Goal: Transaction & Acquisition: Book appointment/travel/reservation

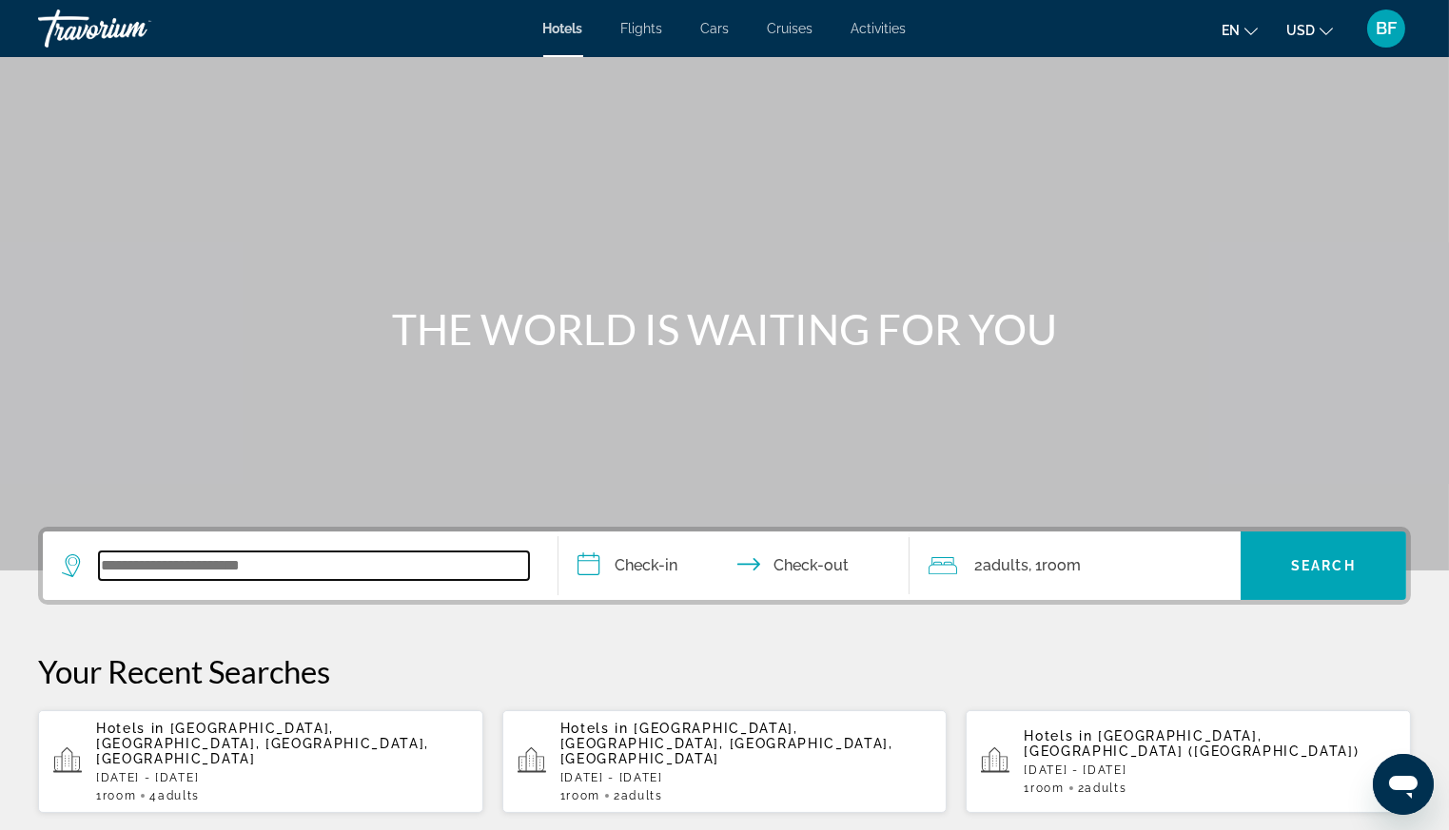
click at [342, 559] on input "Search widget" at bounding box center [314, 566] width 430 height 29
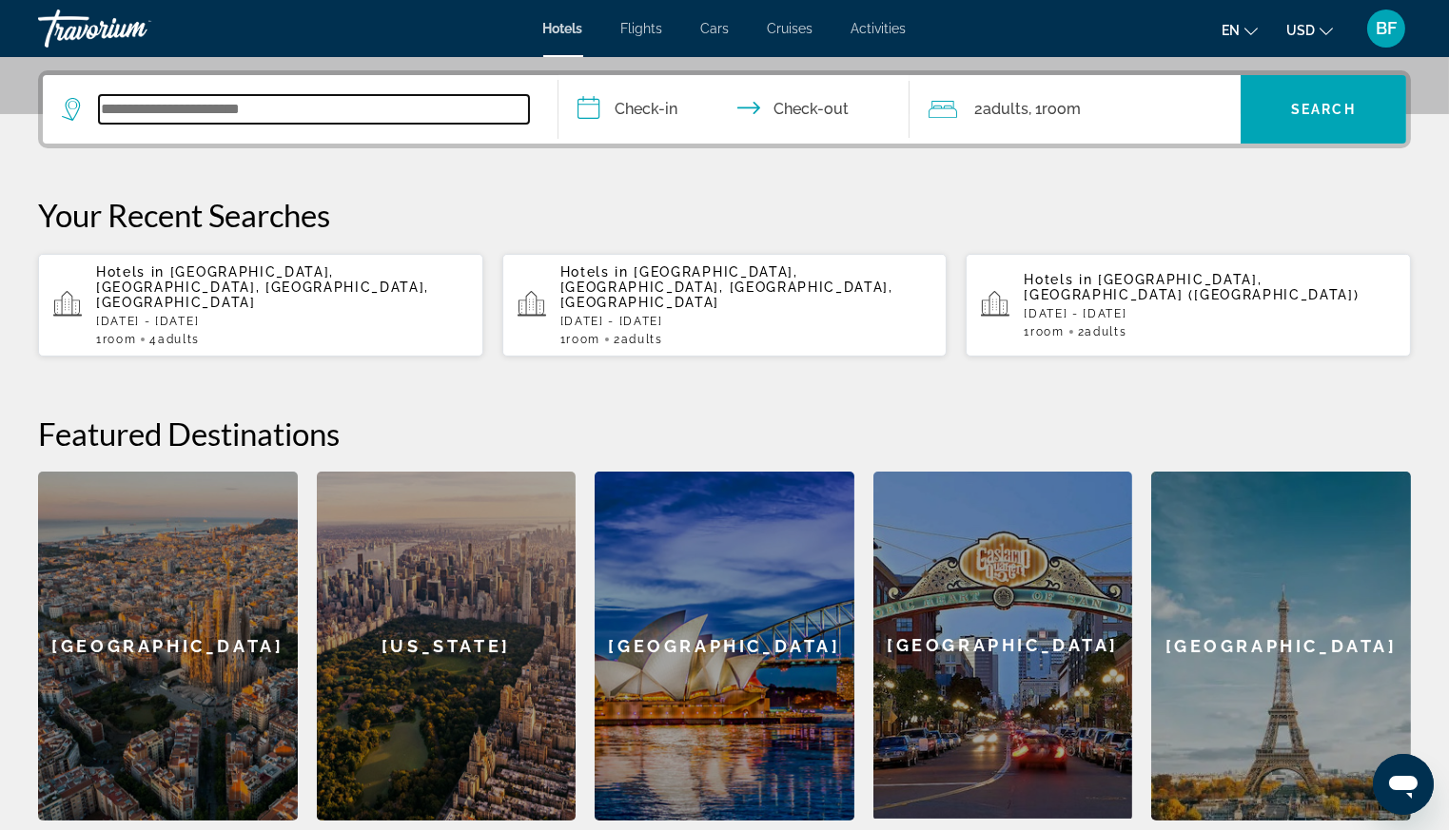
scroll to position [464, 0]
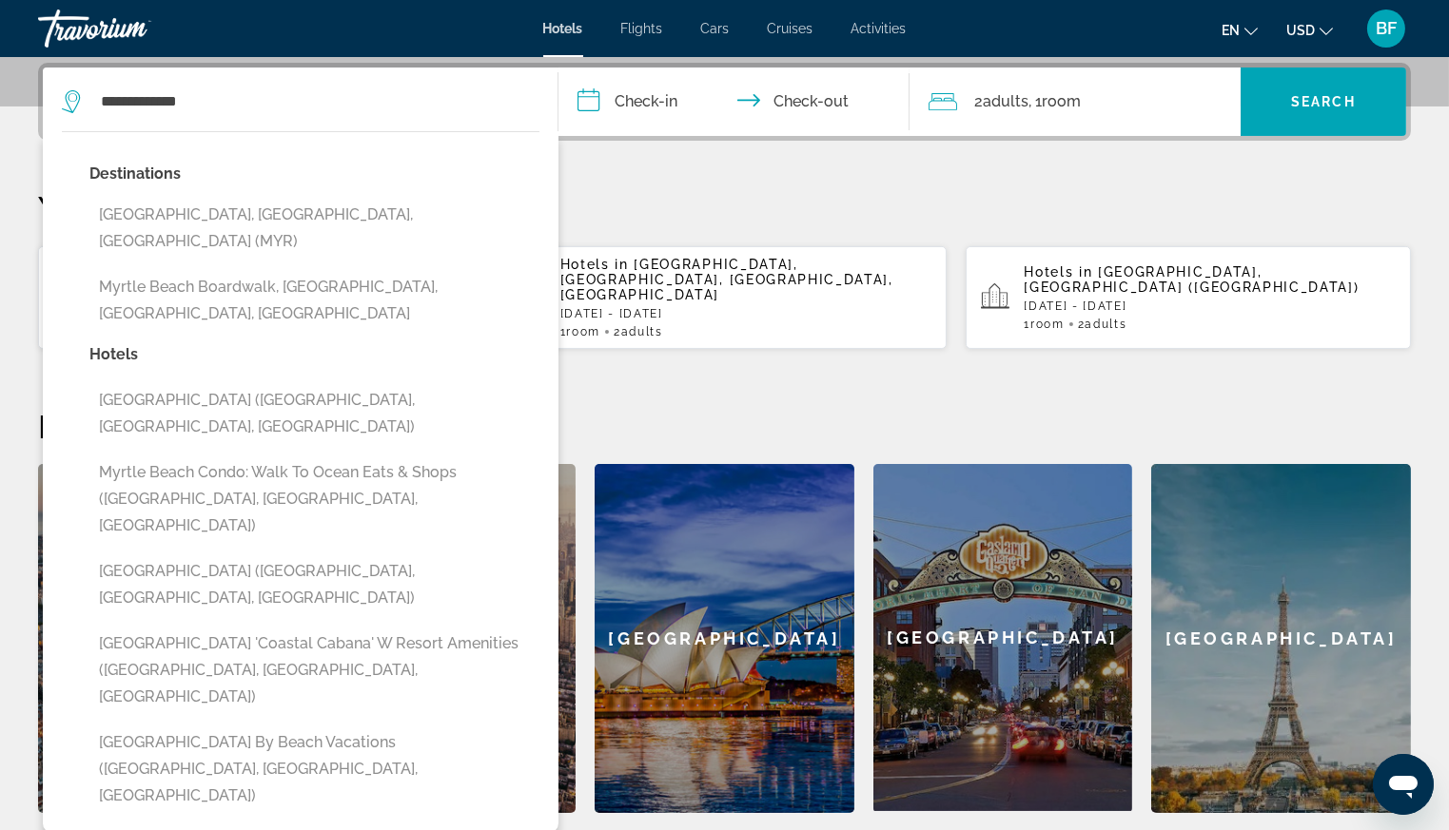
click at [258, 725] on button "Myrtle Beach Resort by Beach Vacations (Myrtle Beach, SC, US)" at bounding box center [314, 769] width 450 height 89
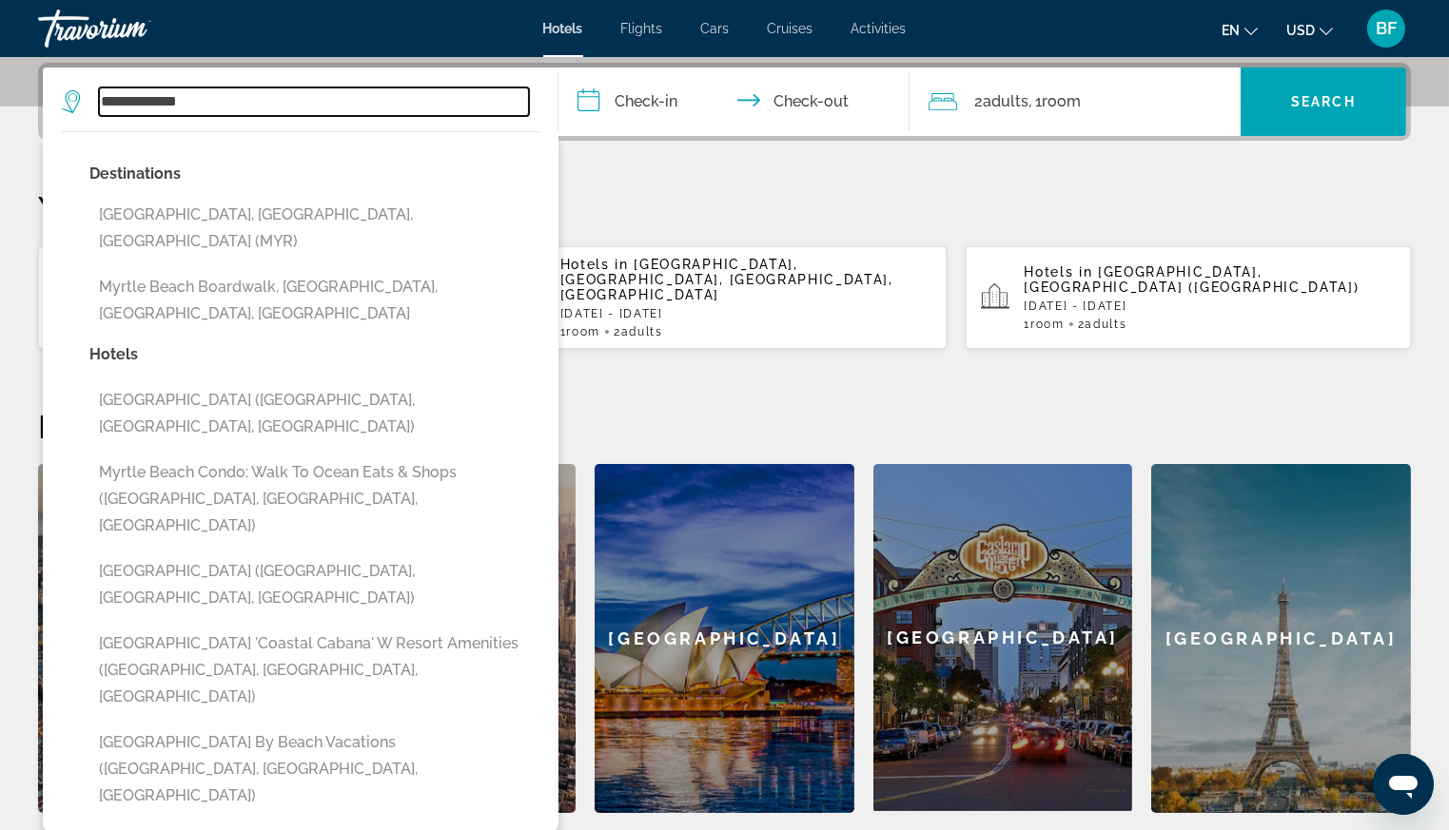
type input "**********"
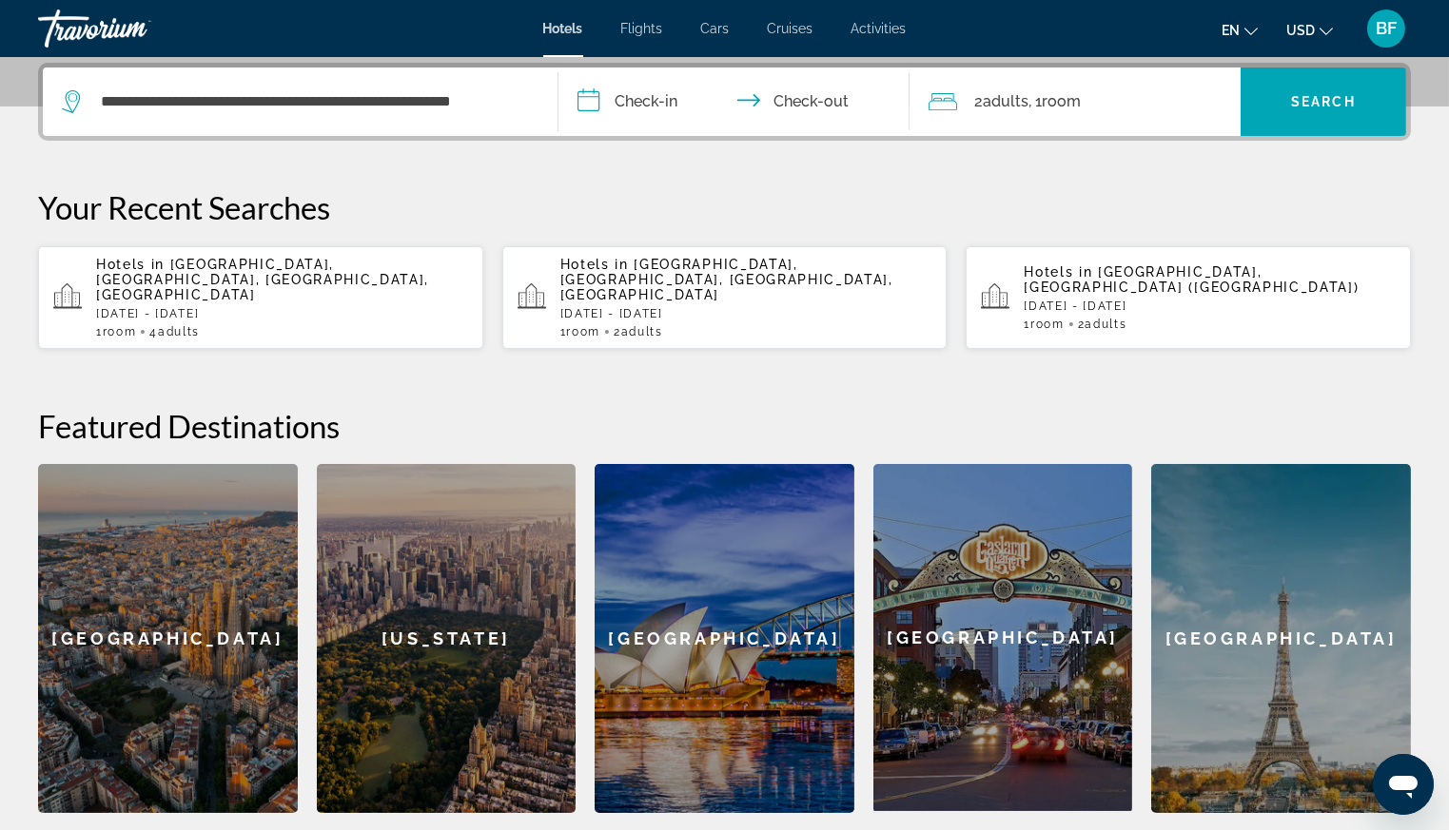
click at [631, 88] on input "**********" at bounding box center [737, 105] width 358 height 74
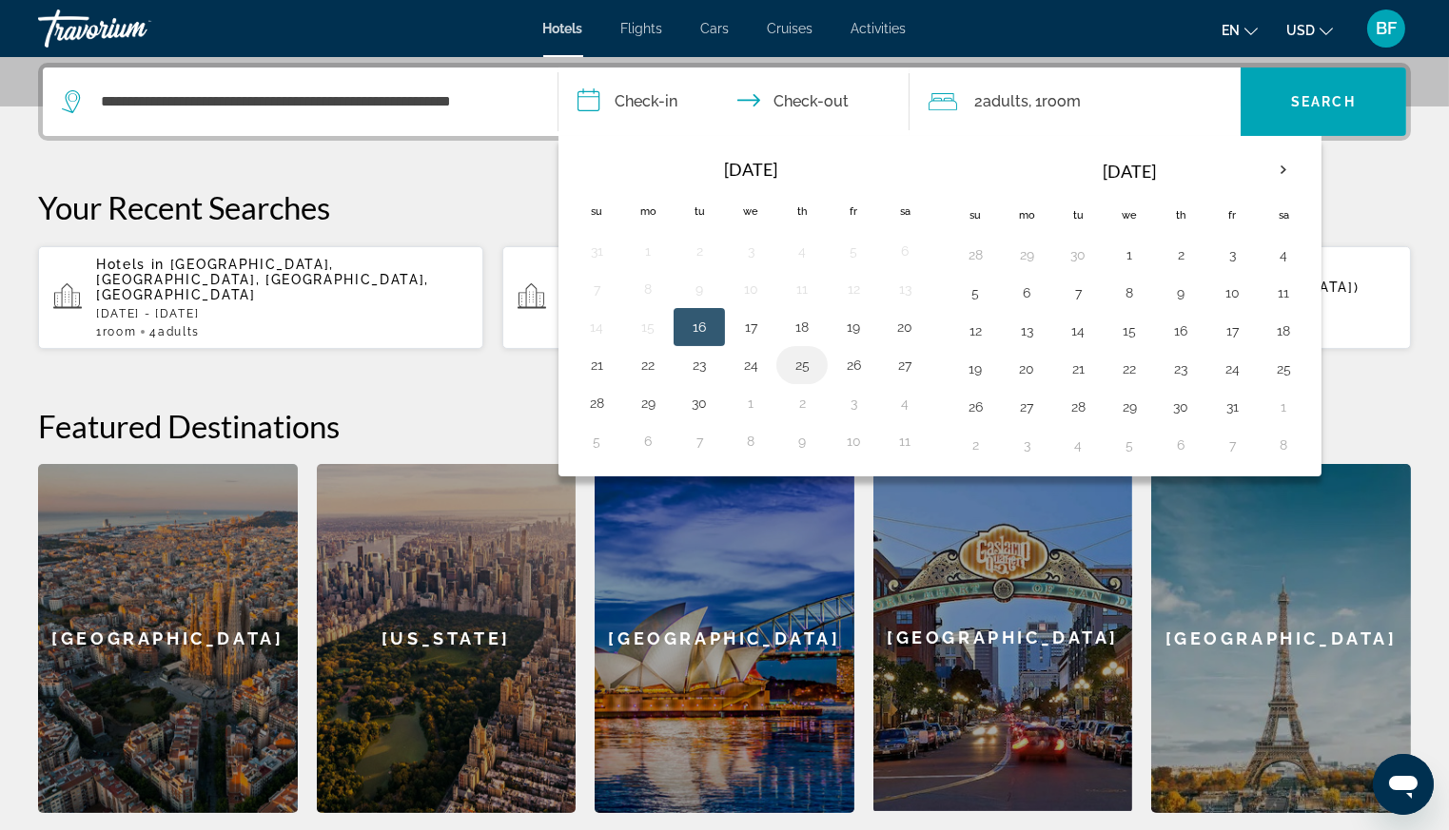
click at [802, 361] on button "25" at bounding box center [802, 365] width 30 height 27
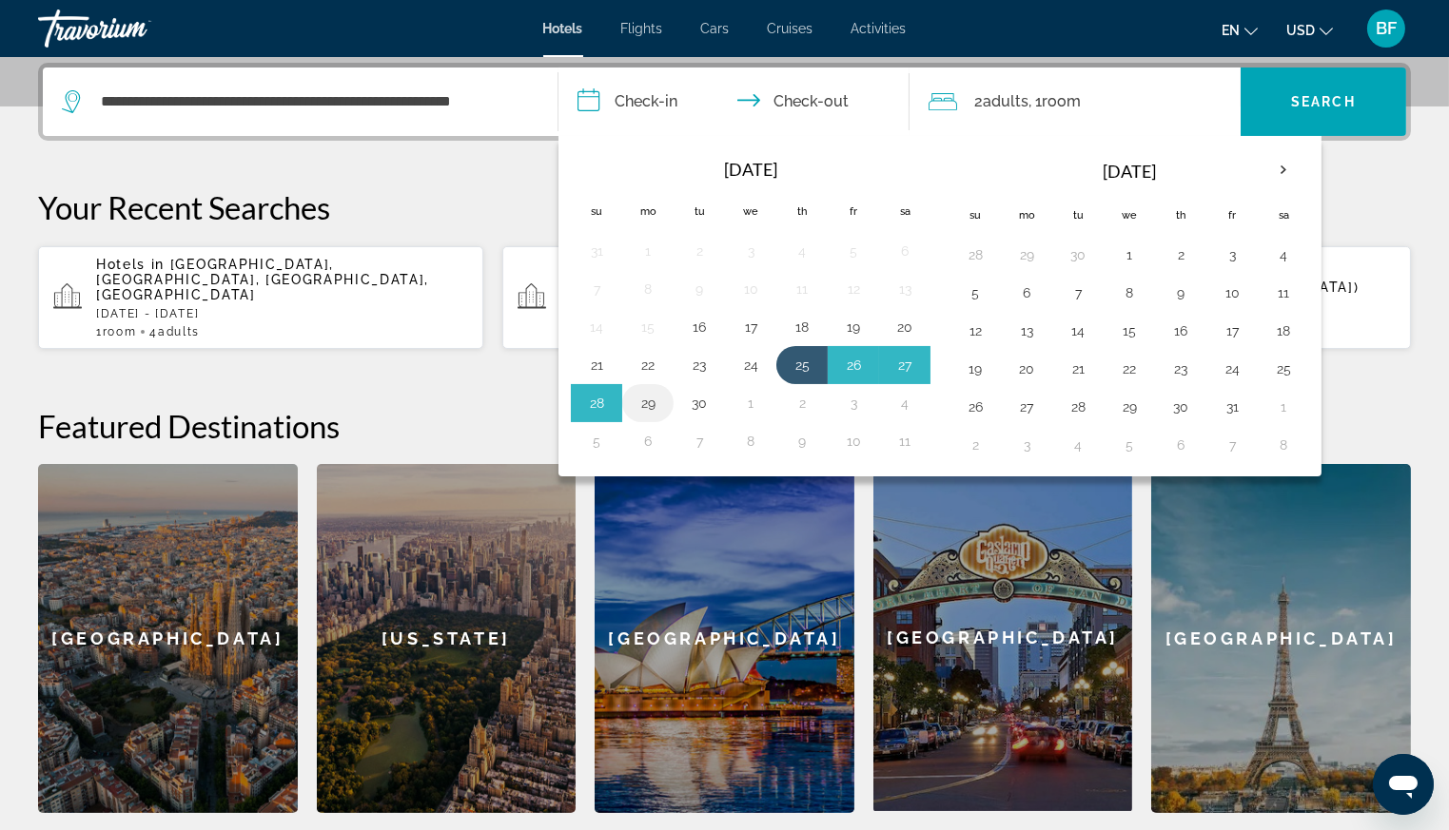
click at [636, 406] on button "29" at bounding box center [648, 403] width 30 height 27
type input "**********"
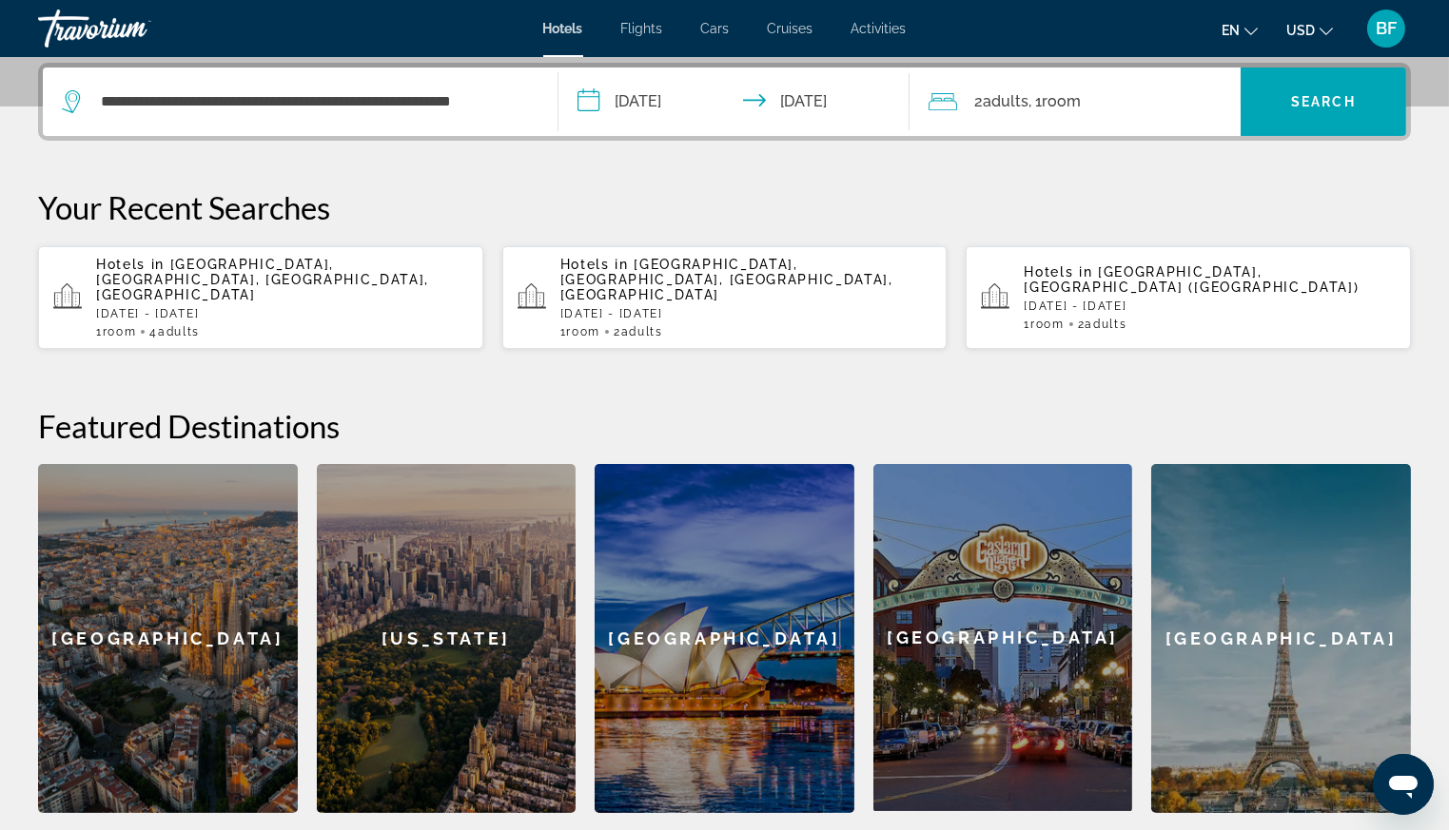
click at [1026, 94] on span "Adults" at bounding box center [1006, 101] width 46 height 18
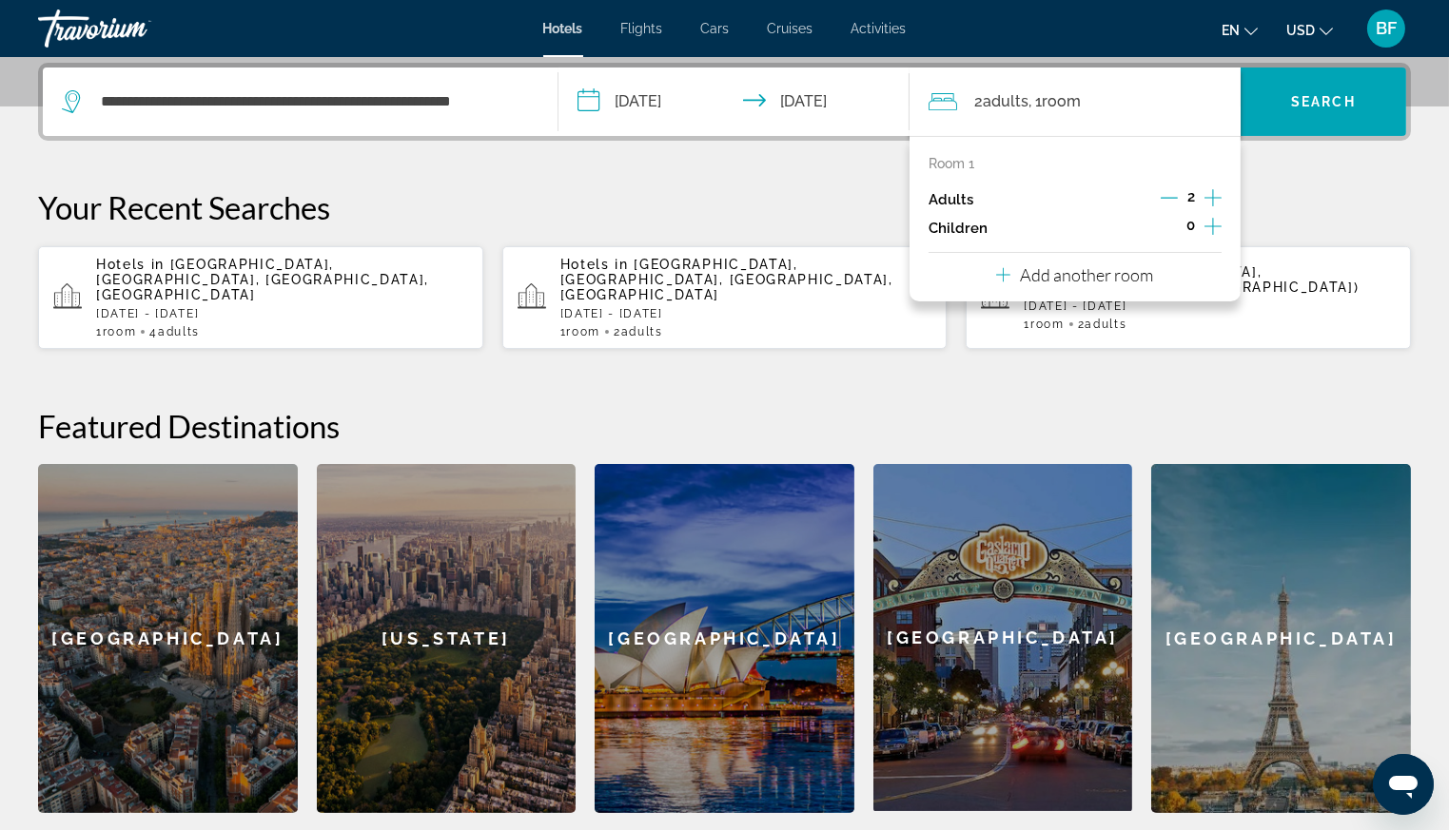
click at [1214, 191] on icon "Increment adults" at bounding box center [1212, 197] width 17 height 23
click at [1320, 88] on span "Search widget" at bounding box center [1322, 102] width 165 height 46
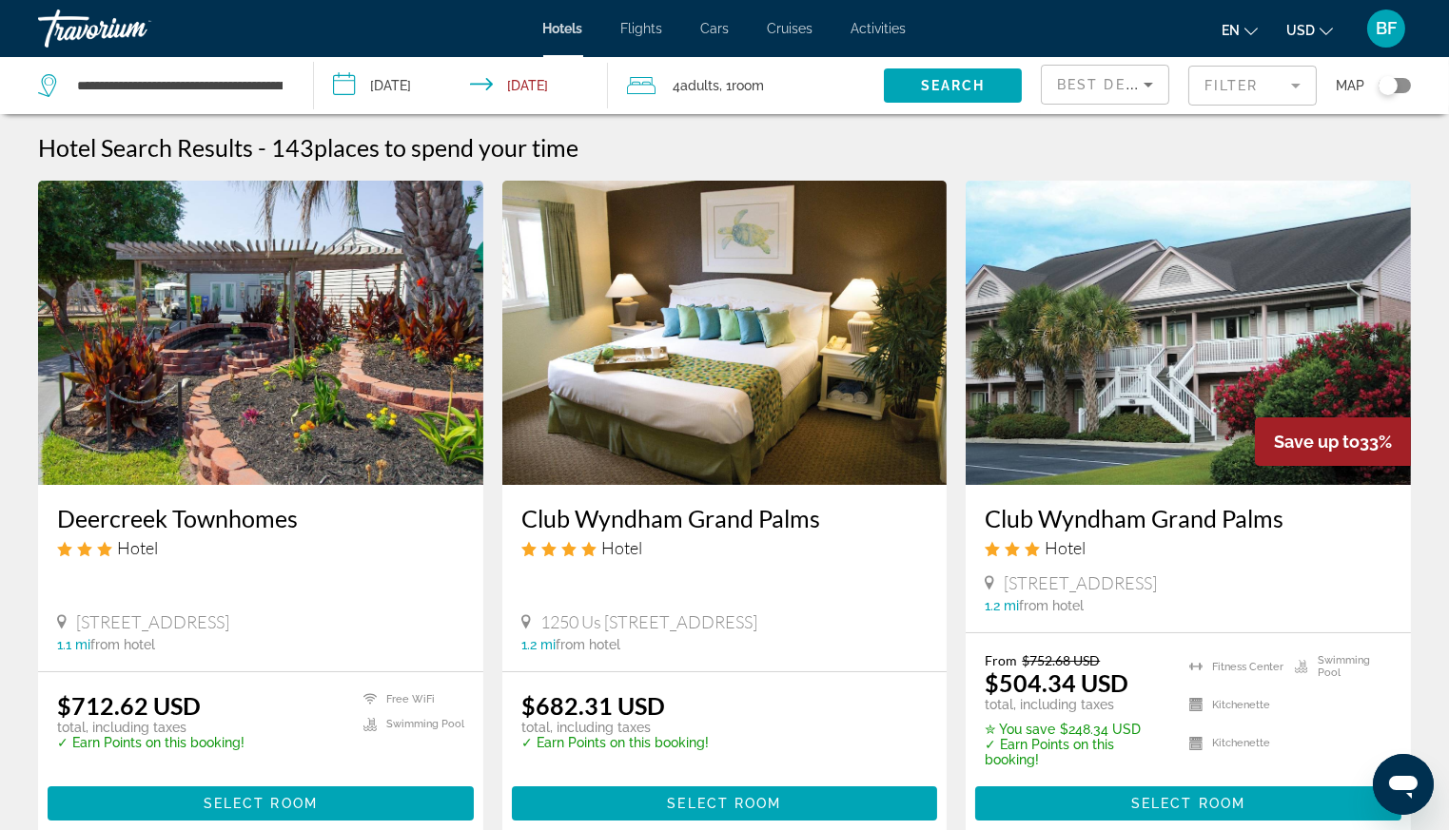
click at [1086, 80] on span "Best Deals" at bounding box center [1106, 84] width 99 height 15
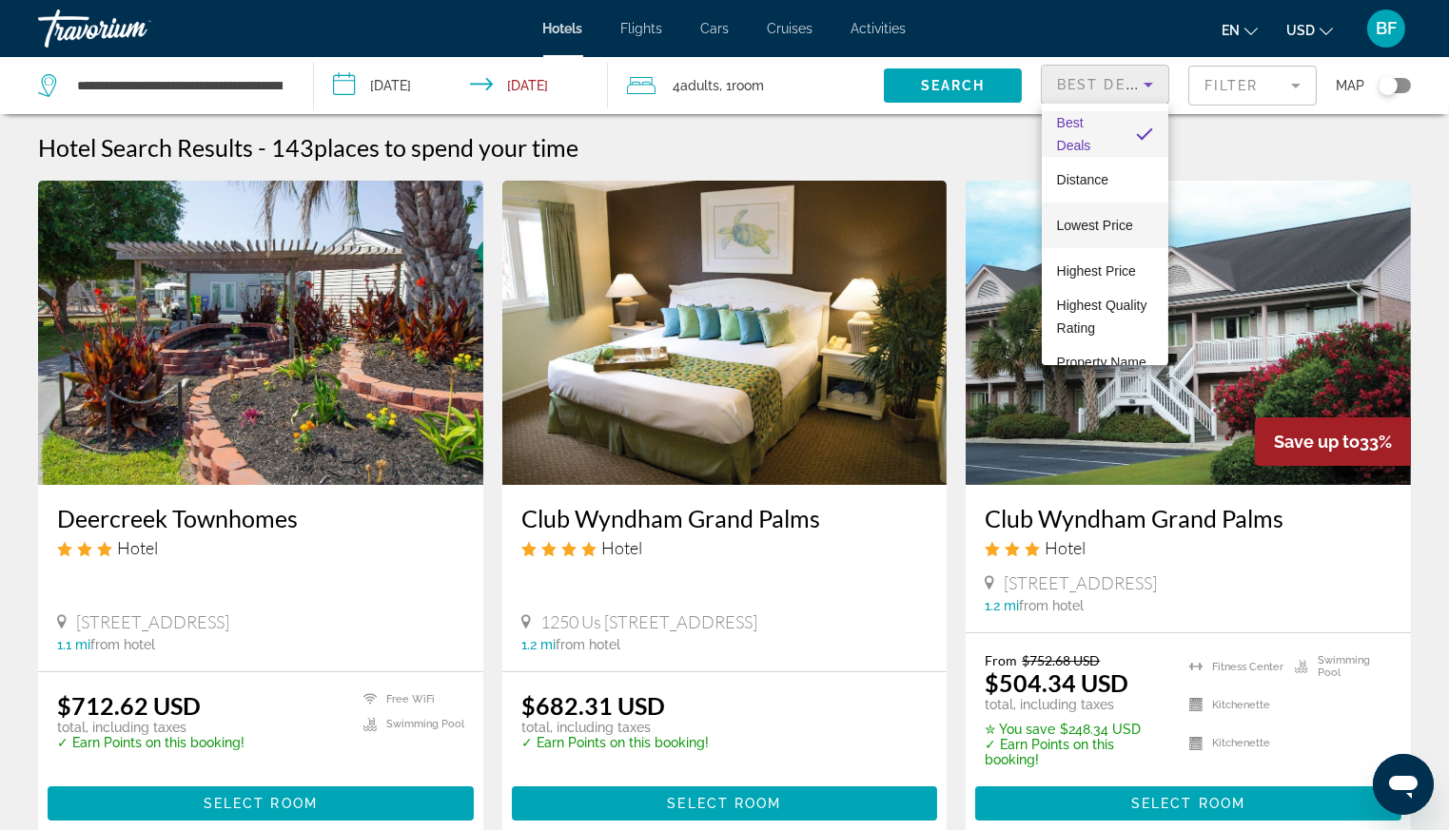
click at [1095, 225] on span "Lowest Price" at bounding box center [1095, 225] width 76 height 15
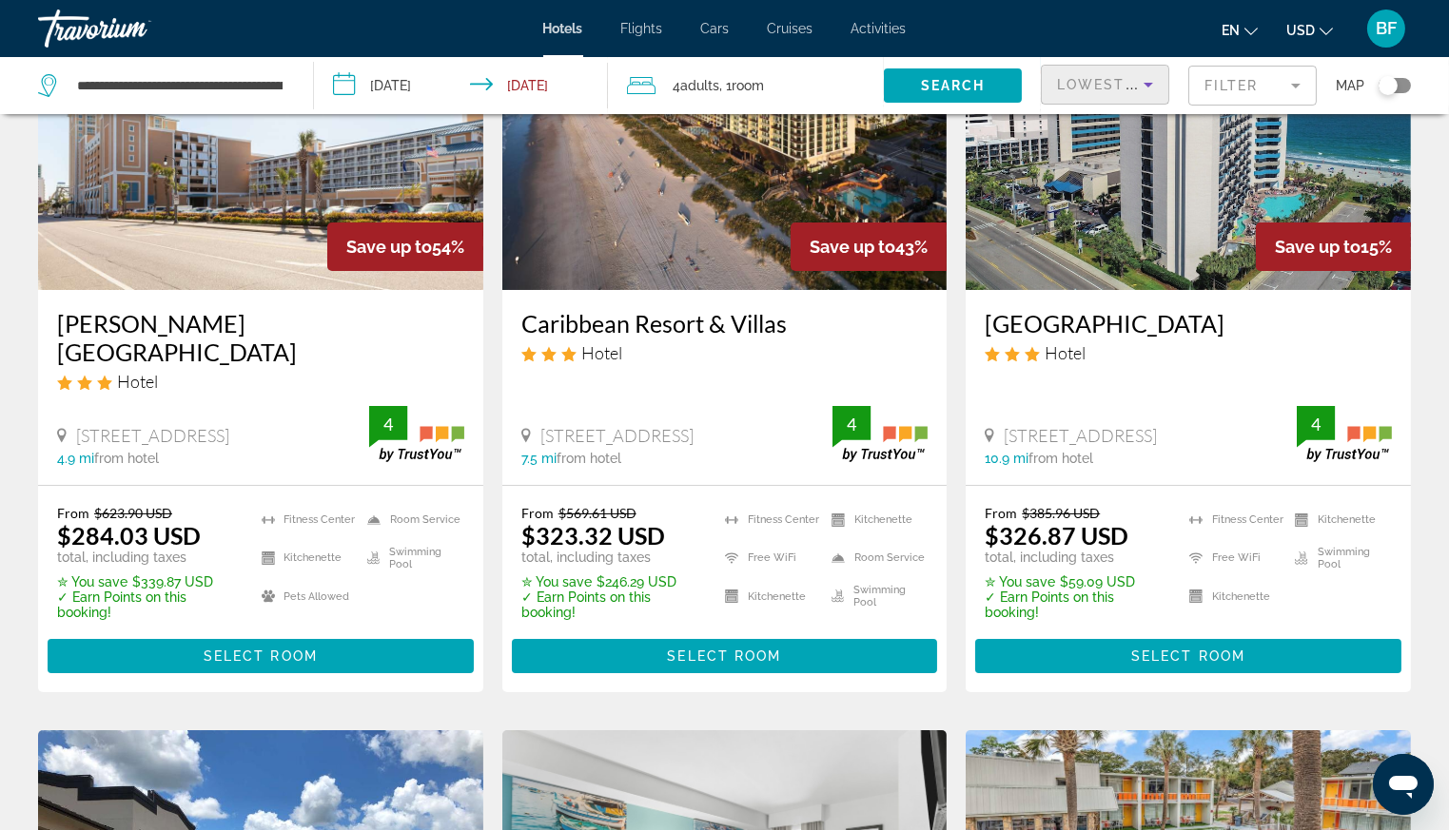
scroll to position [239, 0]
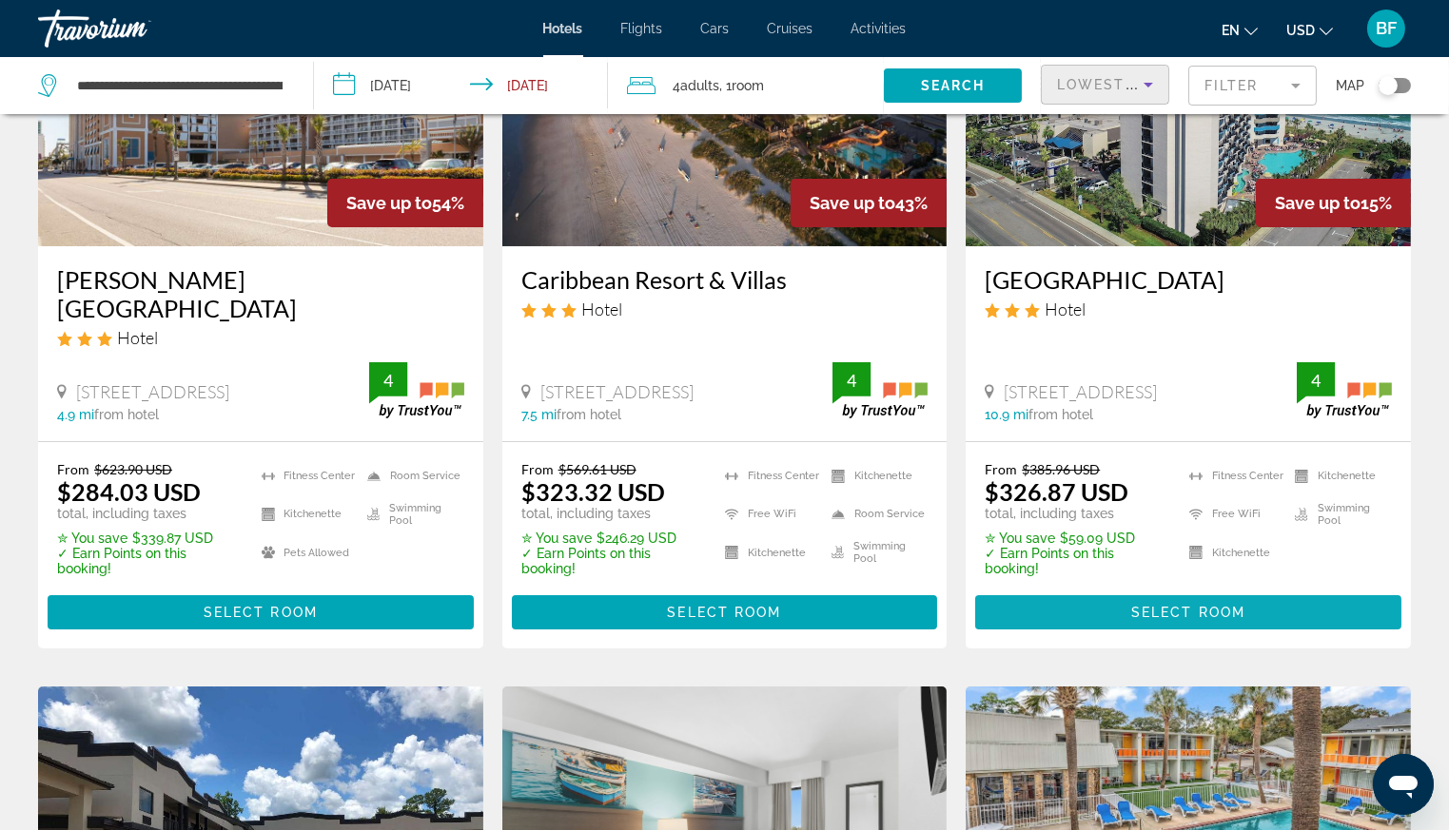
click at [1209, 611] on span "Select Room" at bounding box center [1188, 612] width 114 height 15
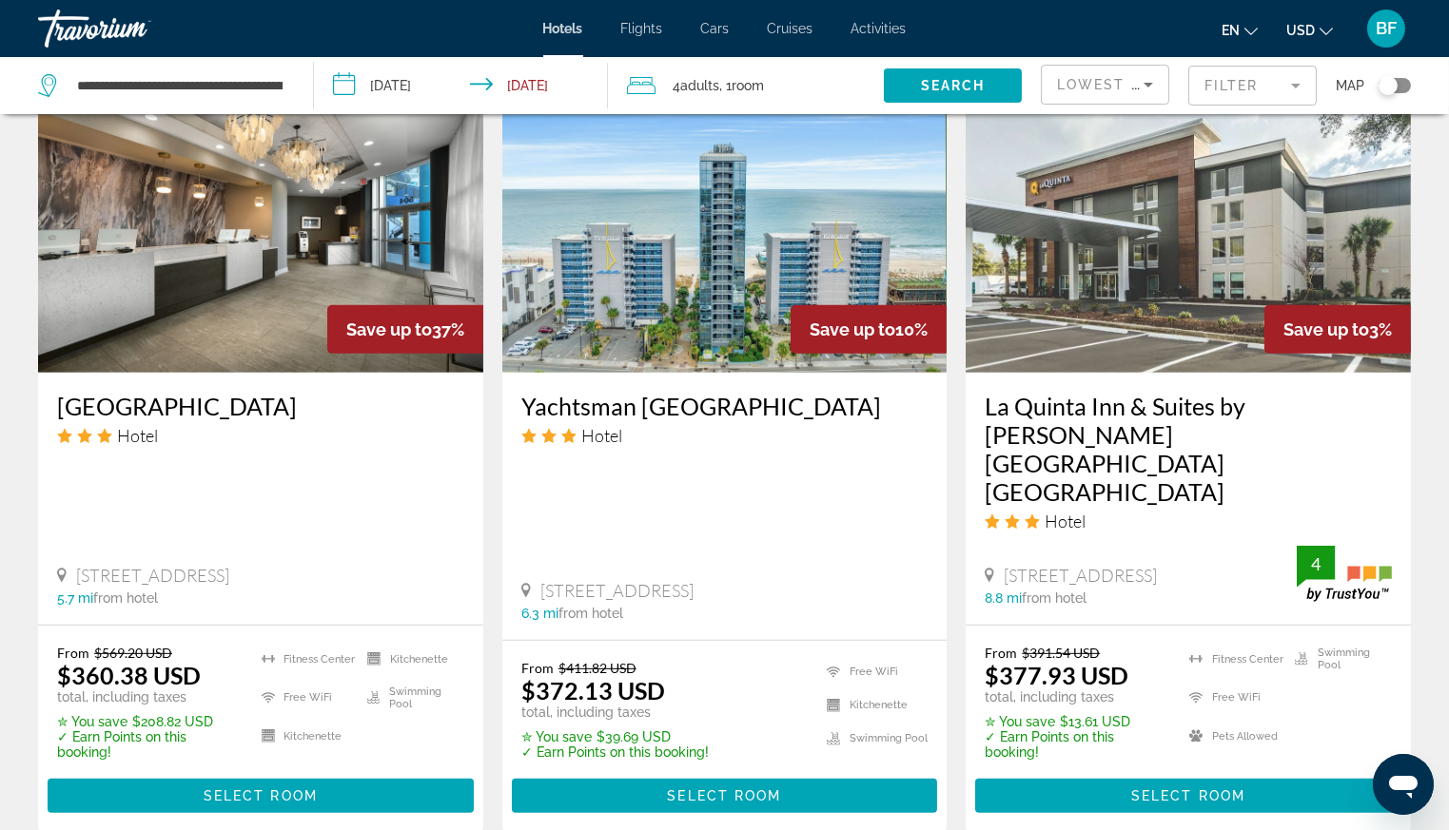
scroll to position [1576, 0]
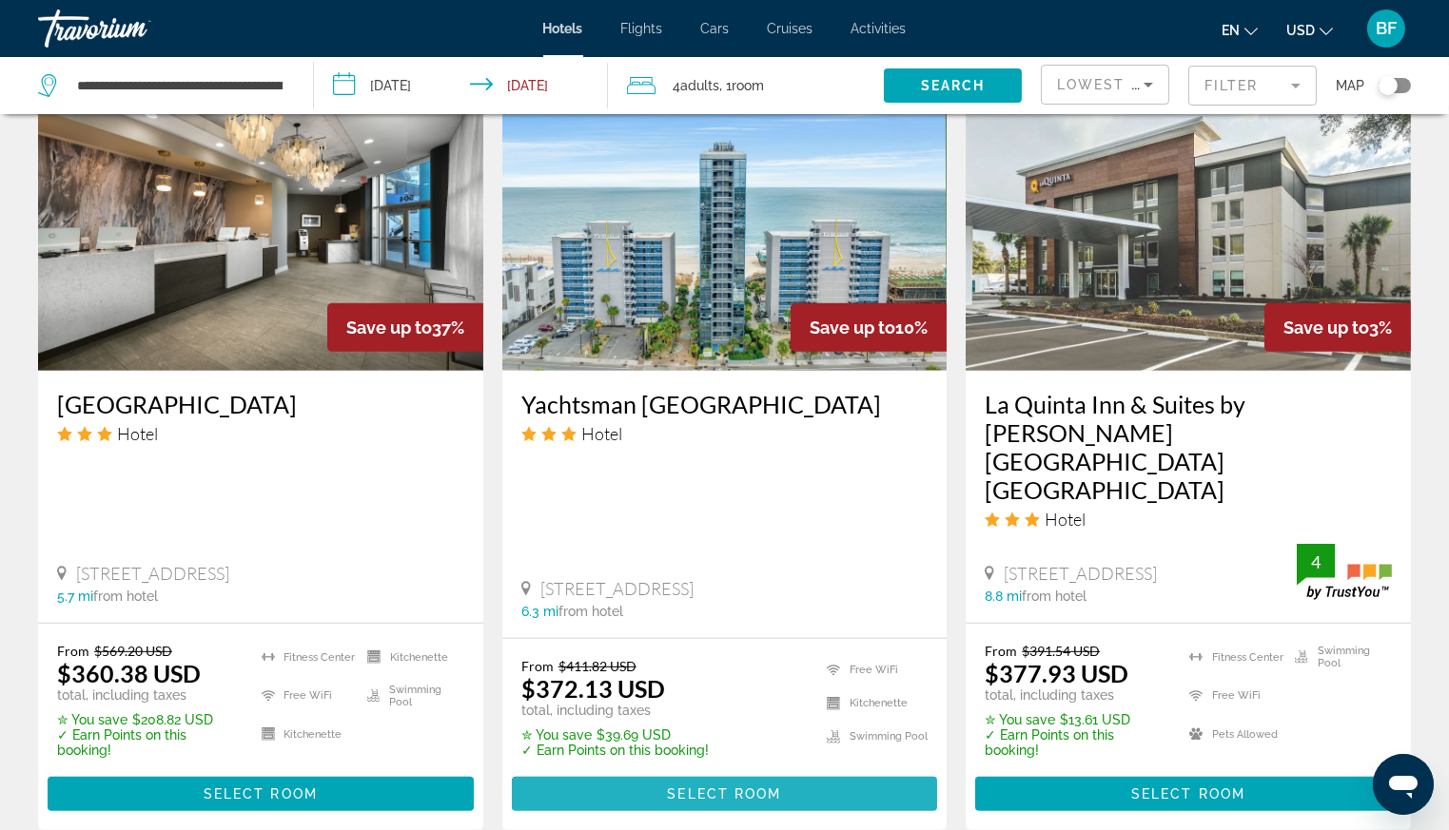
click at [779, 771] on span "Main content" at bounding box center [725, 794] width 426 height 46
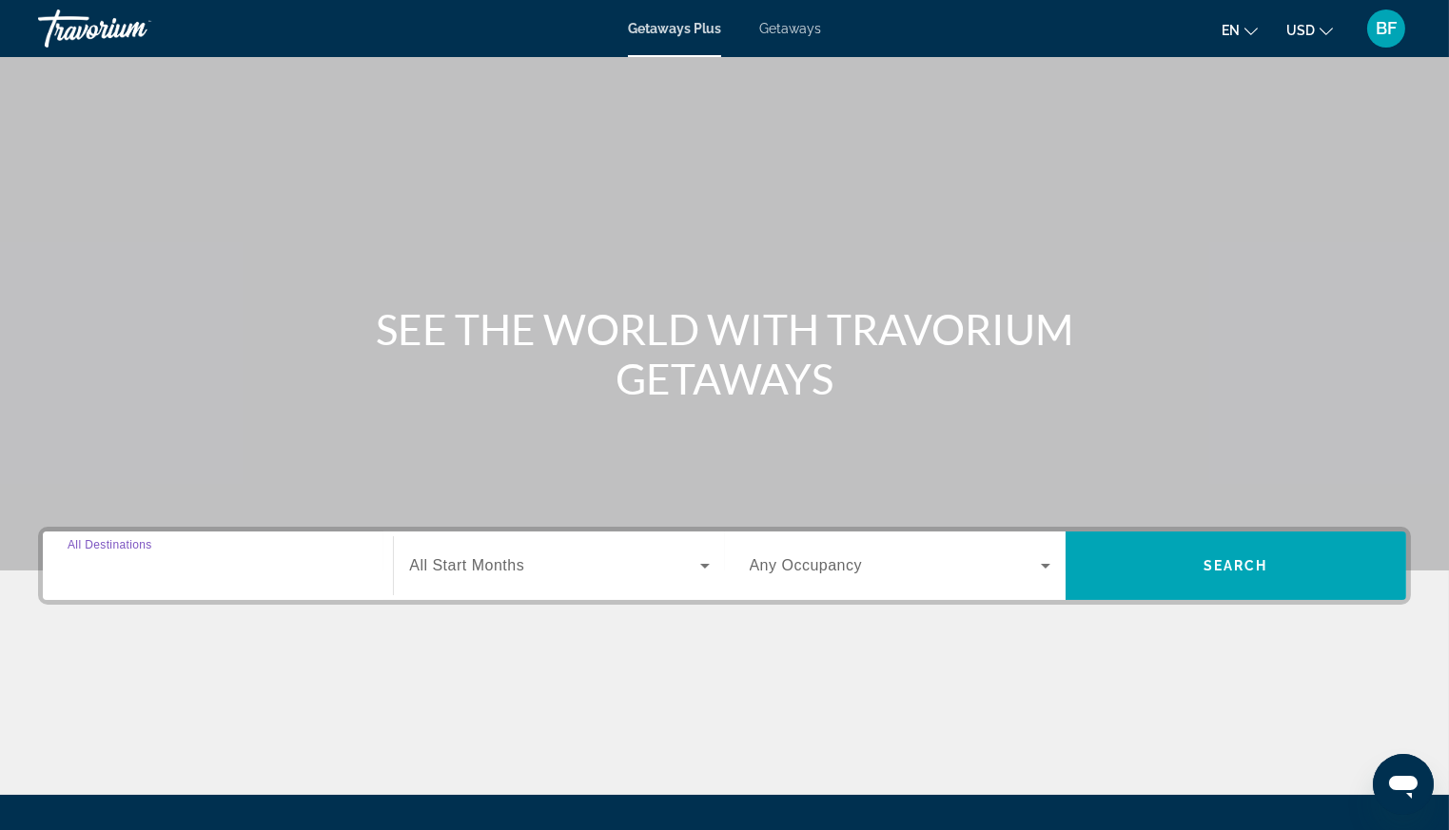
click at [255, 563] on input "Destination All Destinations" at bounding box center [218, 566] width 301 height 23
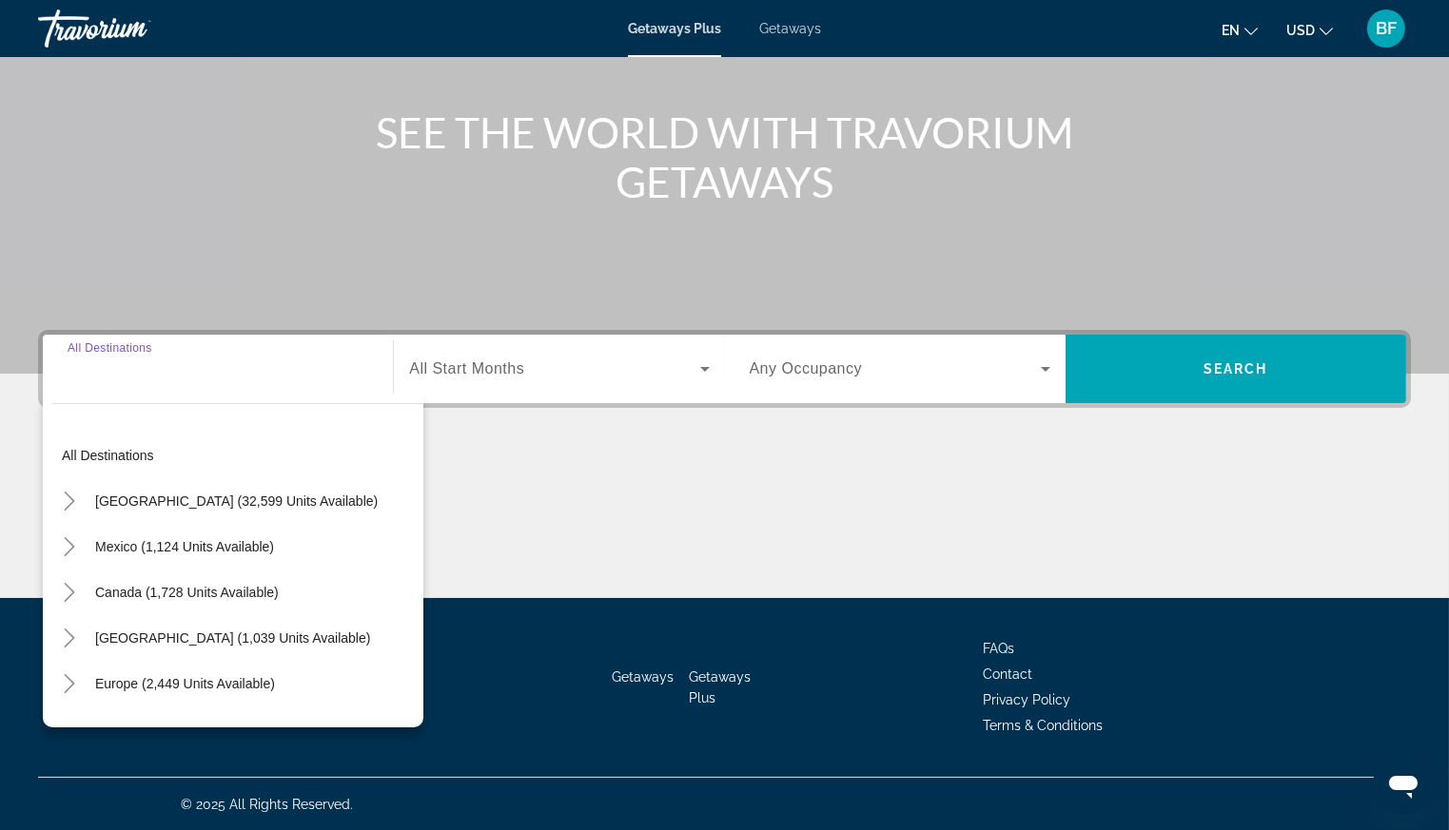
scroll to position [197, 0]
click at [258, 494] on span "United States (32,599 units available)" at bounding box center [236, 501] width 282 height 15
type input "**********"
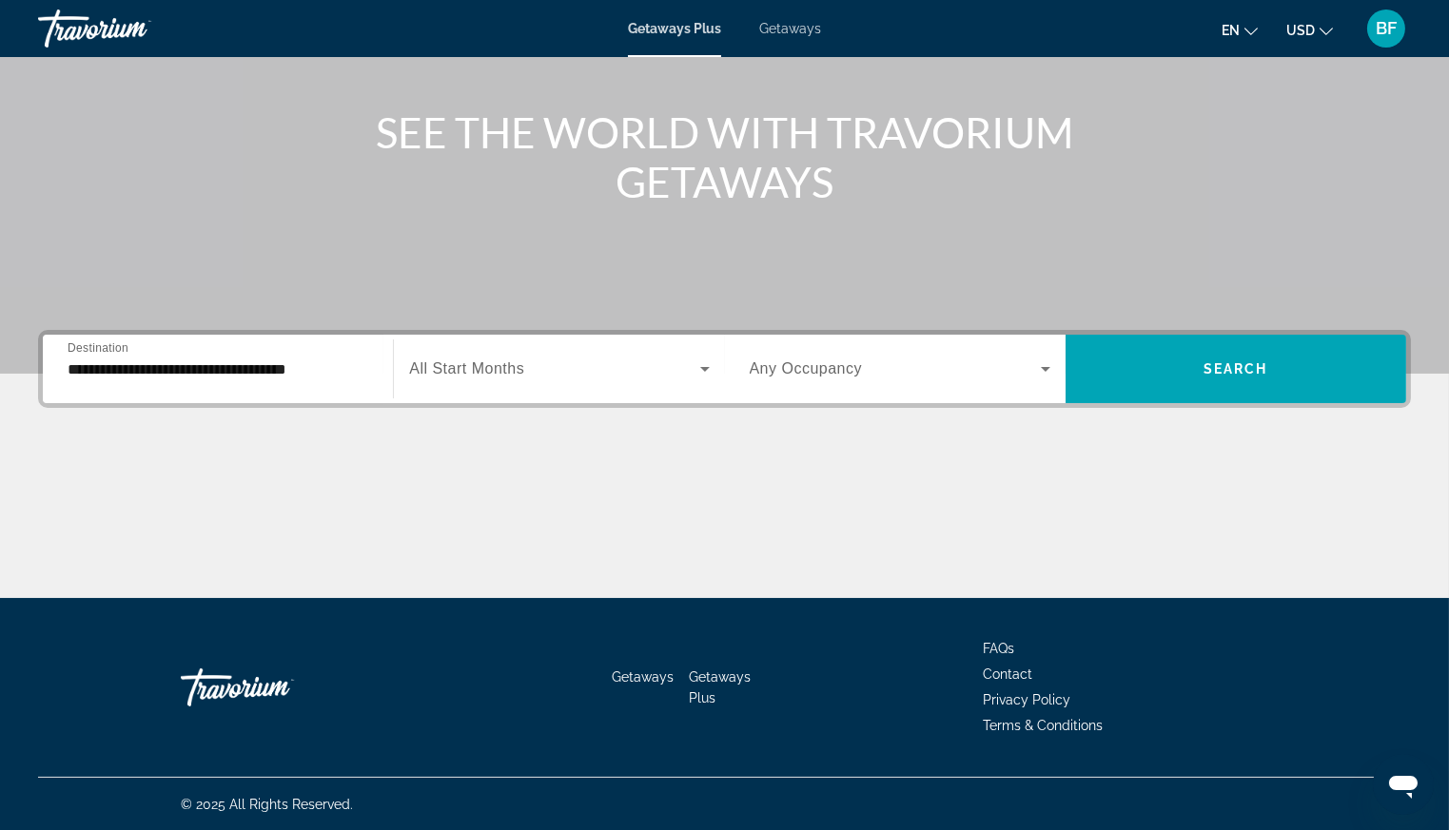
click at [515, 365] on span "All Start Months" at bounding box center [466, 368] width 115 height 16
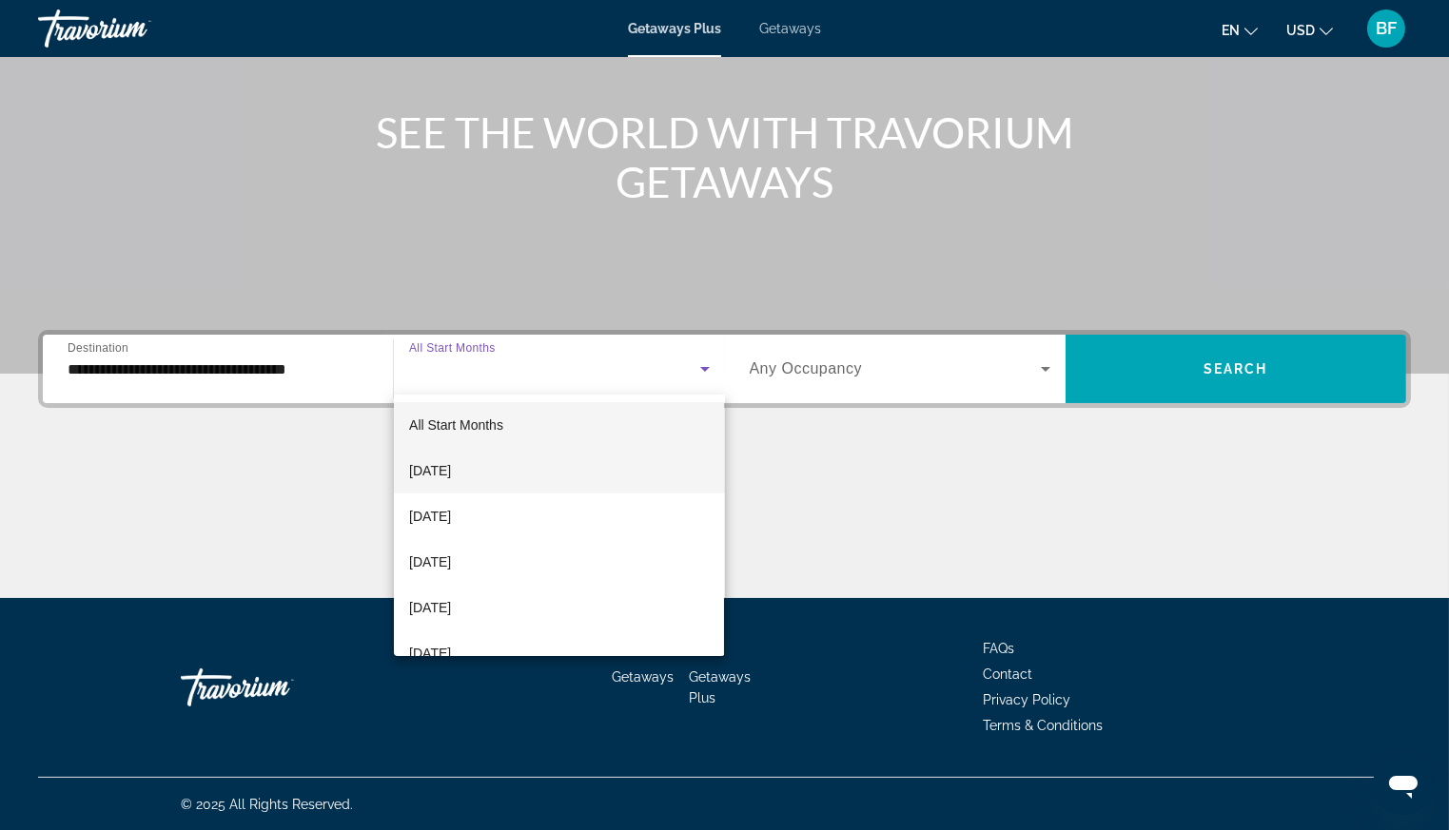
click at [451, 473] on span "September 2025" at bounding box center [430, 470] width 42 height 23
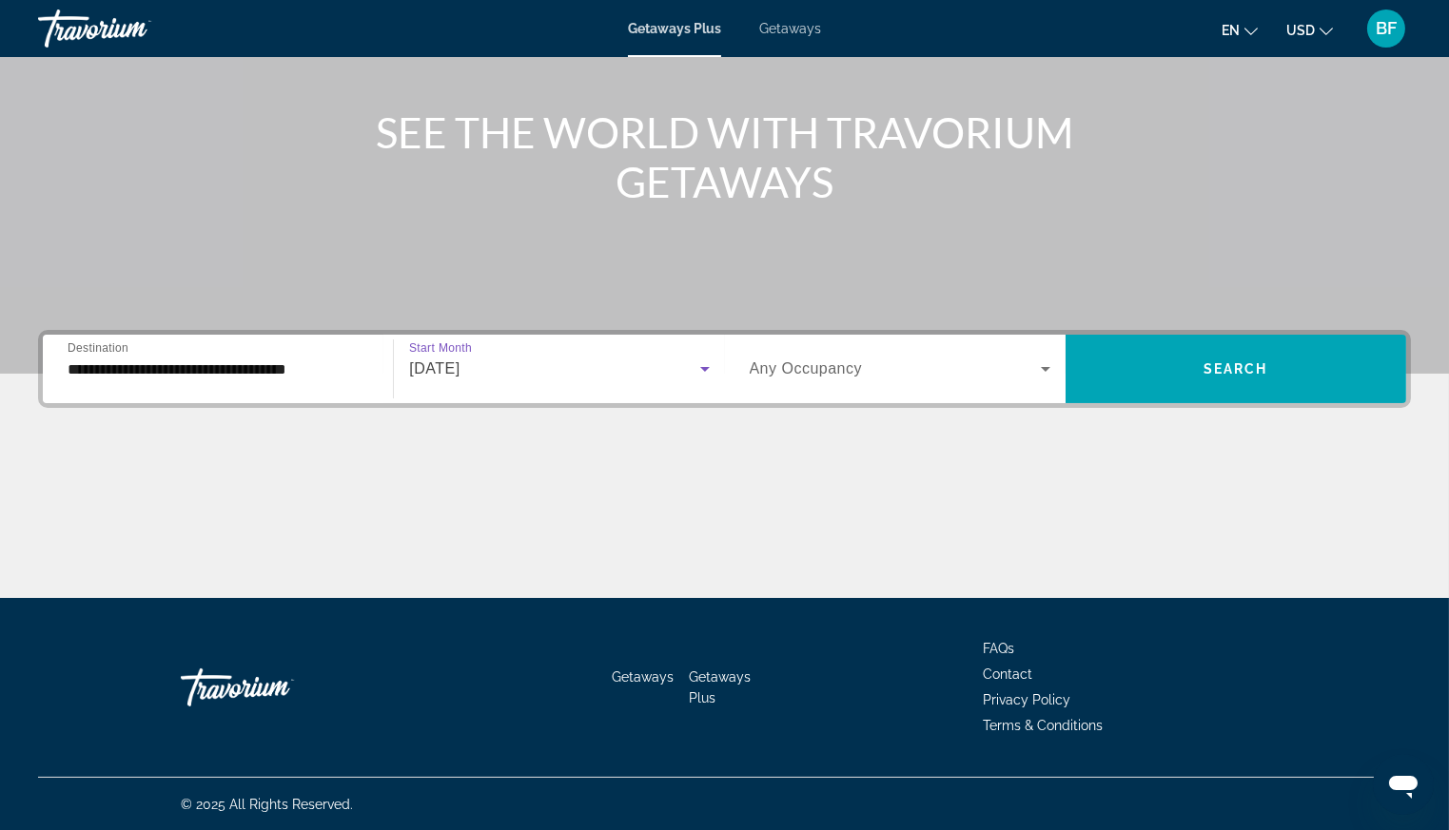
click at [1051, 366] on icon "Search widget" at bounding box center [1045, 369] width 23 height 23
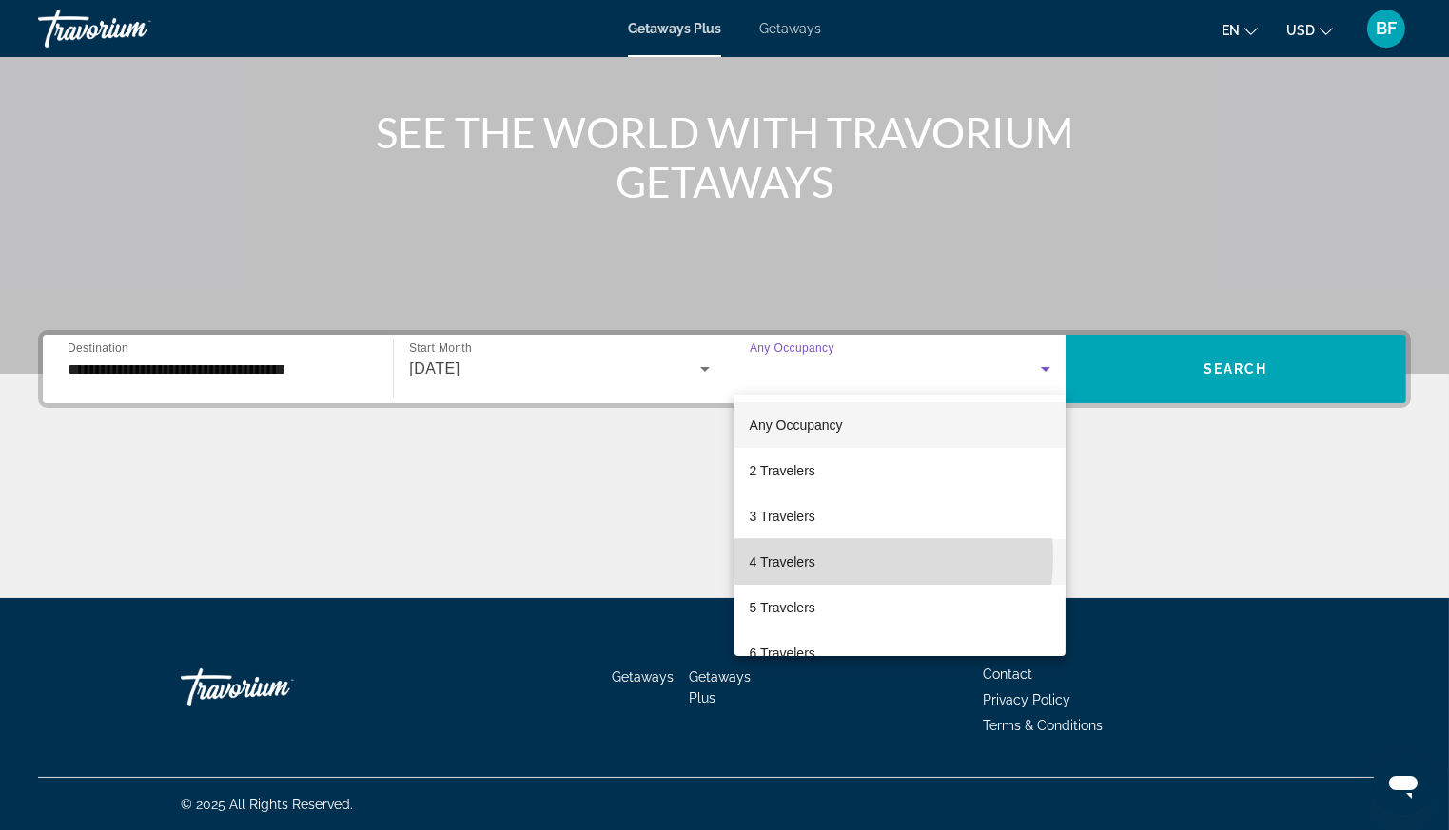
click at [830, 556] on mat-option "4 Travelers" at bounding box center [899, 562] width 331 height 46
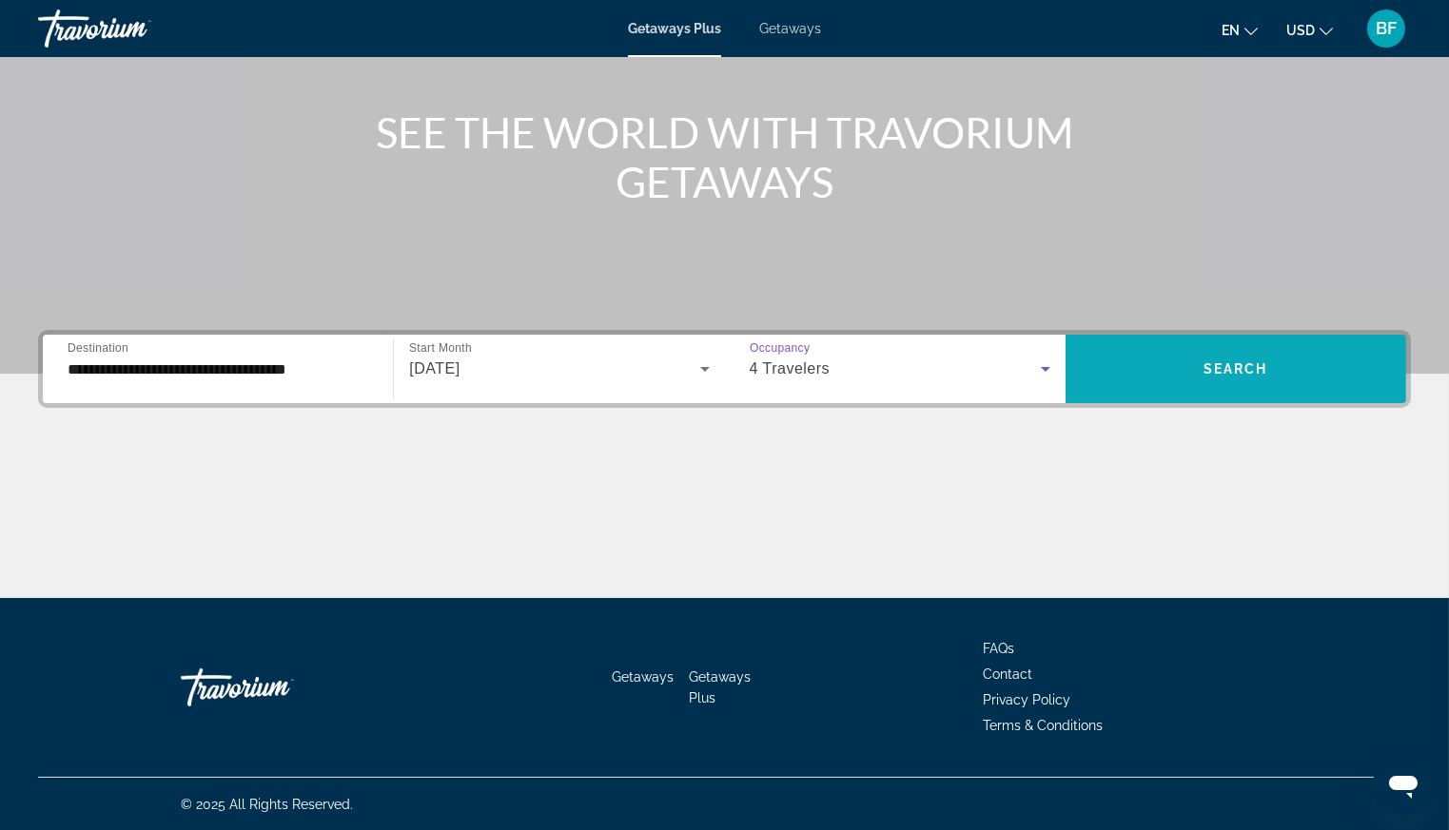
click at [1267, 359] on span "Search widget" at bounding box center [1235, 369] width 341 height 46
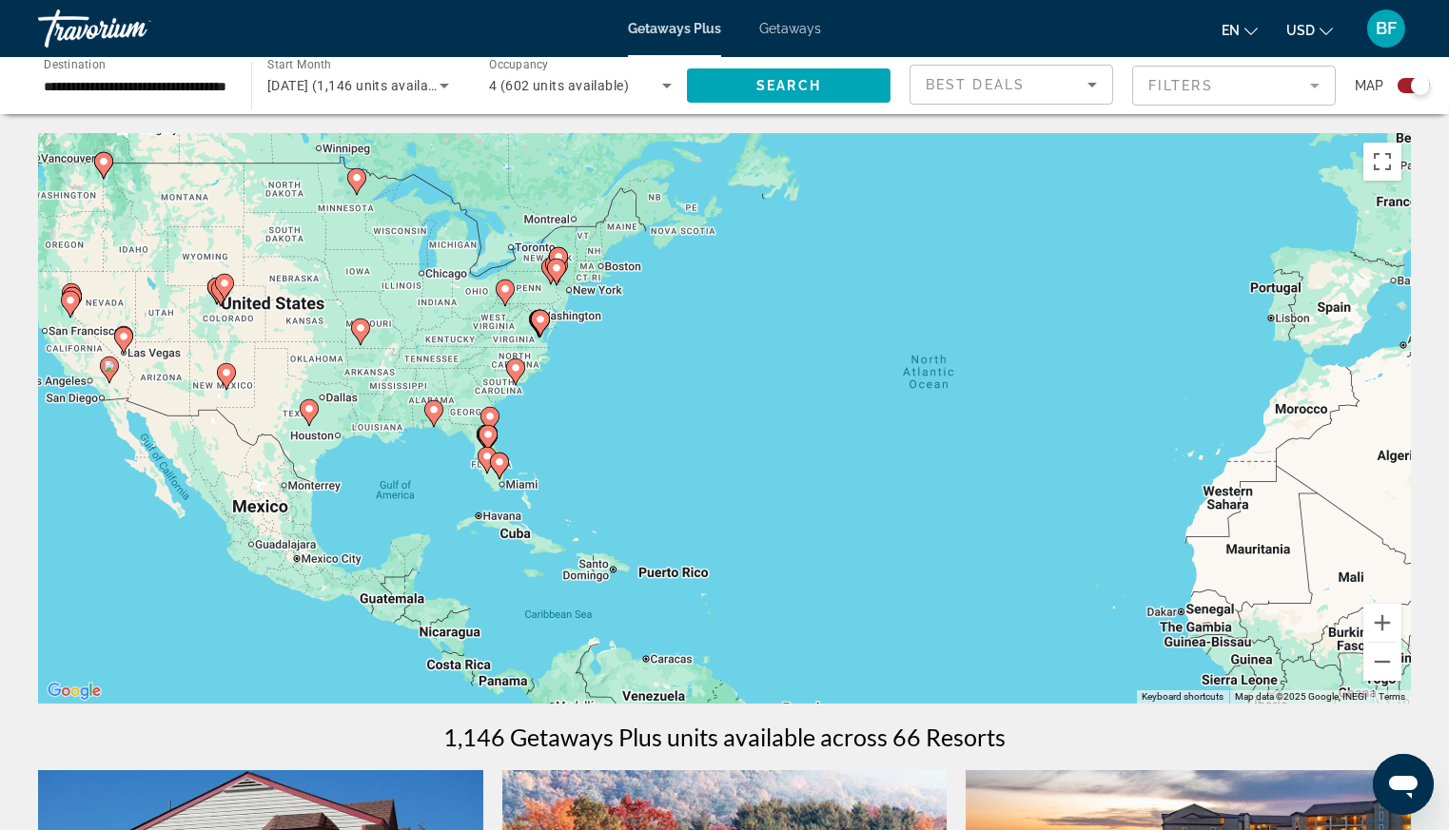
click at [516, 368] on image "Main content" at bounding box center [515, 367] width 11 height 11
click at [516, 369] on image "Main content" at bounding box center [515, 367] width 11 height 11
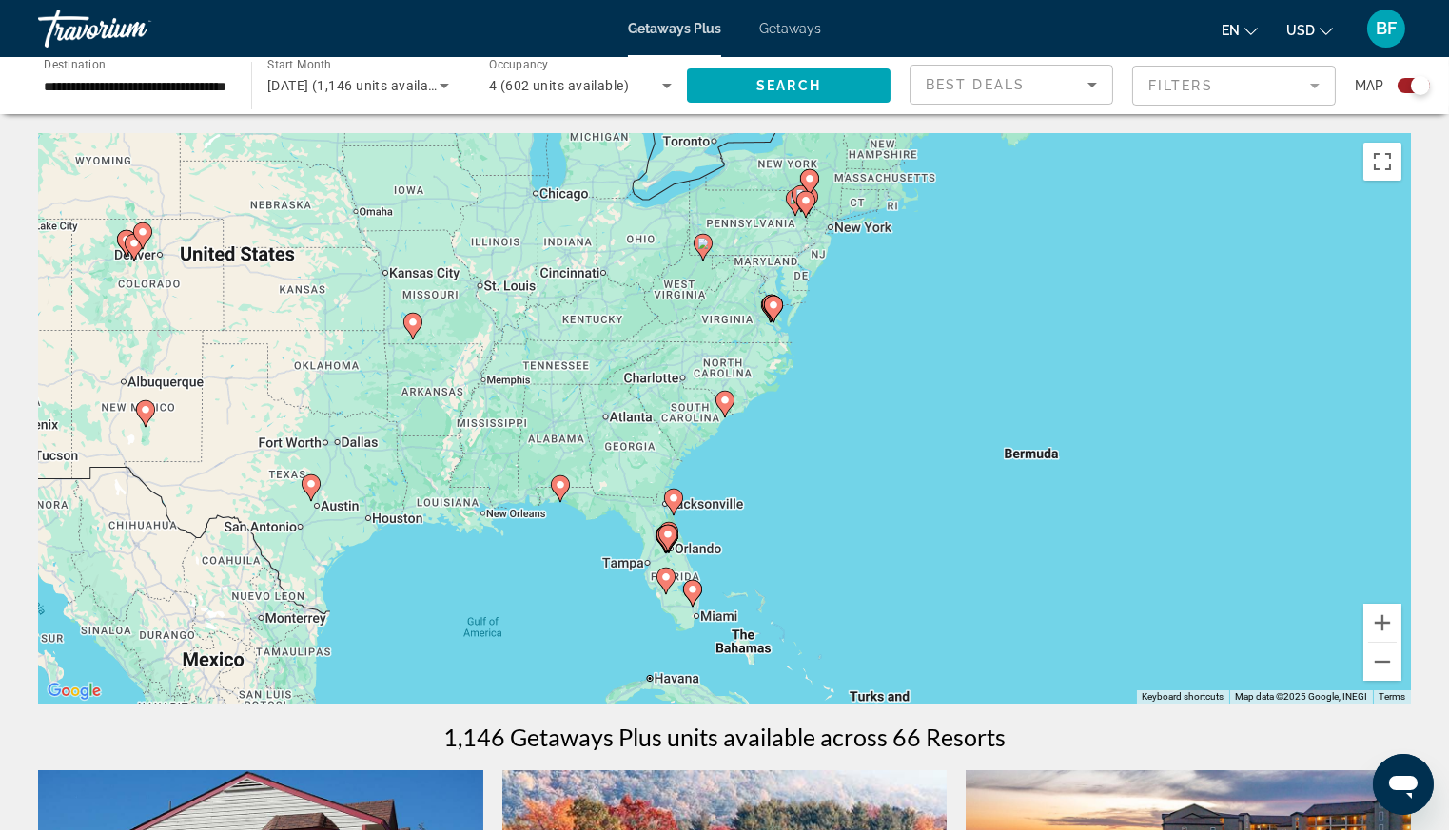
click at [726, 401] on image "Main content" at bounding box center [724, 400] width 11 height 11
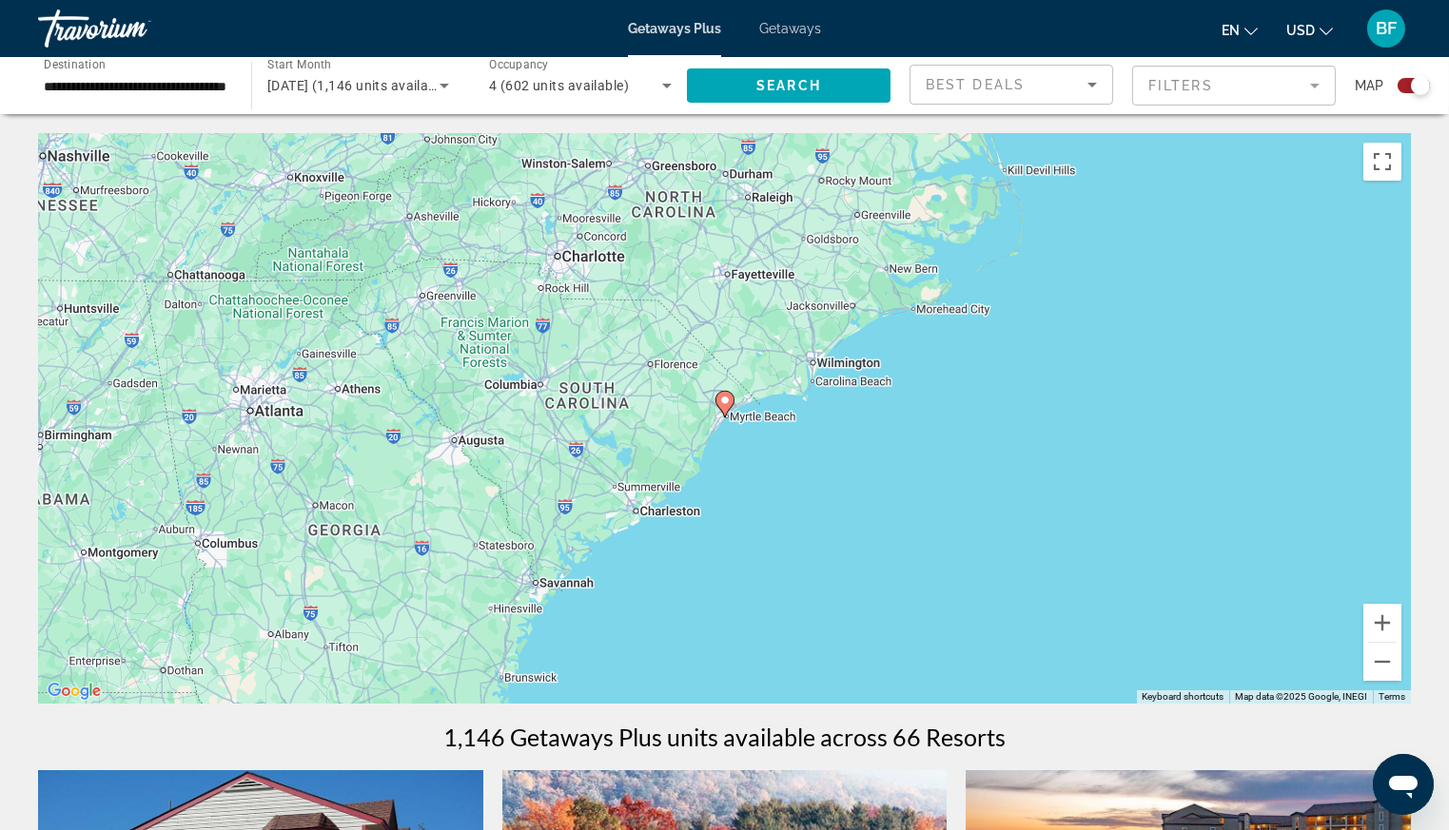
click at [726, 401] on image "Main content" at bounding box center [724, 400] width 11 height 11
type input "**********"
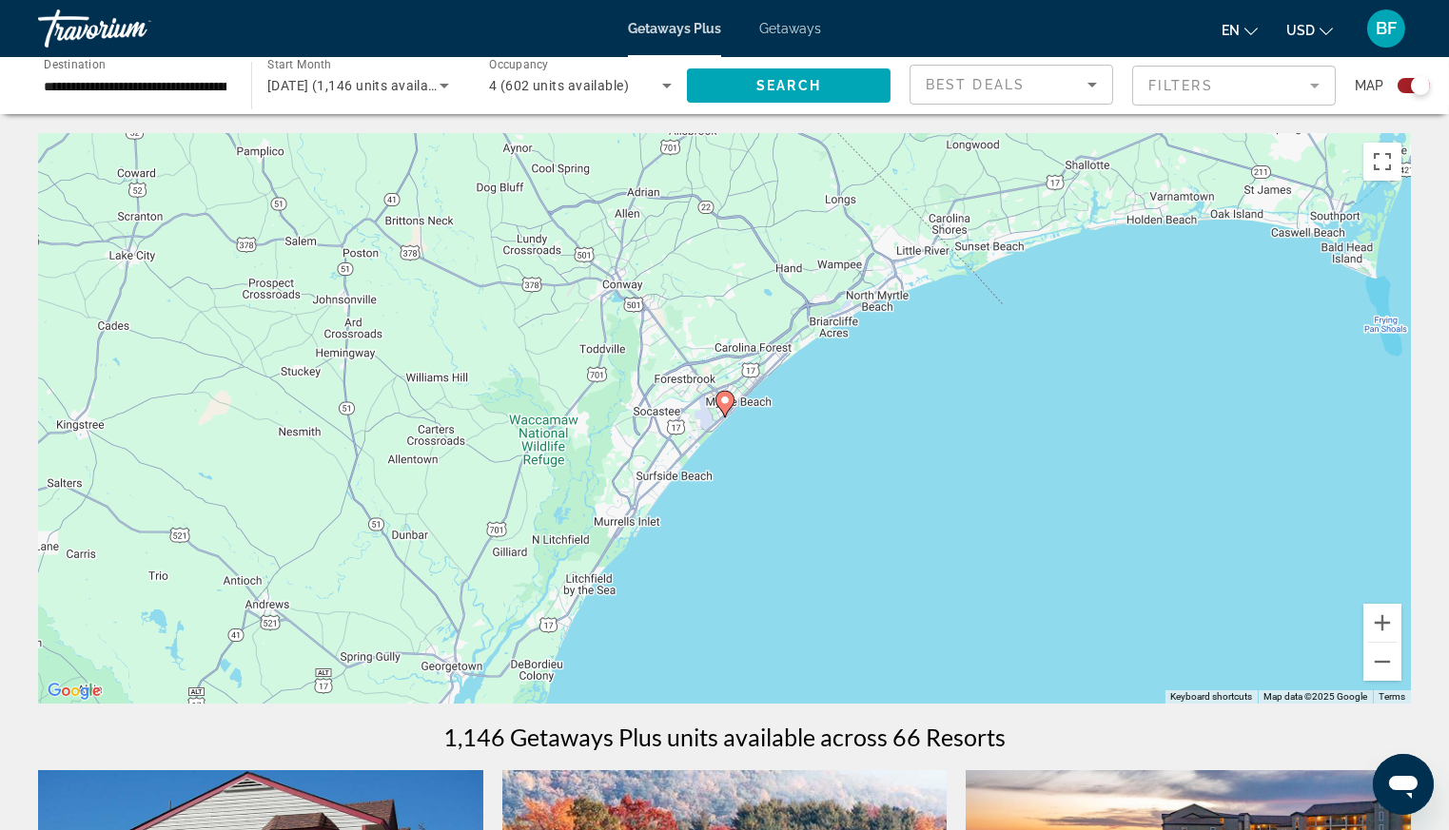
click at [726, 401] on image "Main content" at bounding box center [724, 400] width 11 height 11
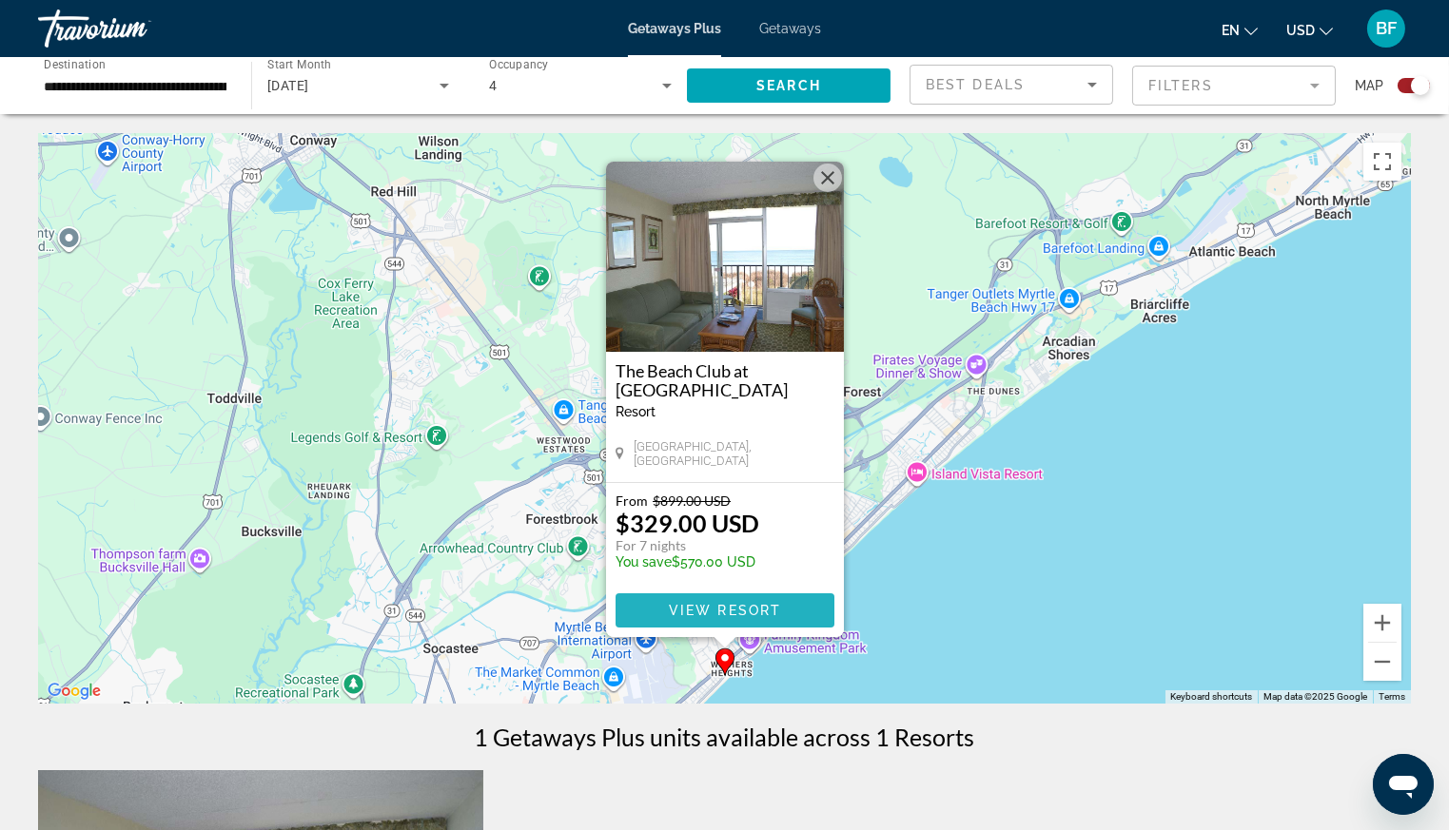
click at [716, 606] on span "View Resort" at bounding box center [724, 610] width 112 height 15
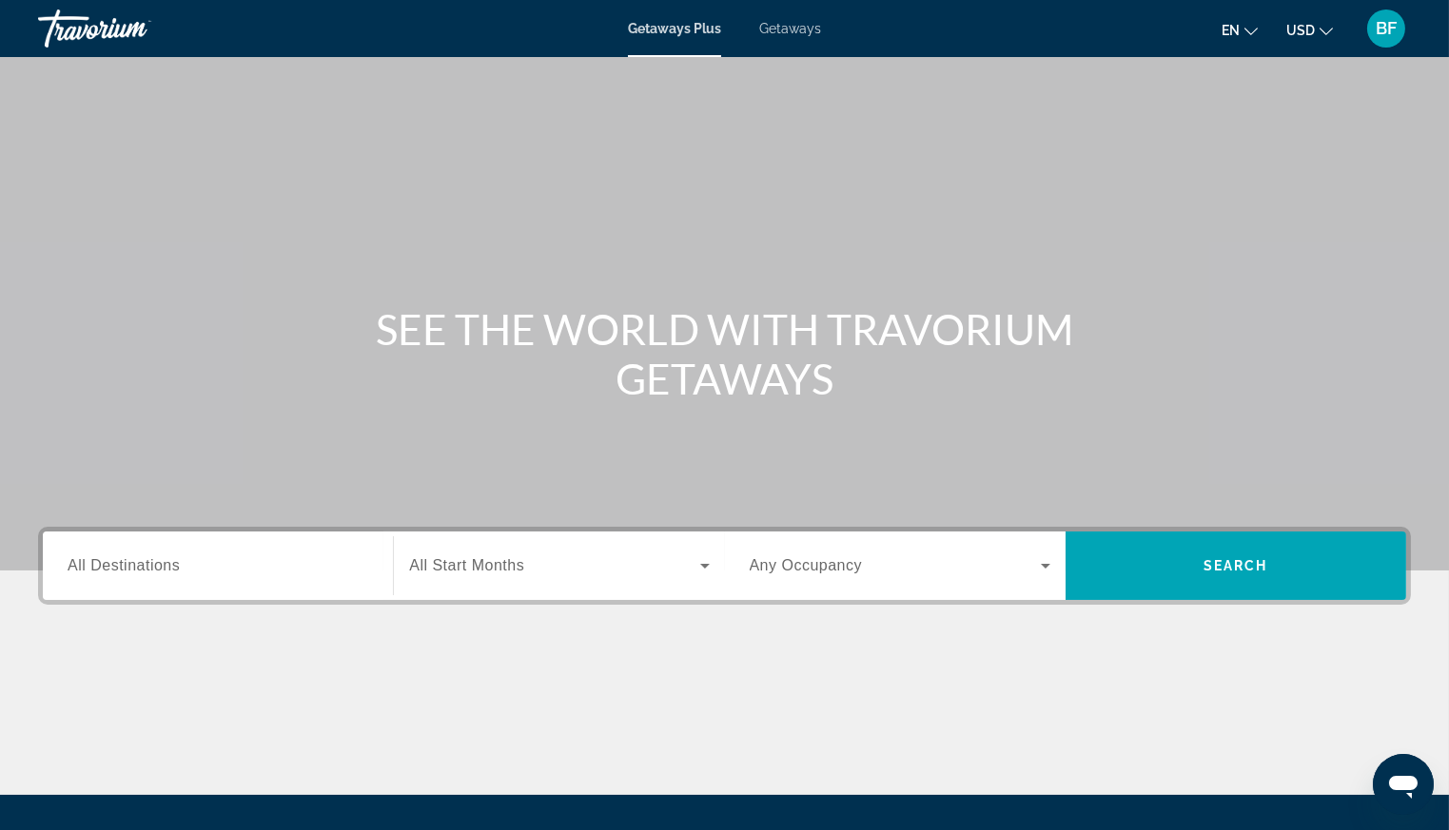
click at [224, 573] on input "Destination All Destinations" at bounding box center [218, 566] width 301 height 23
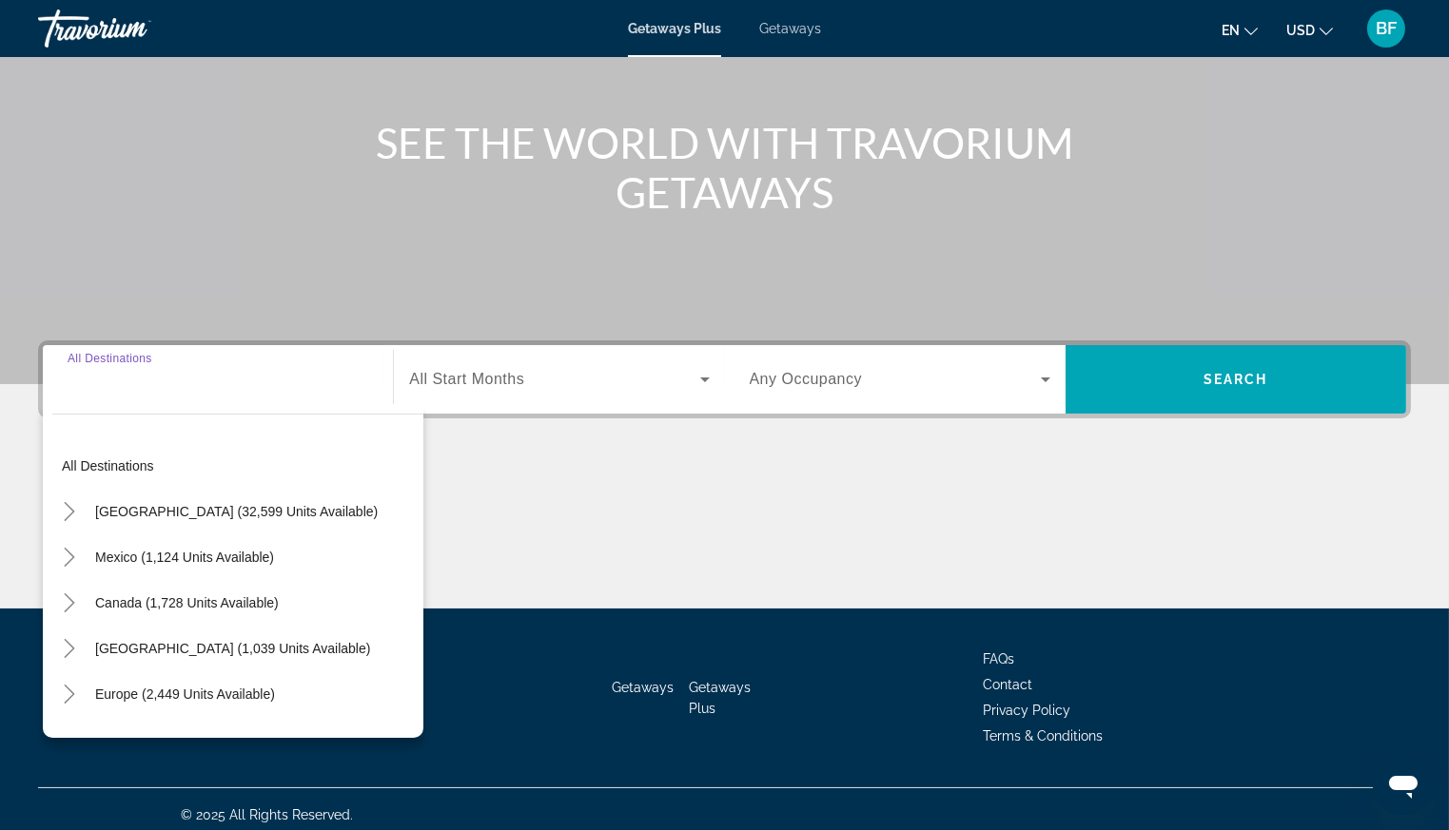
scroll to position [197, 0]
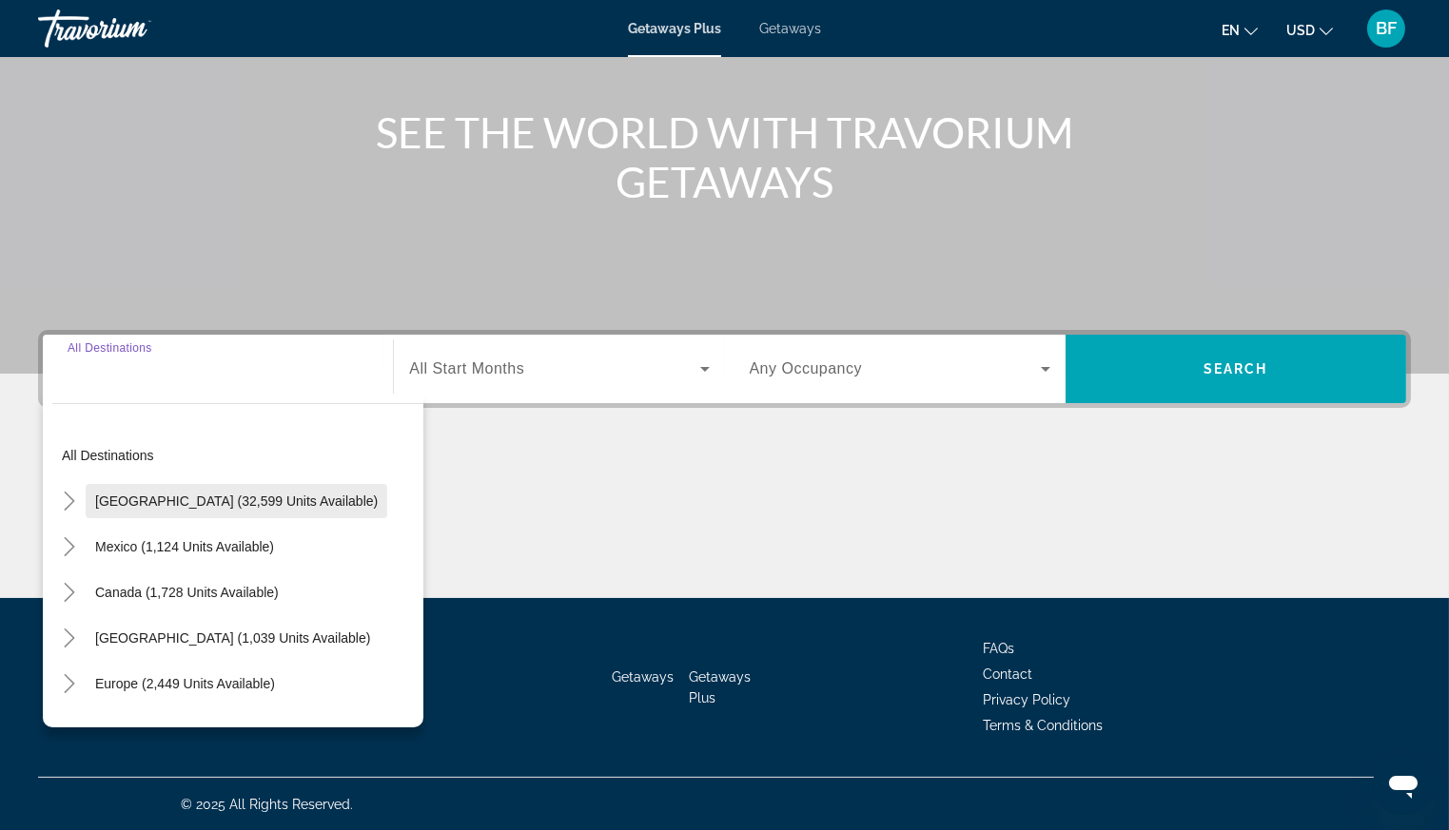
click at [254, 500] on span "United States (32,599 units available)" at bounding box center [236, 501] width 282 height 15
type input "**********"
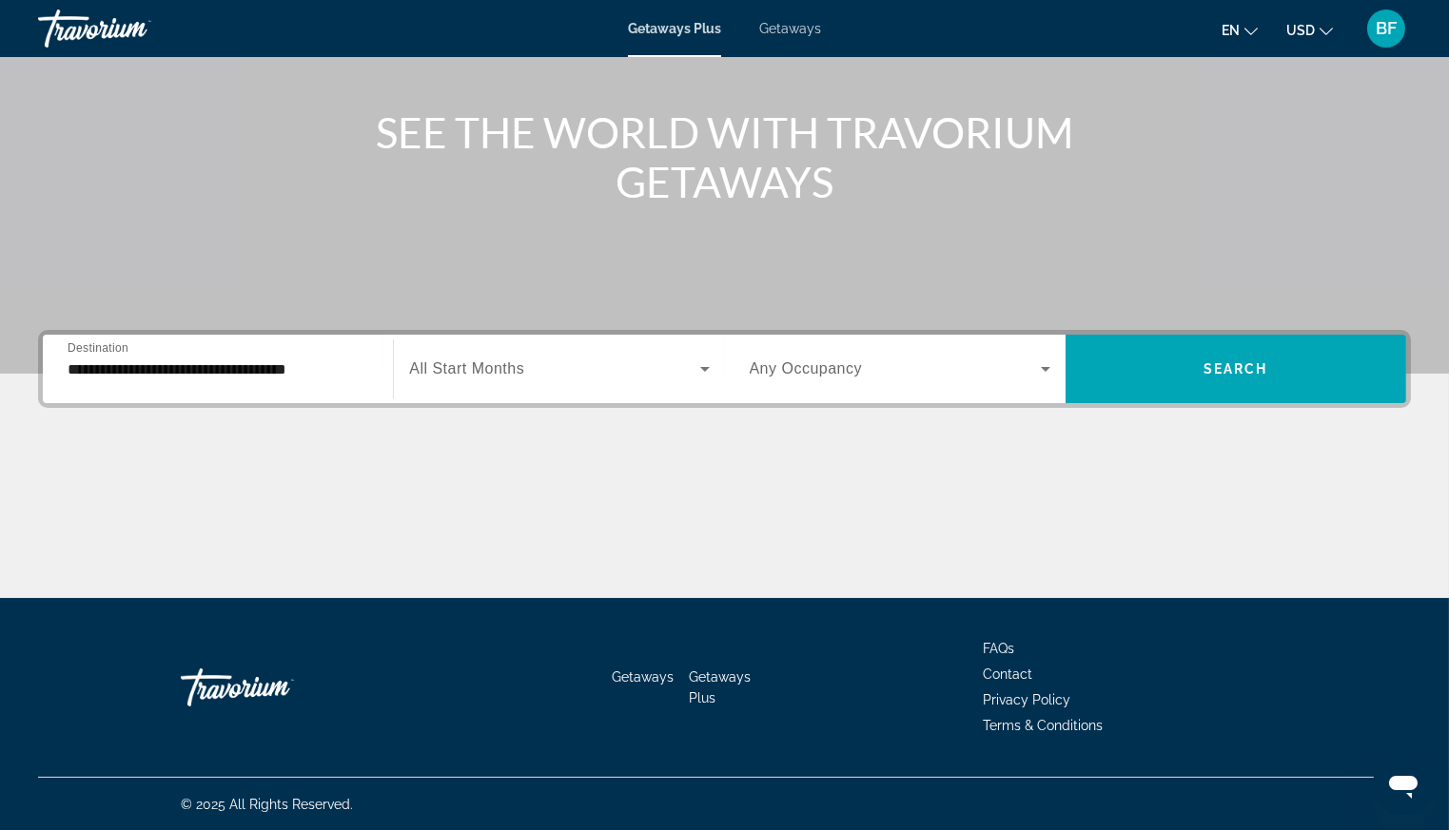
click at [482, 365] on span "All Start Months" at bounding box center [466, 368] width 115 height 16
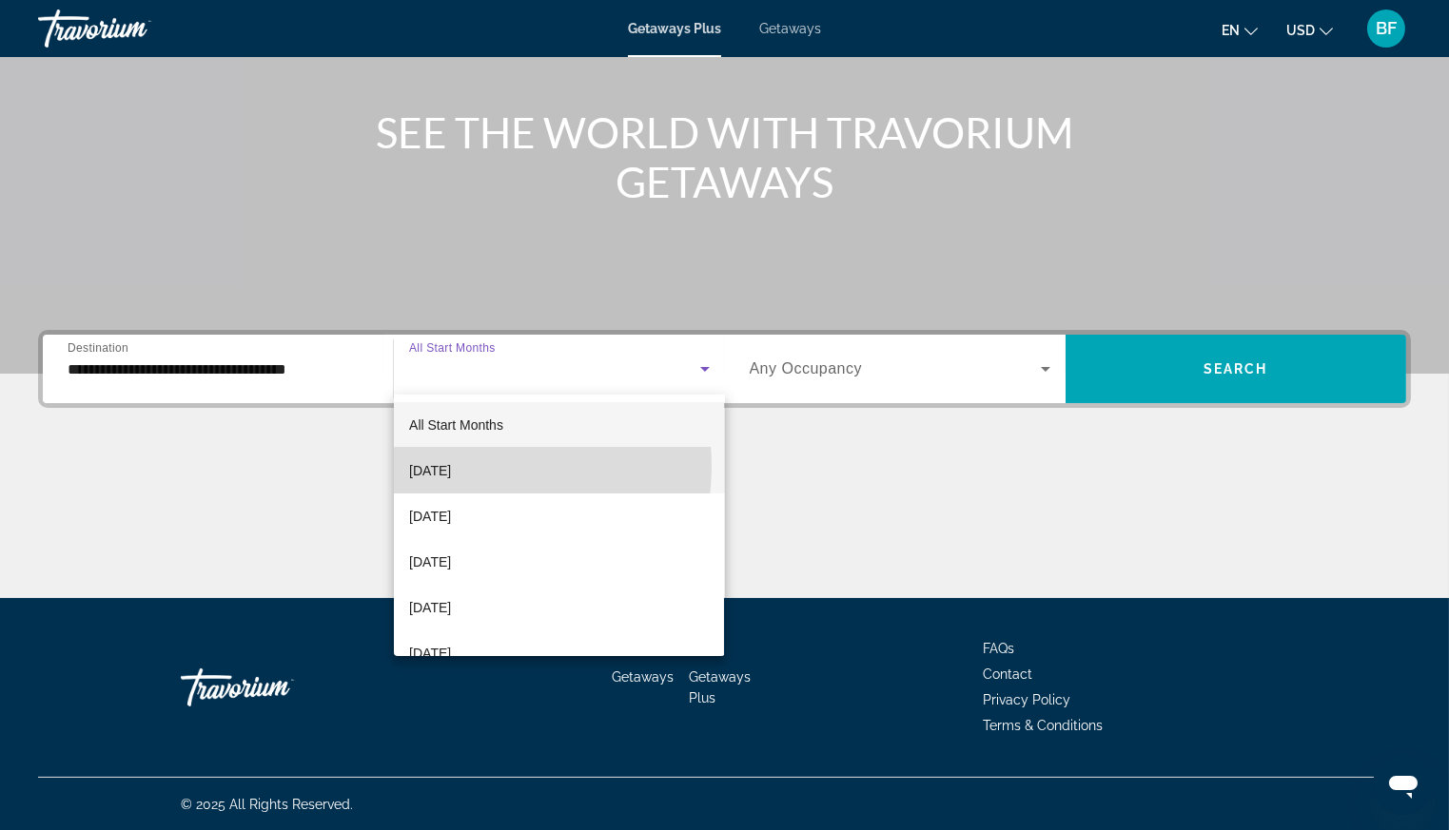
click at [451, 466] on span "[DATE]" at bounding box center [430, 470] width 42 height 23
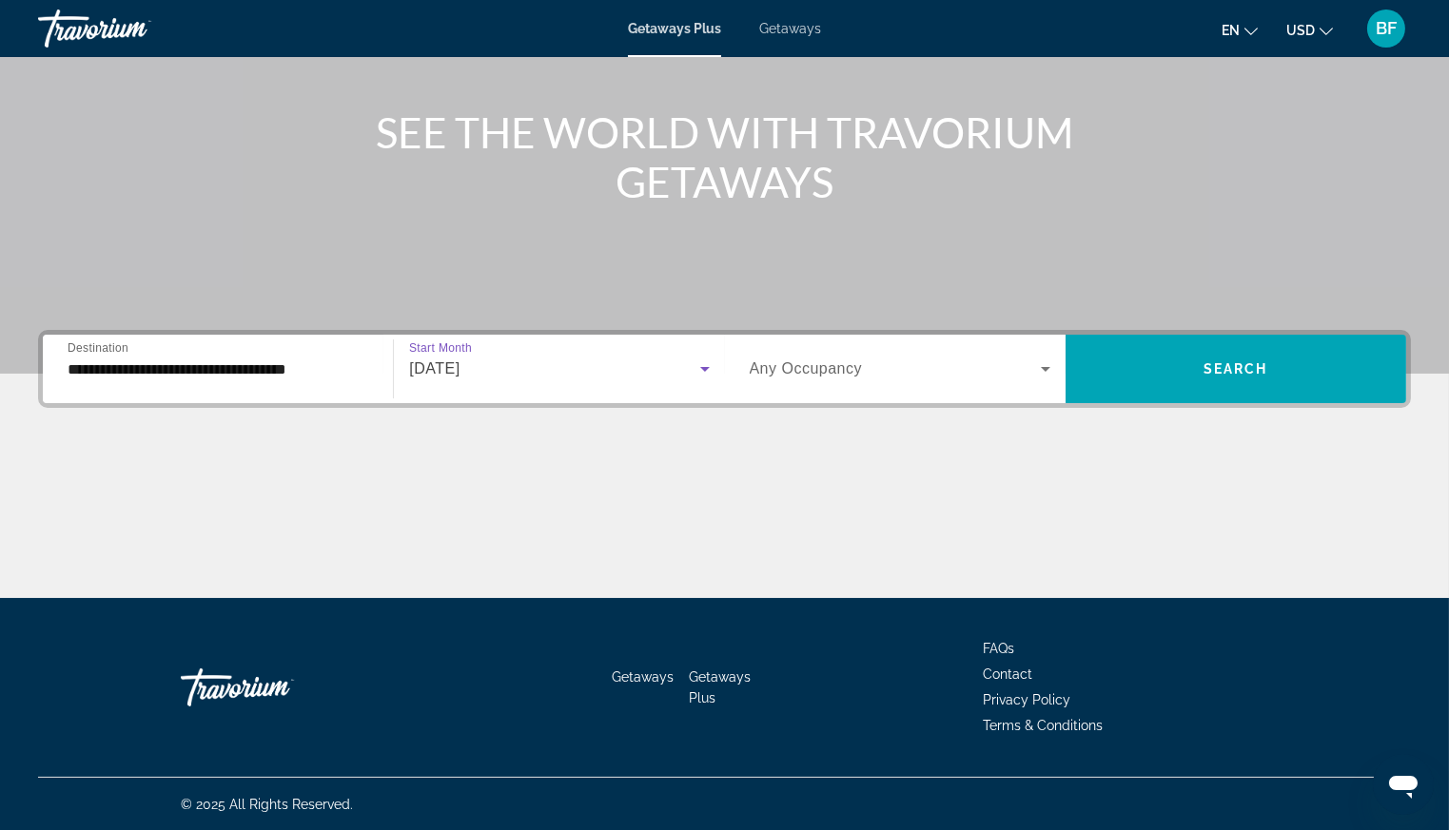
click at [1045, 365] on icon "Search widget" at bounding box center [1045, 369] width 23 height 23
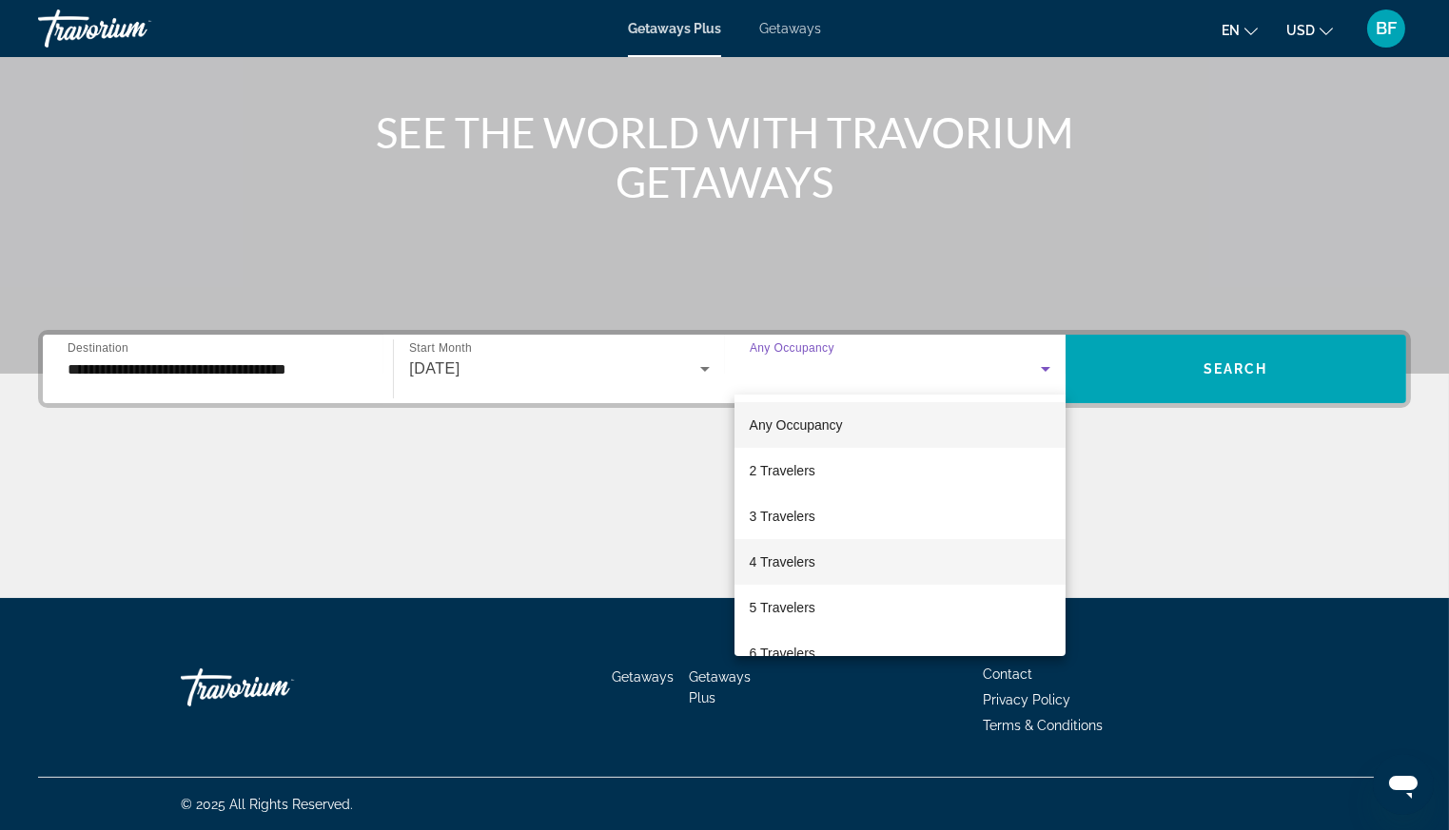
click at [778, 560] on span "4 Travelers" at bounding box center [783, 562] width 66 height 23
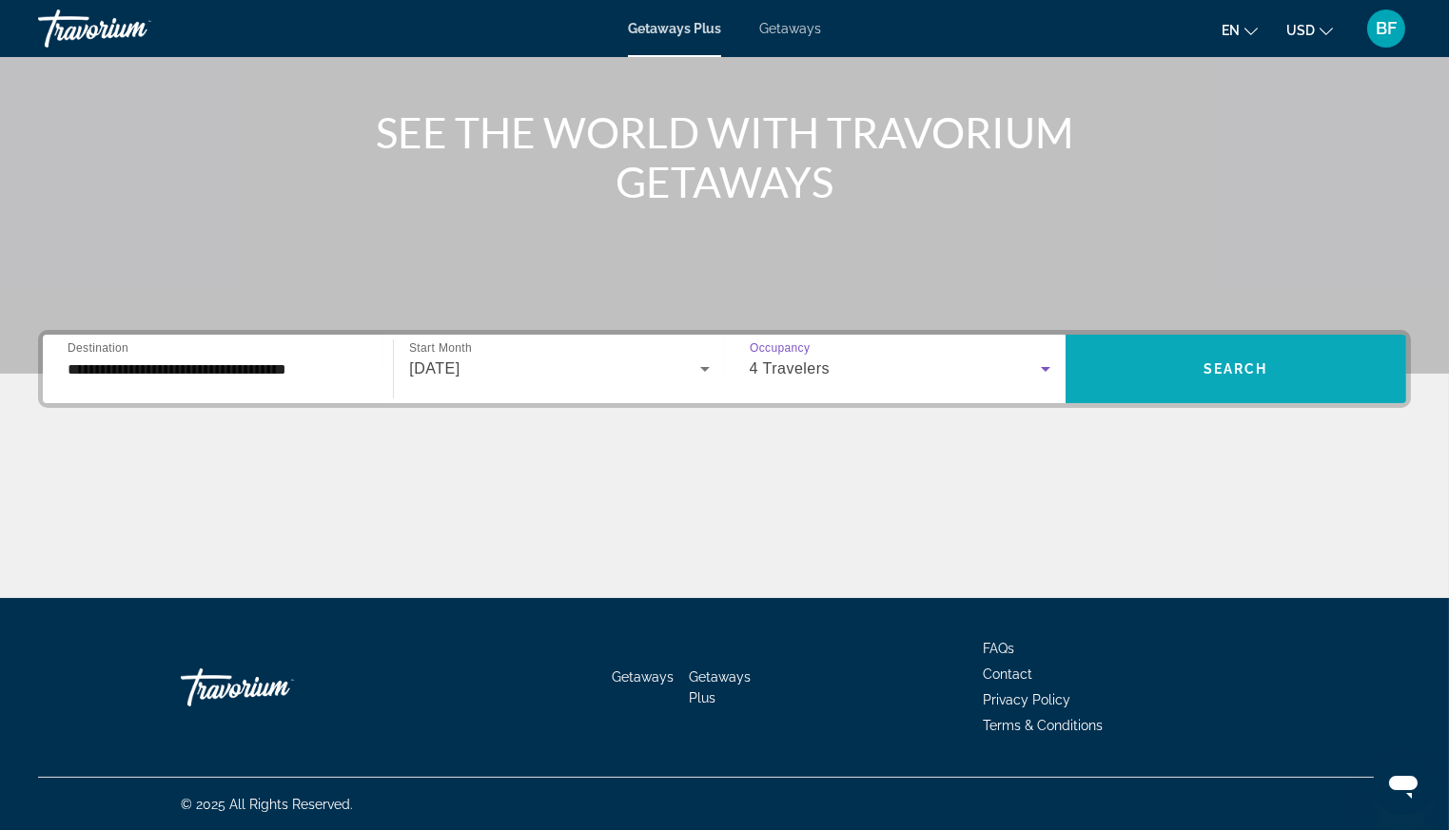
click at [1225, 369] on span "Search" at bounding box center [1235, 368] width 65 height 15
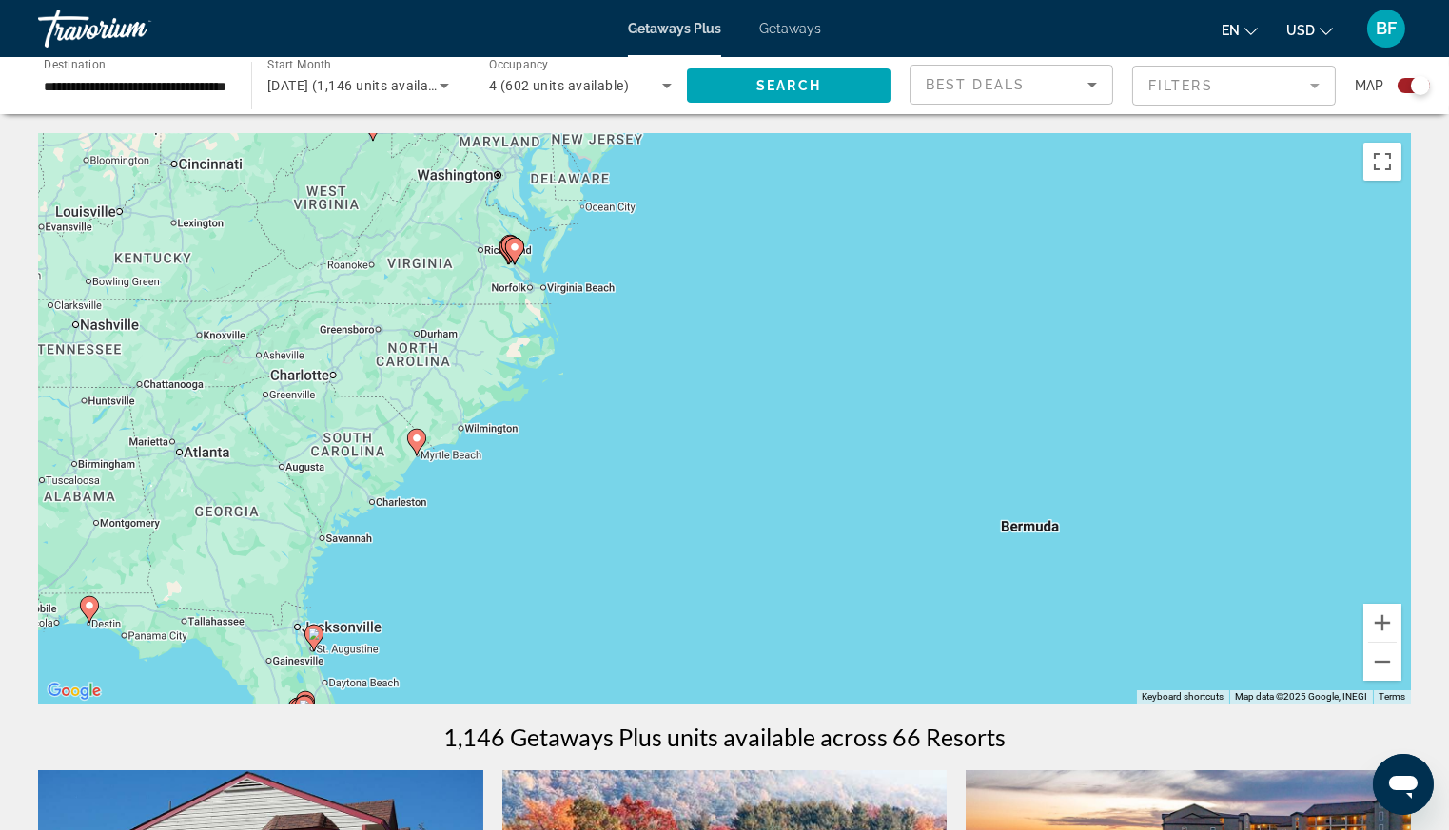
click at [417, 442] on image "Main content" at bounding box center [416, 438] width 11 height 11
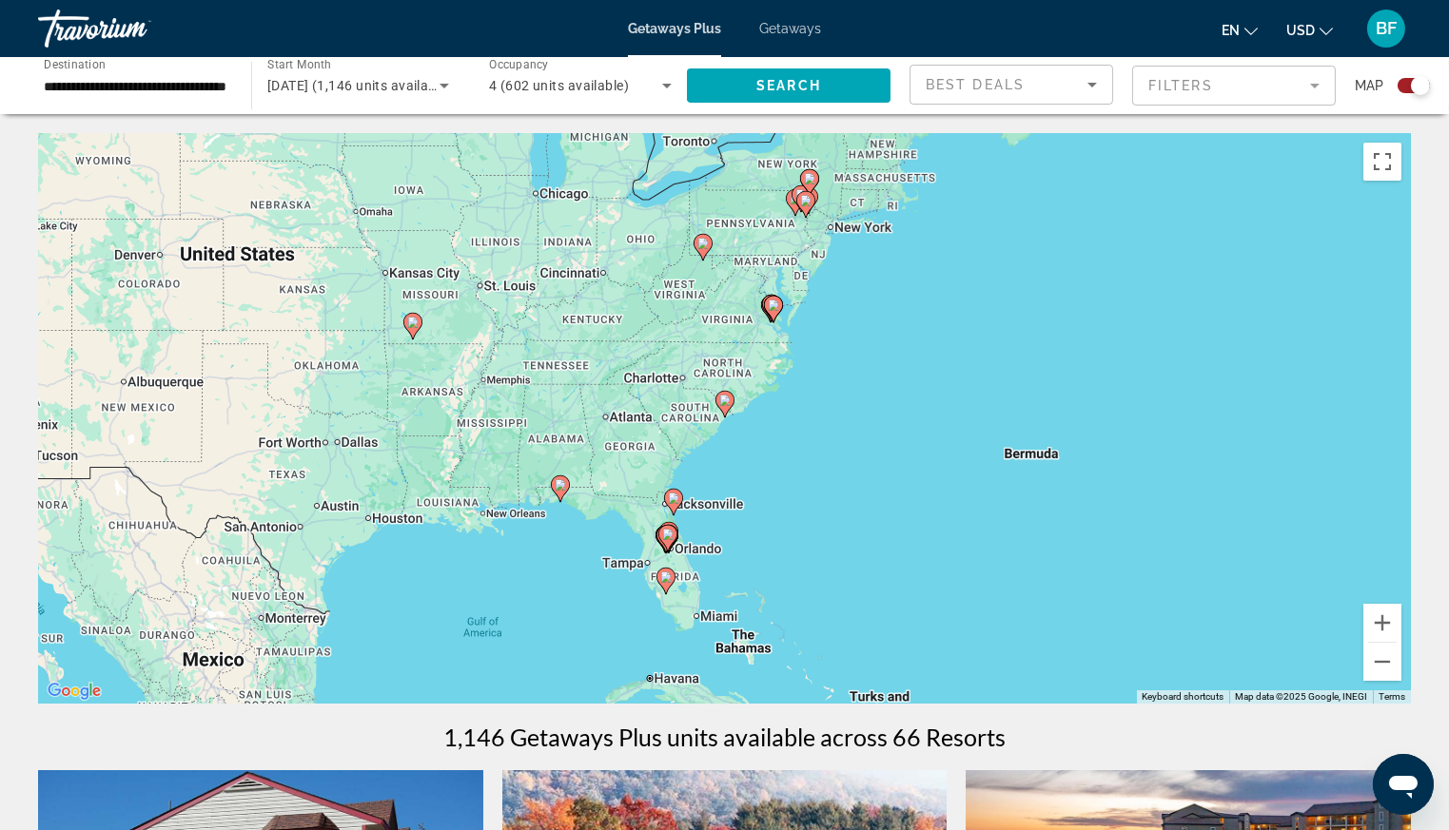
click at [725, 406] on icon "Main content" at bounding box center [723, 404] width 17 height 25
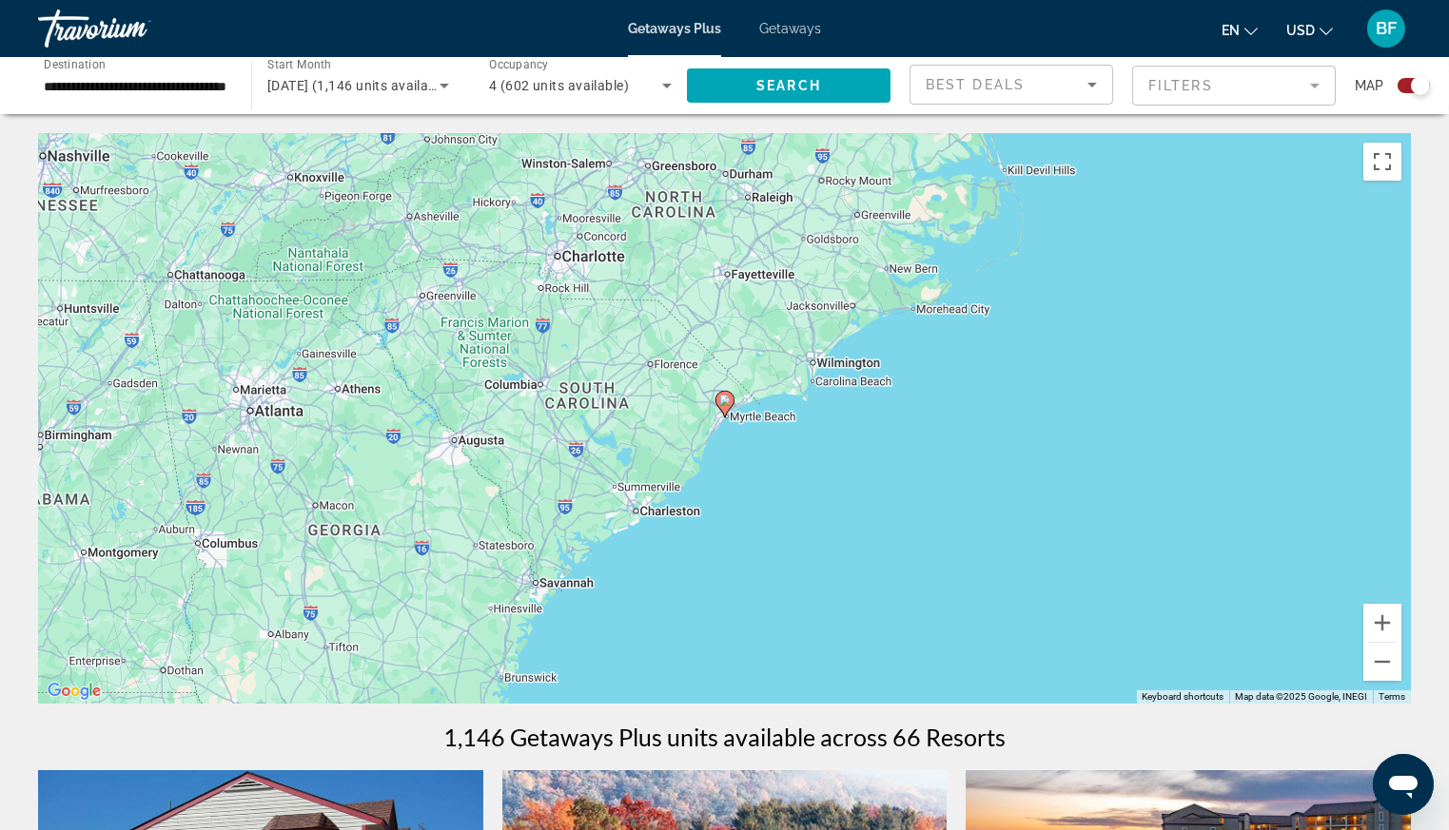
click at [725, 406] on icon "Main content" at bounding box center [723, 404] width 17 height 25
type input "**********"
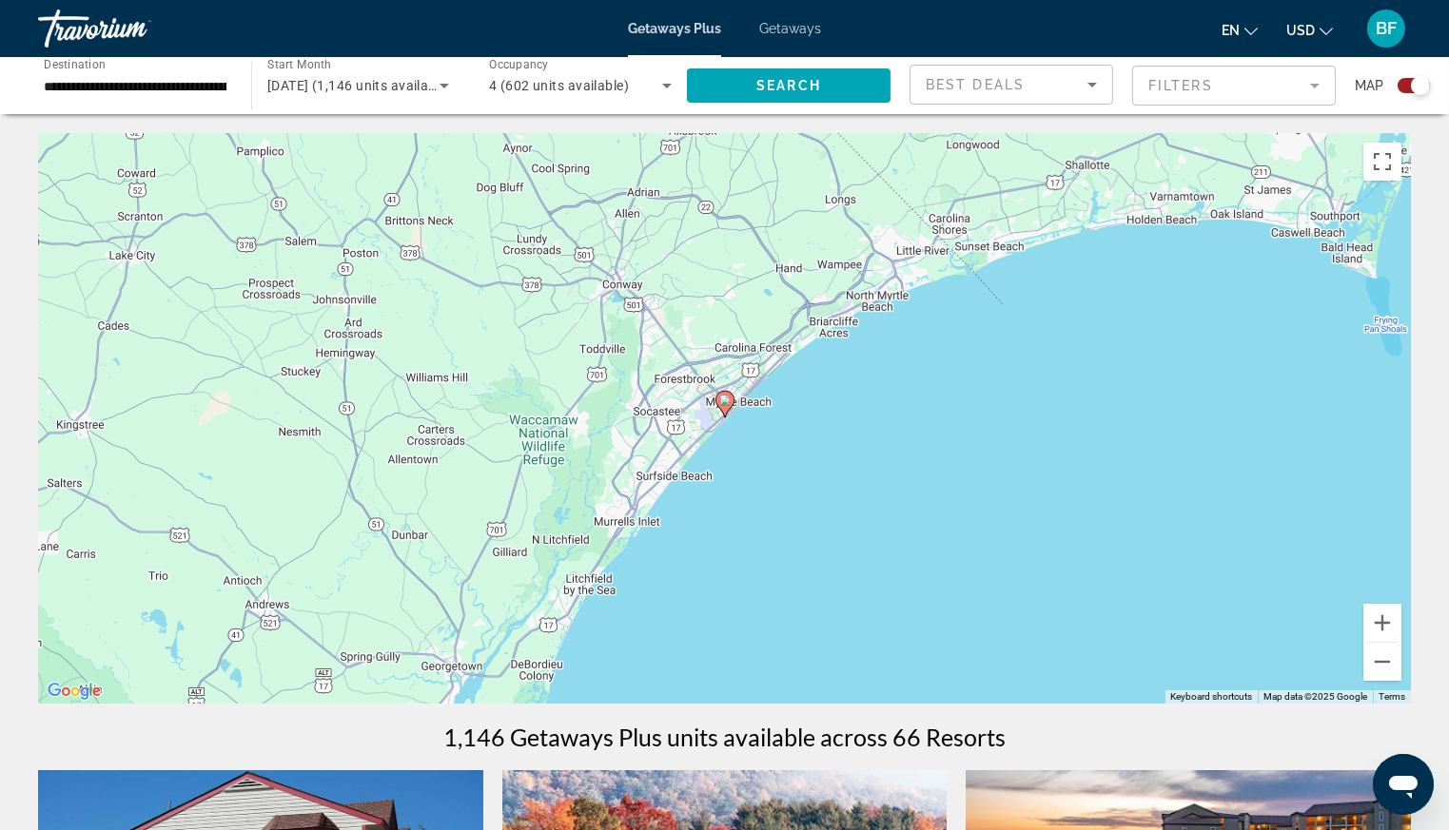
click at [725, 406] on icon "Main content" at bounding box center [723, 404] width 17 height 25
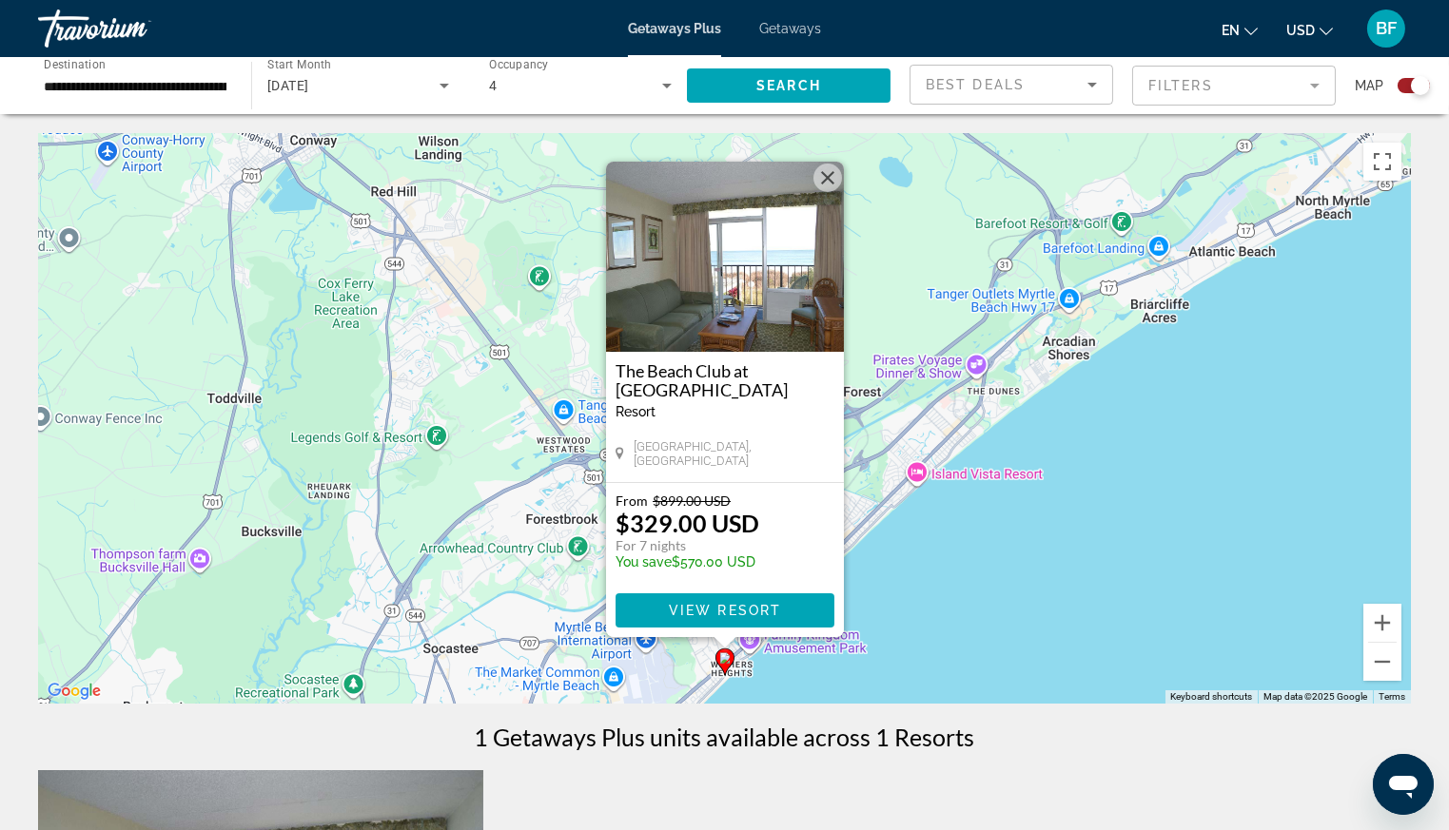
drag, startPoint x: 1293, startPoint y: 508, endPoint x: 1307, endPoint y: 497, distance: 17.7
click at [1294, 507] on div "To activate drag with keyboard, press Alt + Enter. Once in keyboard drag state,…" at bounding box center [724, 418] width 1373 height 571
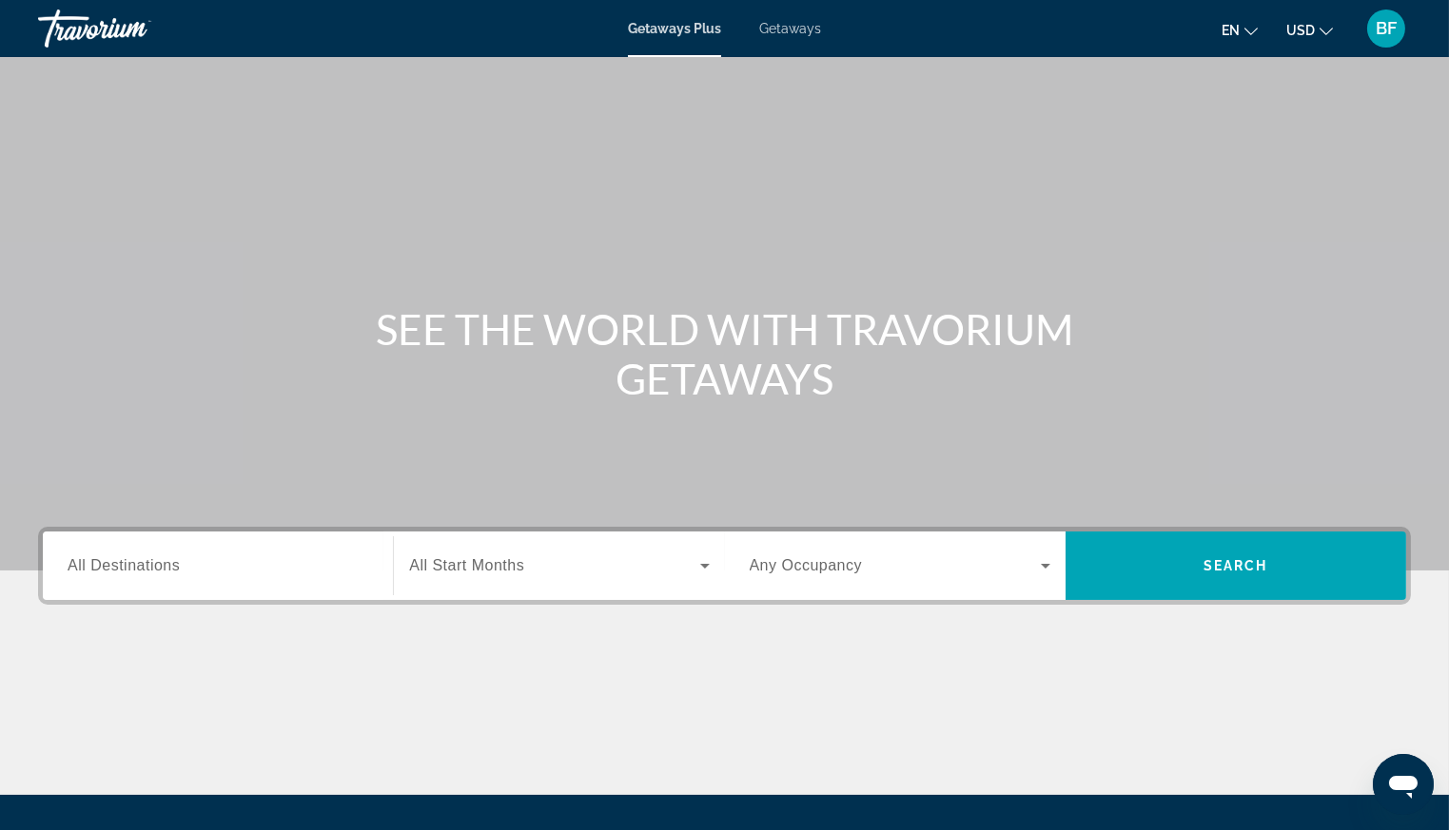
click at [799, 28] on span "Getaways" at bounding box center [790, 28] width 62 height 15
click at [237, 573] on input "Destination All Destinations" at bounding box center [218, 566] width 301 height 23
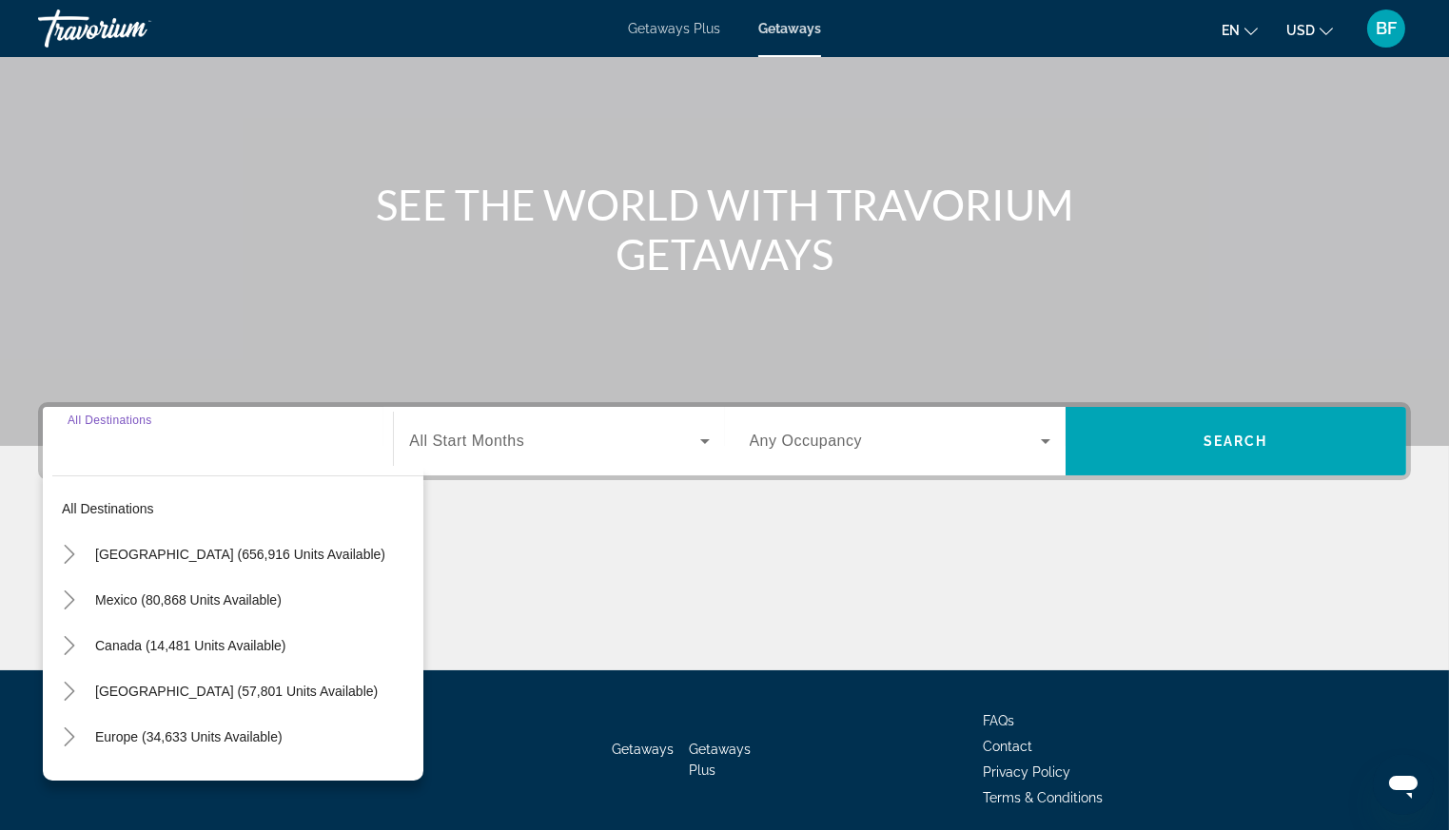
scroll to position [197, 0]
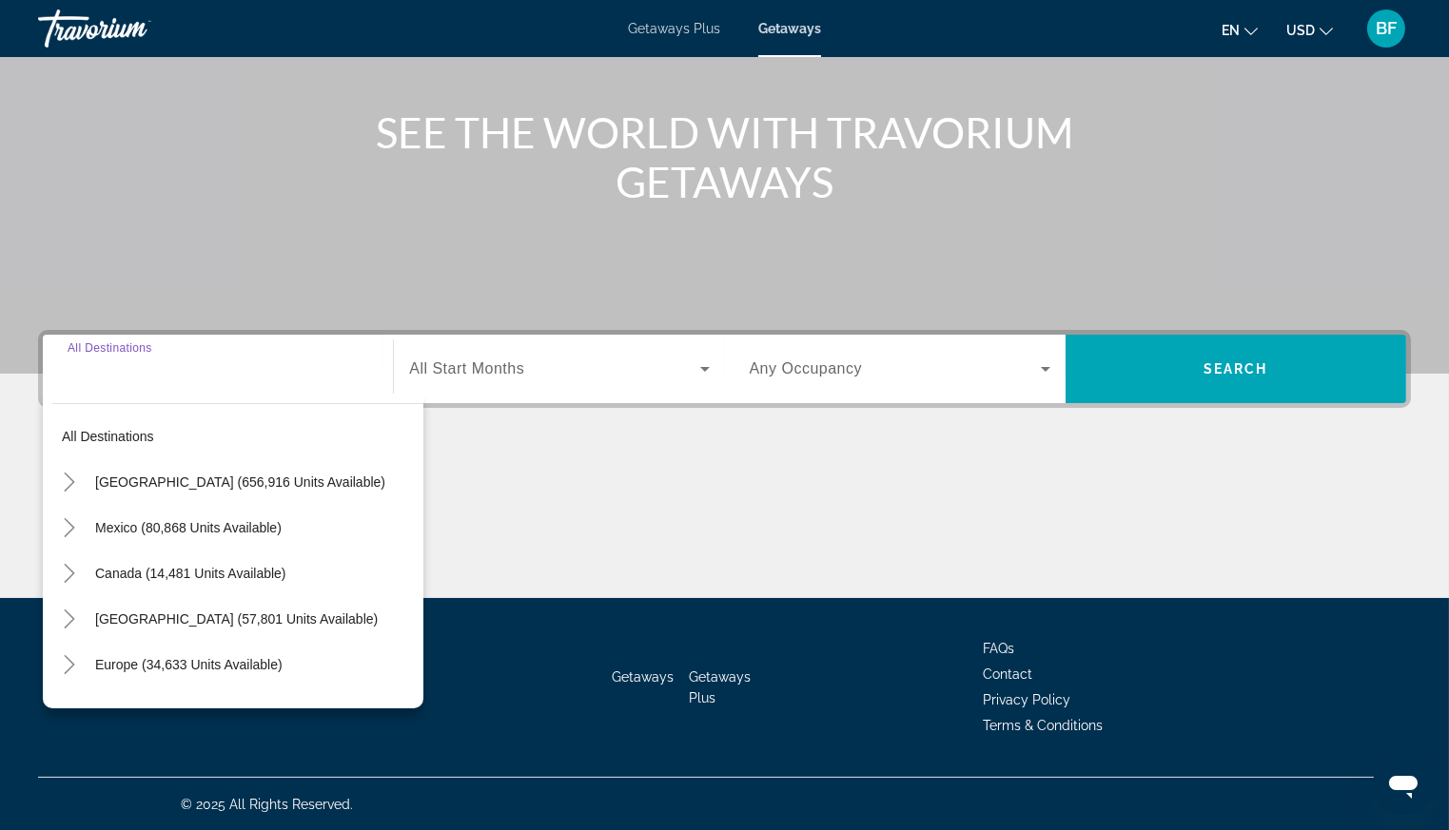
click at [251, 477] on span "[GEOGRAPHIC_DATA] (656,916 units available)" at bounding box center [240, 482] width 290 height 15
type input "**********"
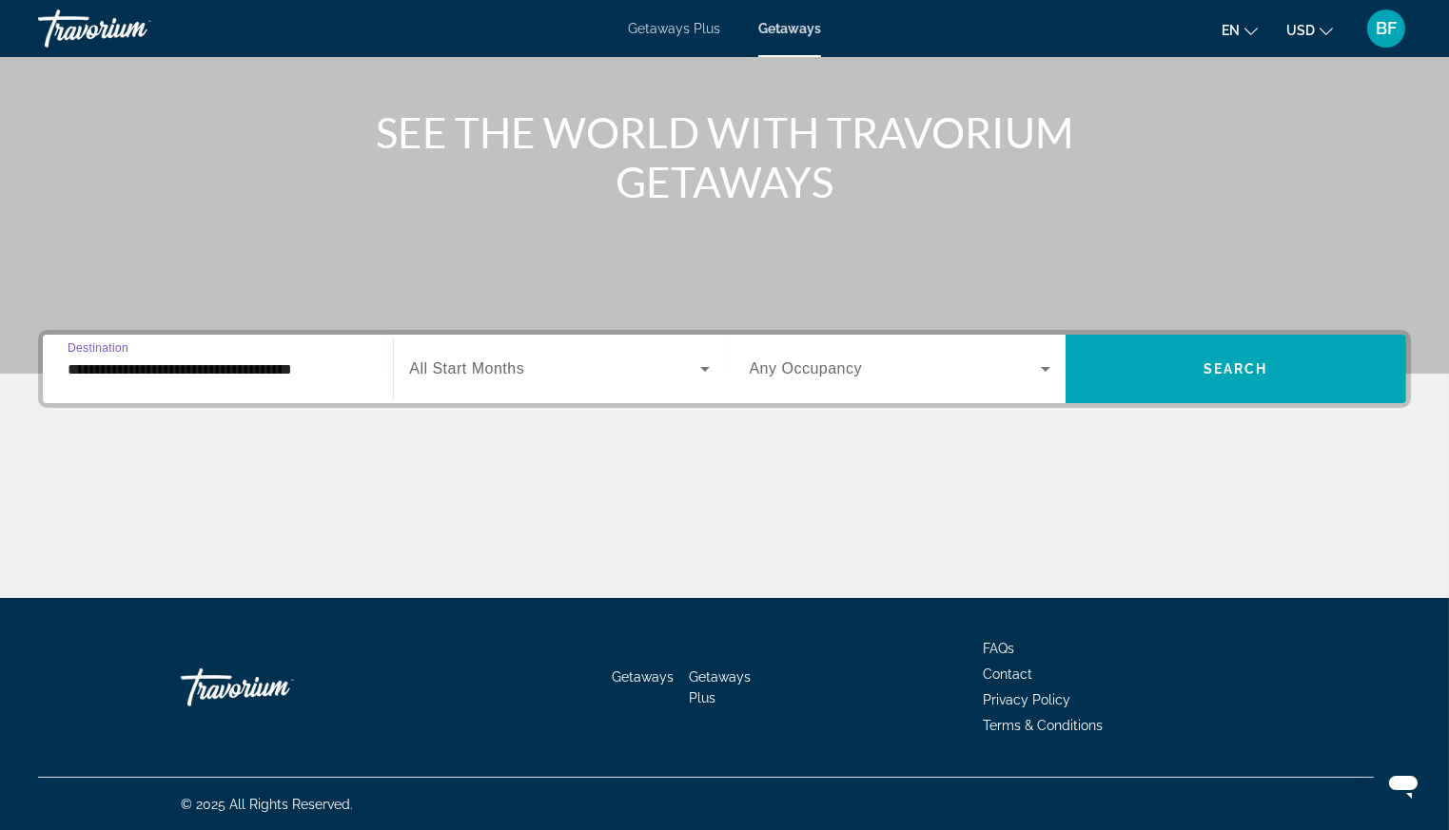
click at [547, 360] on span "Search widget" at bounding box center [554, 369] width 290 height 23
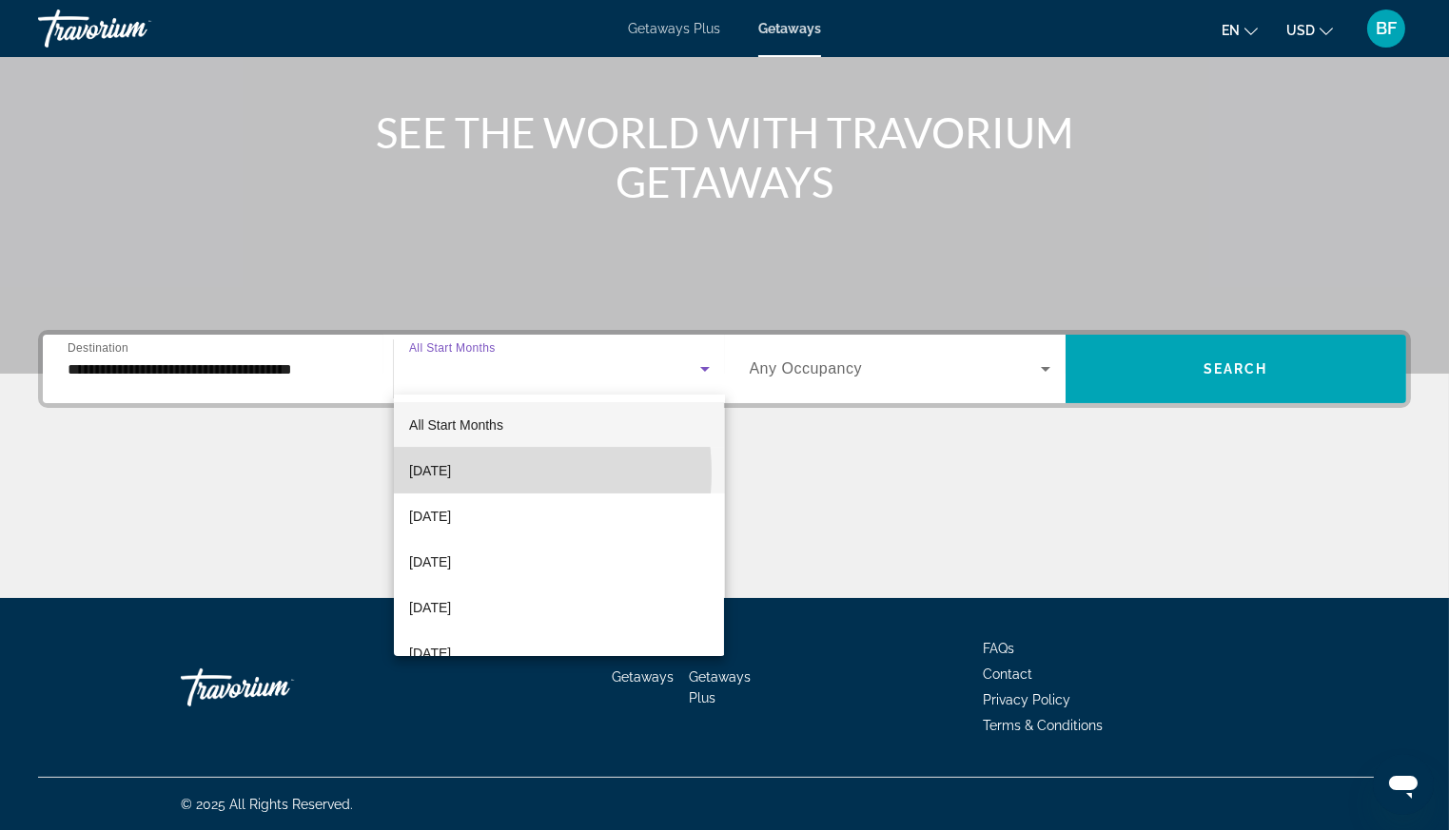
click at [451, 472] on span "[DATE]" at bounding box center [430, 470] width 42 height 23
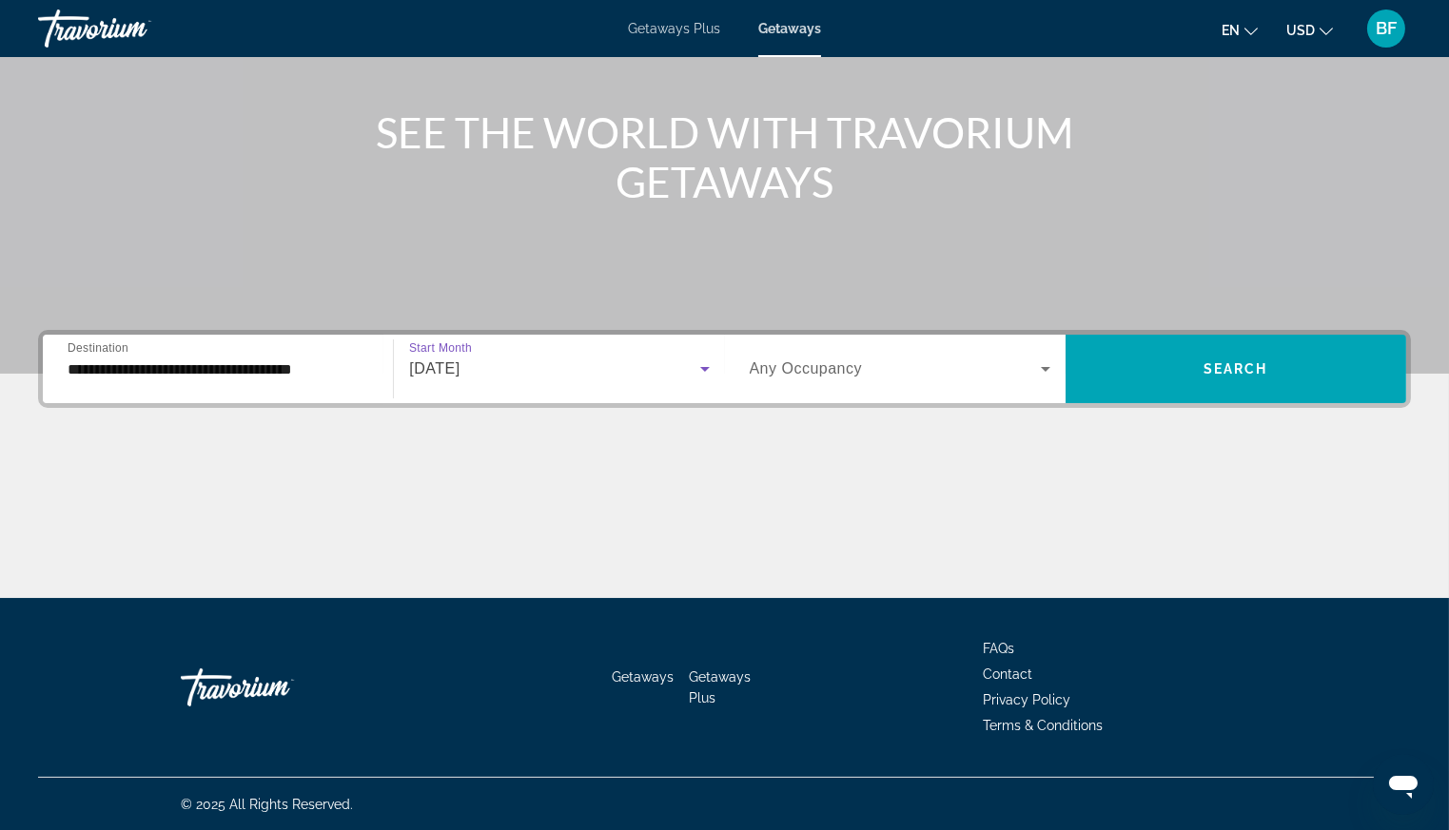
click at [903, 359] on span "Search widget" at bounding box center [895, 369] width 291 height 23
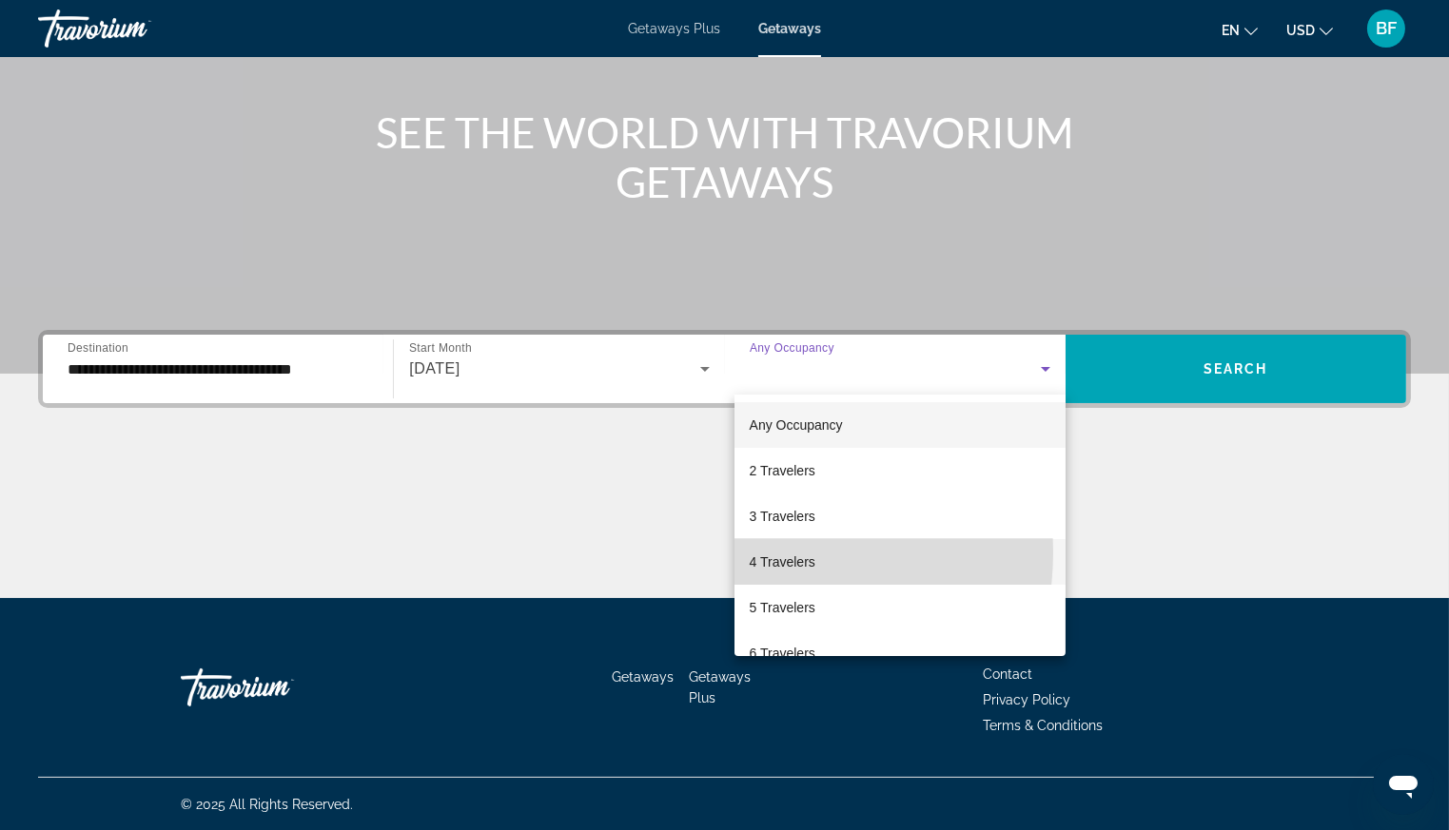
click at [760, 553] on span "4 Travelers" at bounding box center [783, 562] width 66 height 23
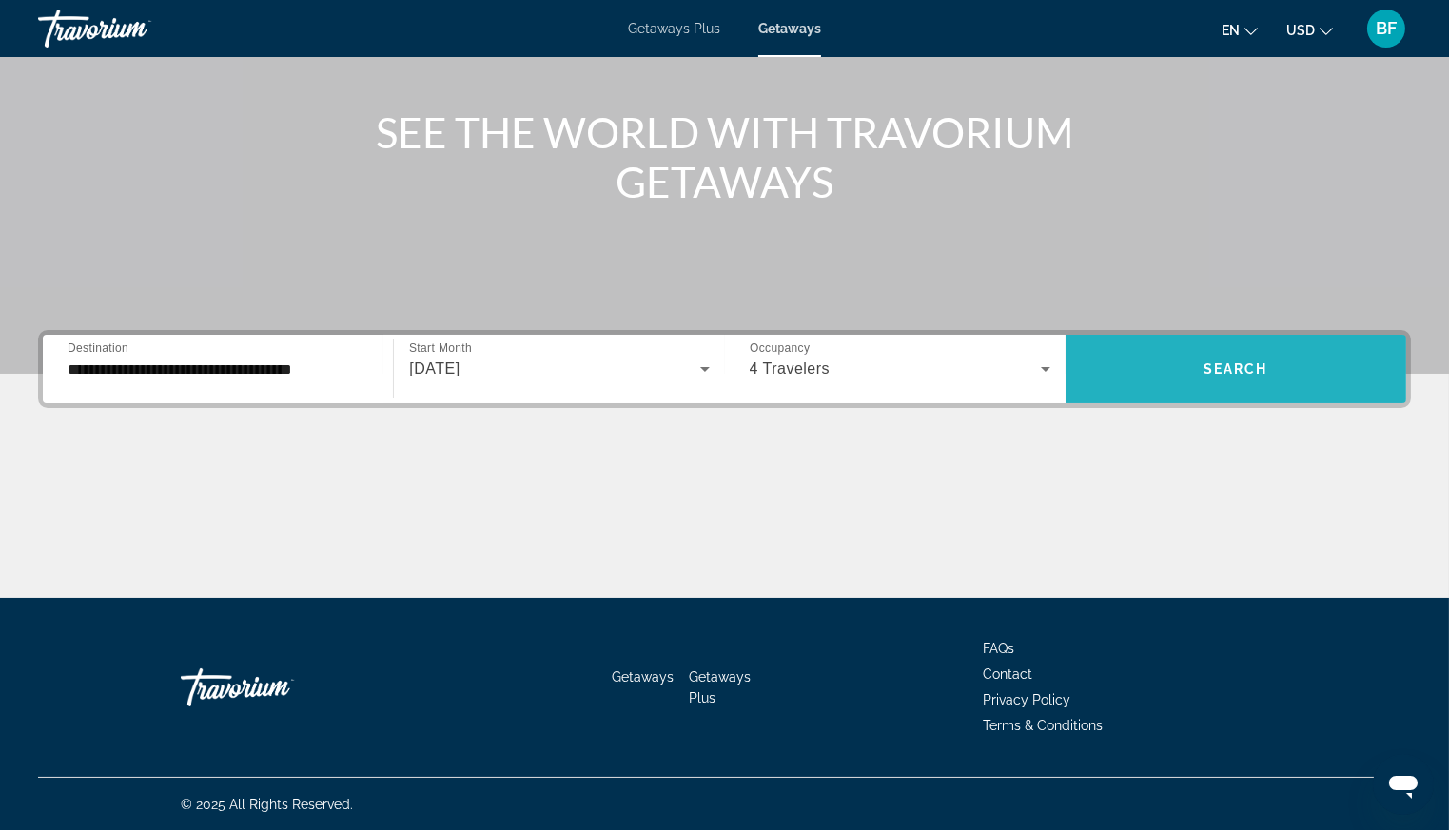
click at [1202, 369] on span "Search widget" at bounding box center [1235, 369] width 341 height 46
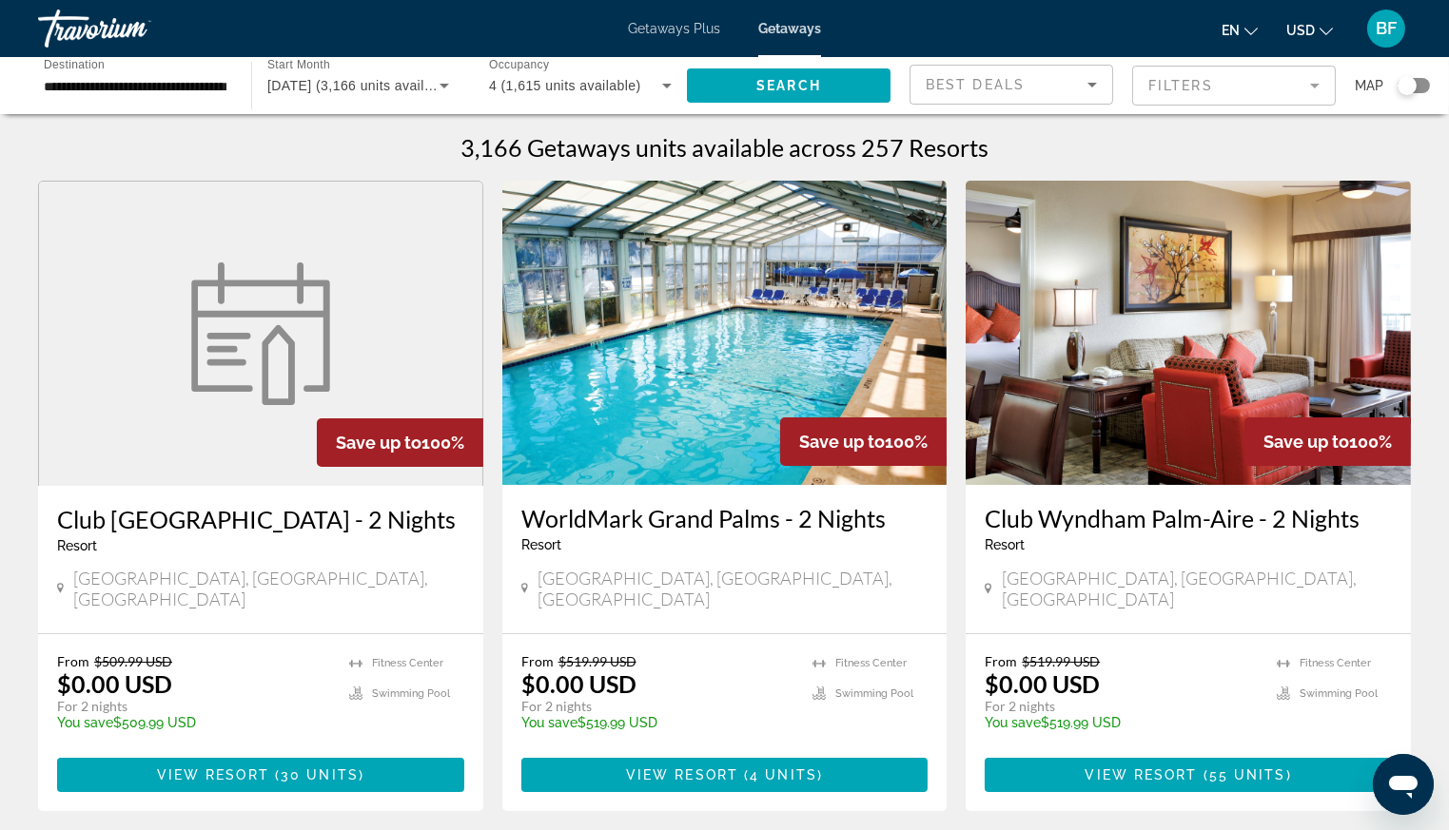
click at [1402, 77] on div "Search widget" at bounding box center [1406, 85] width 19 height 19
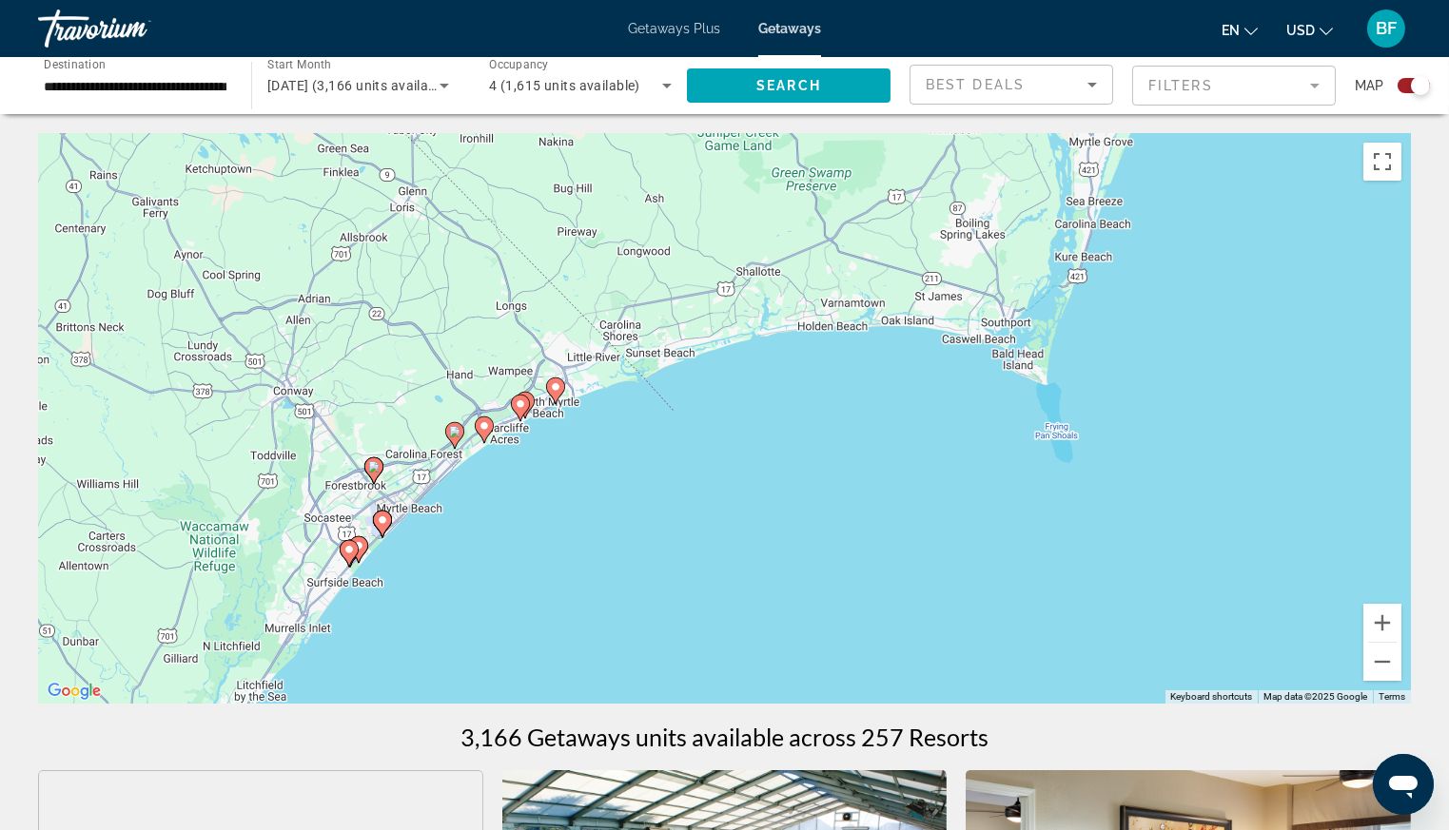
click at [555, 387] on image "Main content" at bounding box center [555, 386] width 11 height 11
click at [555, 388] on image "Main content" at bounding box center [555, 386] width 11 height 11
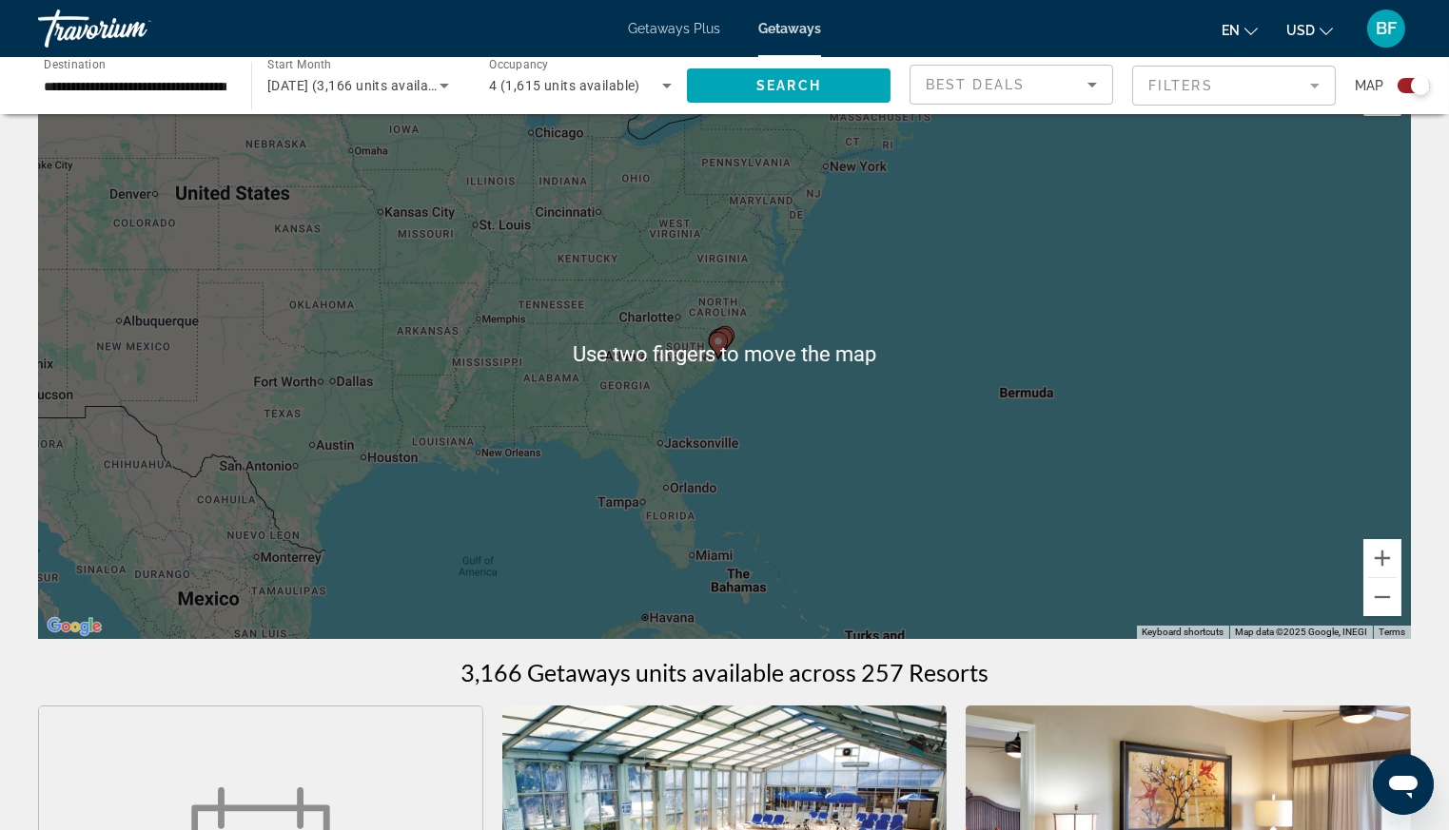
scroll to position [64, 0]
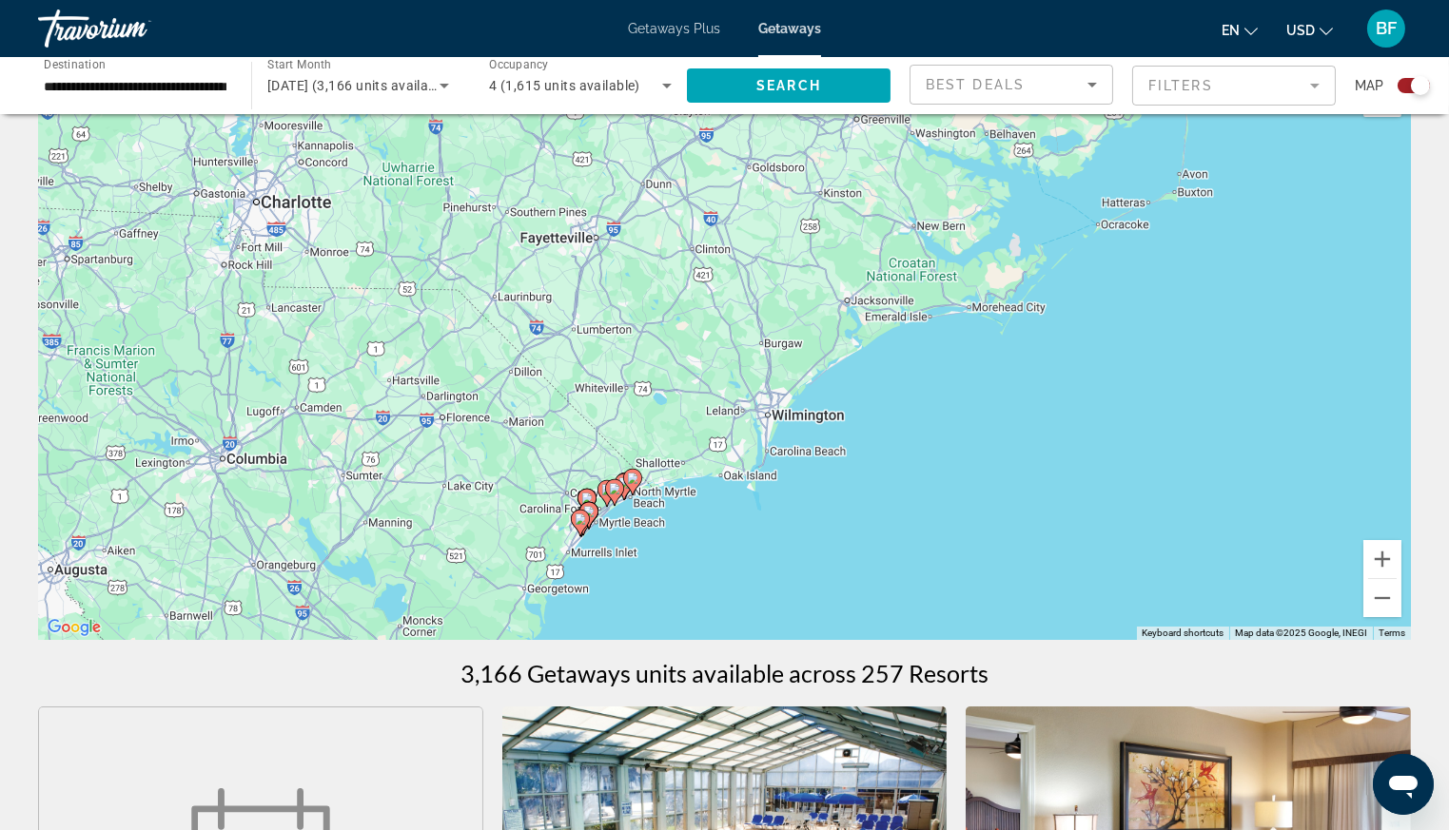
click at [633, 477] on image "Main content" at bounding box center [632, 478] width 11 height 11
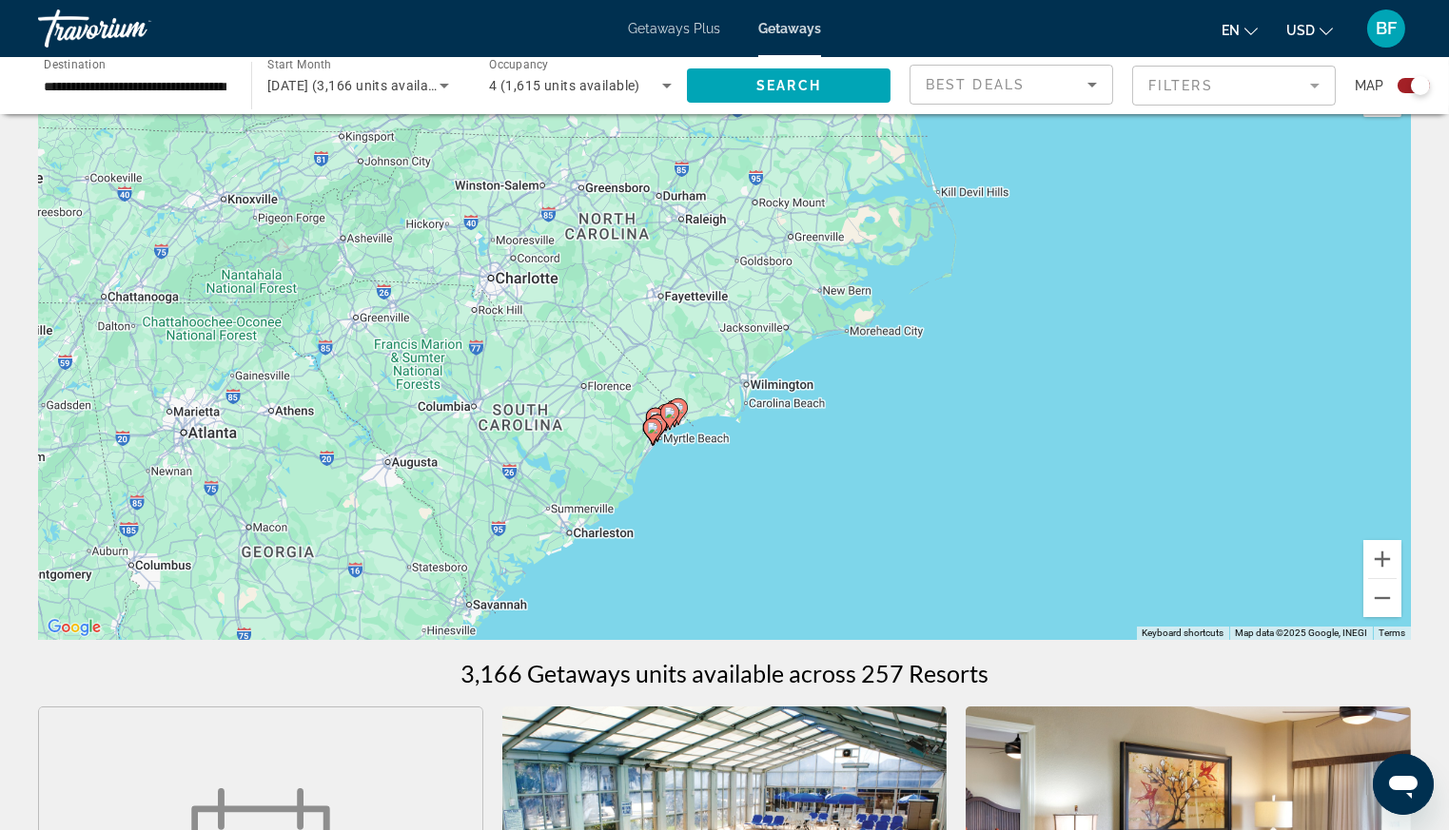
click at [672, 412] on image "Main content" at bounding box center [669, 412] width 11 height 11
type input "**********"
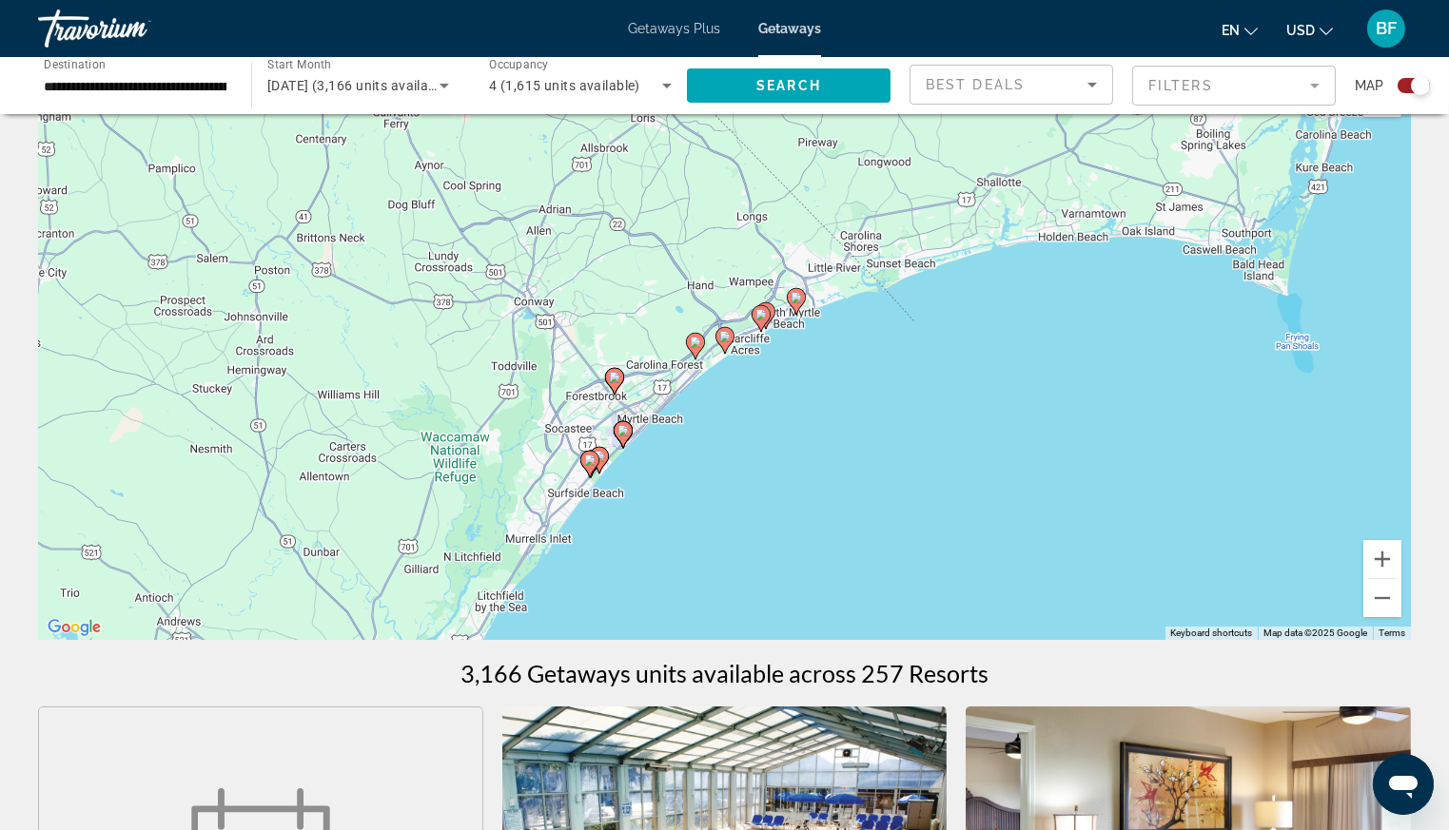
click at [798, 296] on image "Main content" at bounding box center [795, 297] width 11 height 11
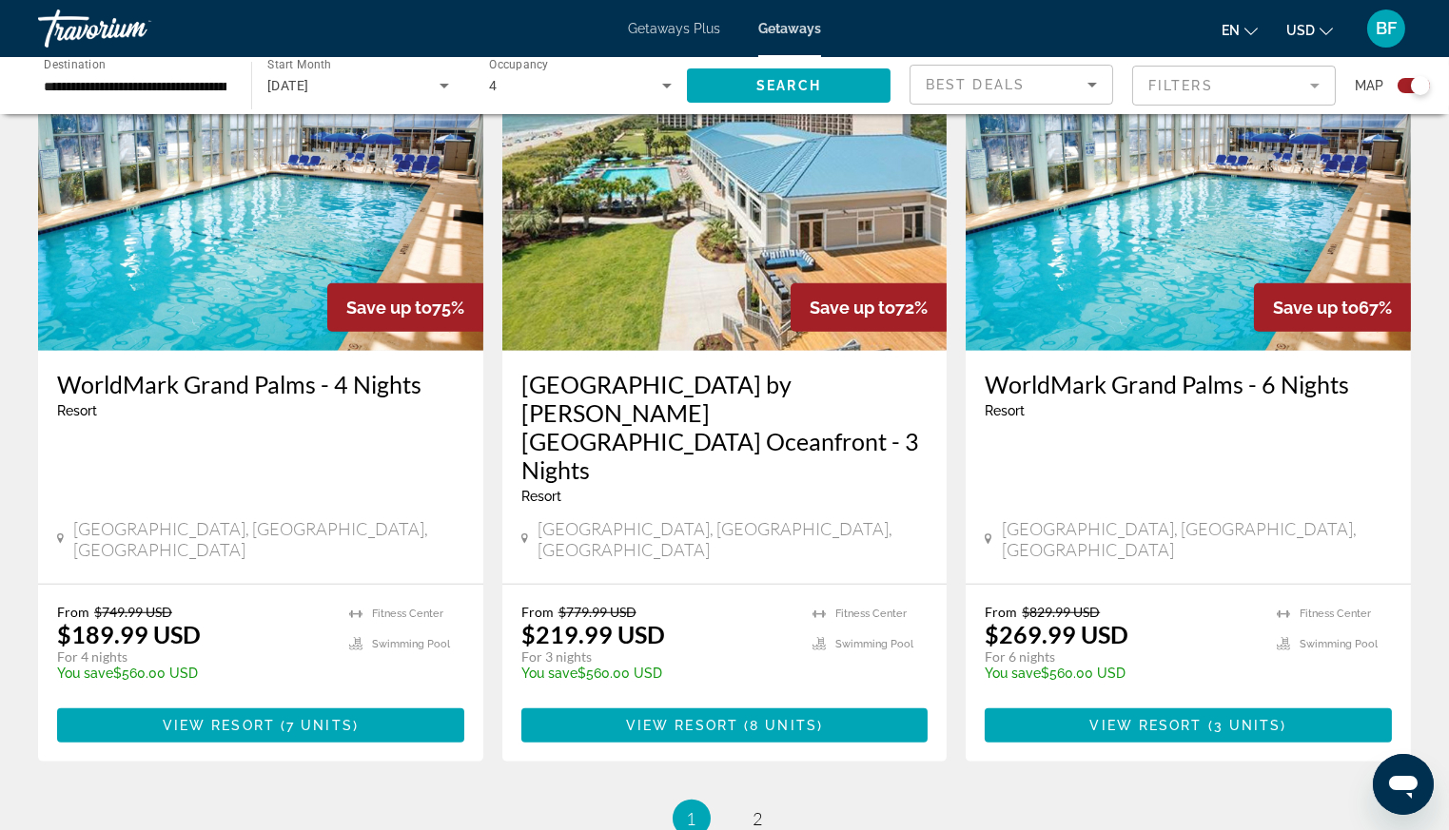
scroll to position [2654, 0]
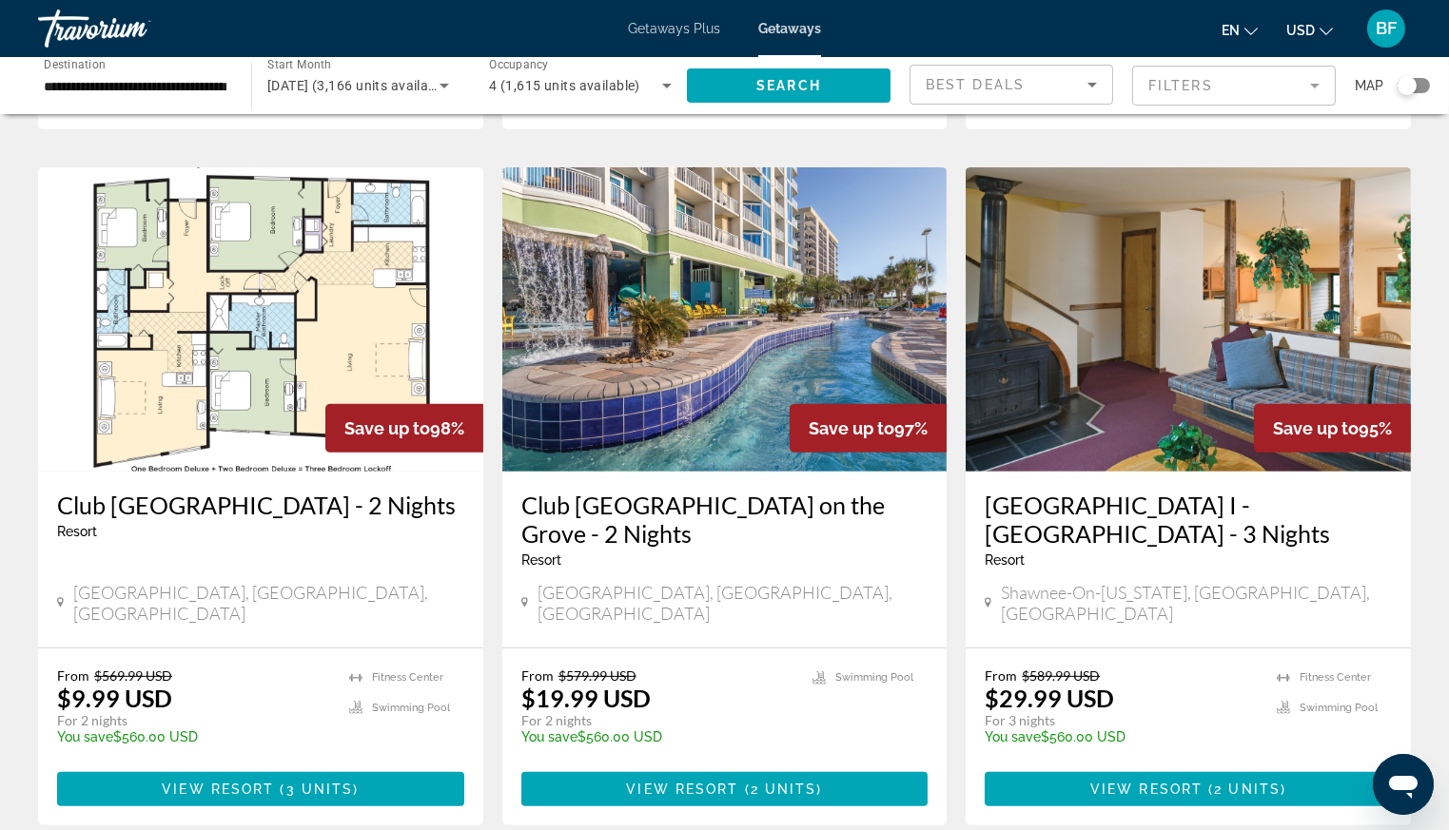
scroll to position [1382, 0]
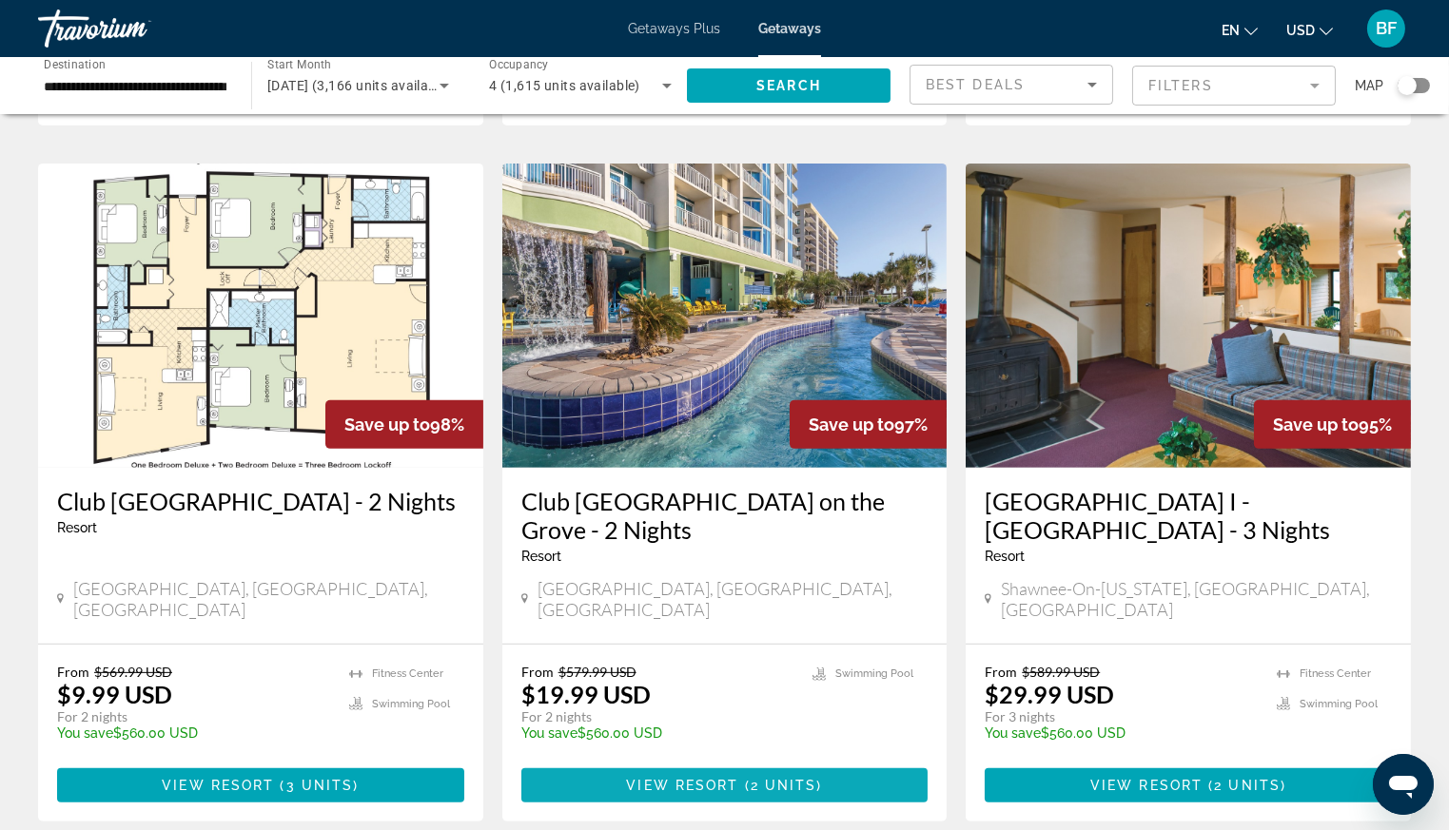
click at [762, 778] on span "2 units" at bounding box center [783, 785] width 67 height 15
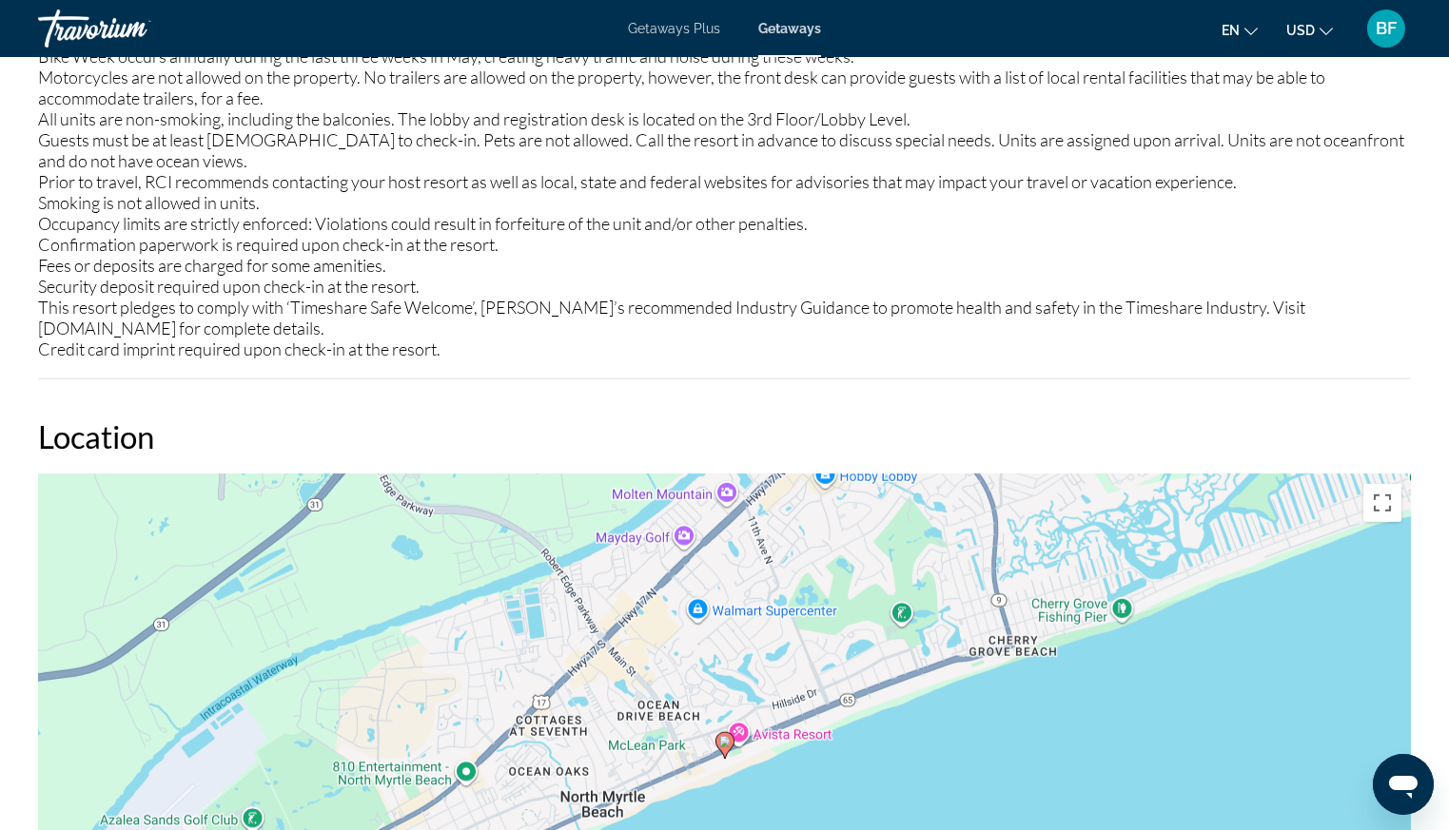
scroll to position [2609, 0]
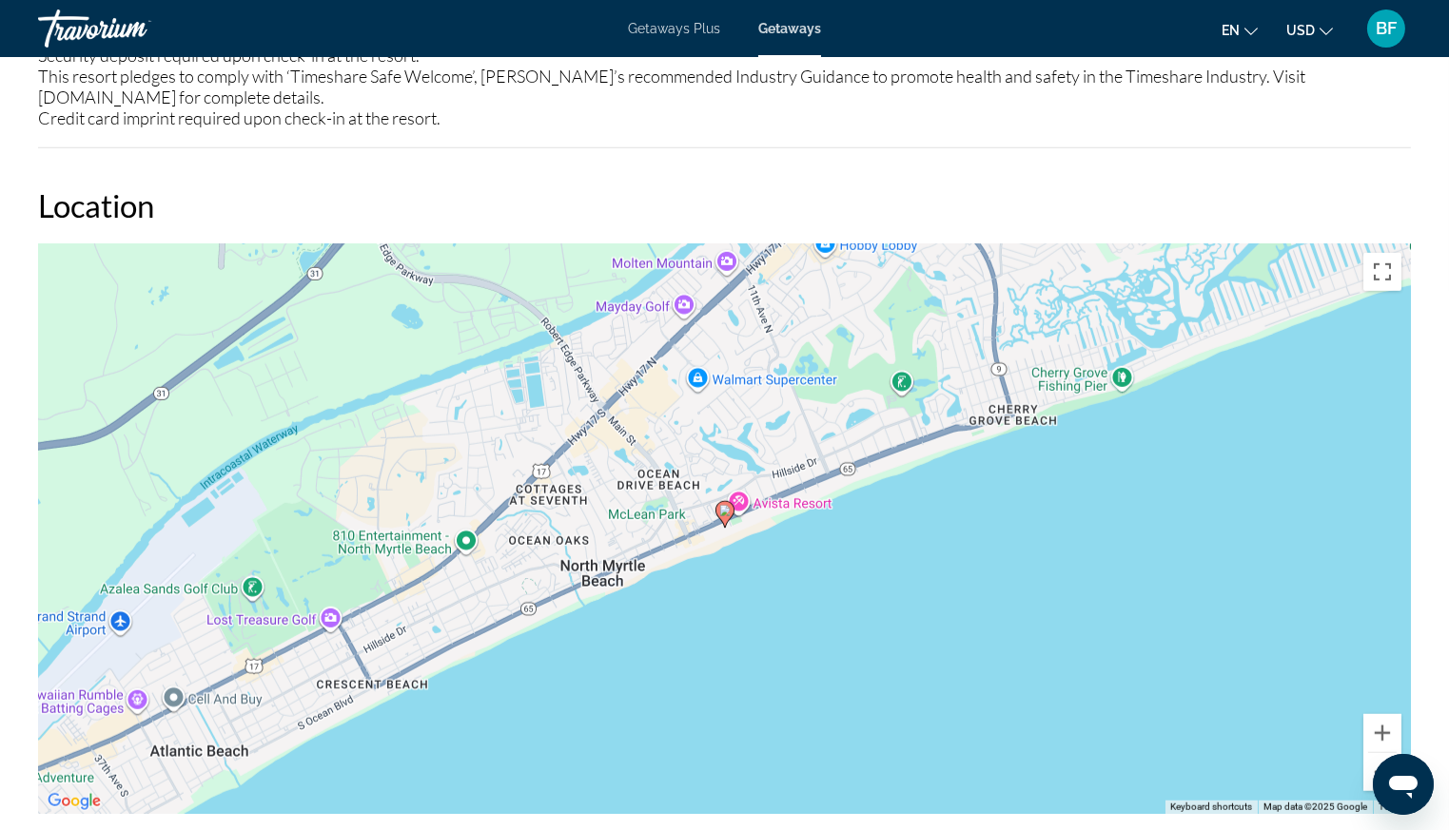
click at [793, 503] on div "To activate drag with keyboard, press Alt + Enter. Once in keyboard drag state,…" at bounding box center [724, 528] width 1373 height 571
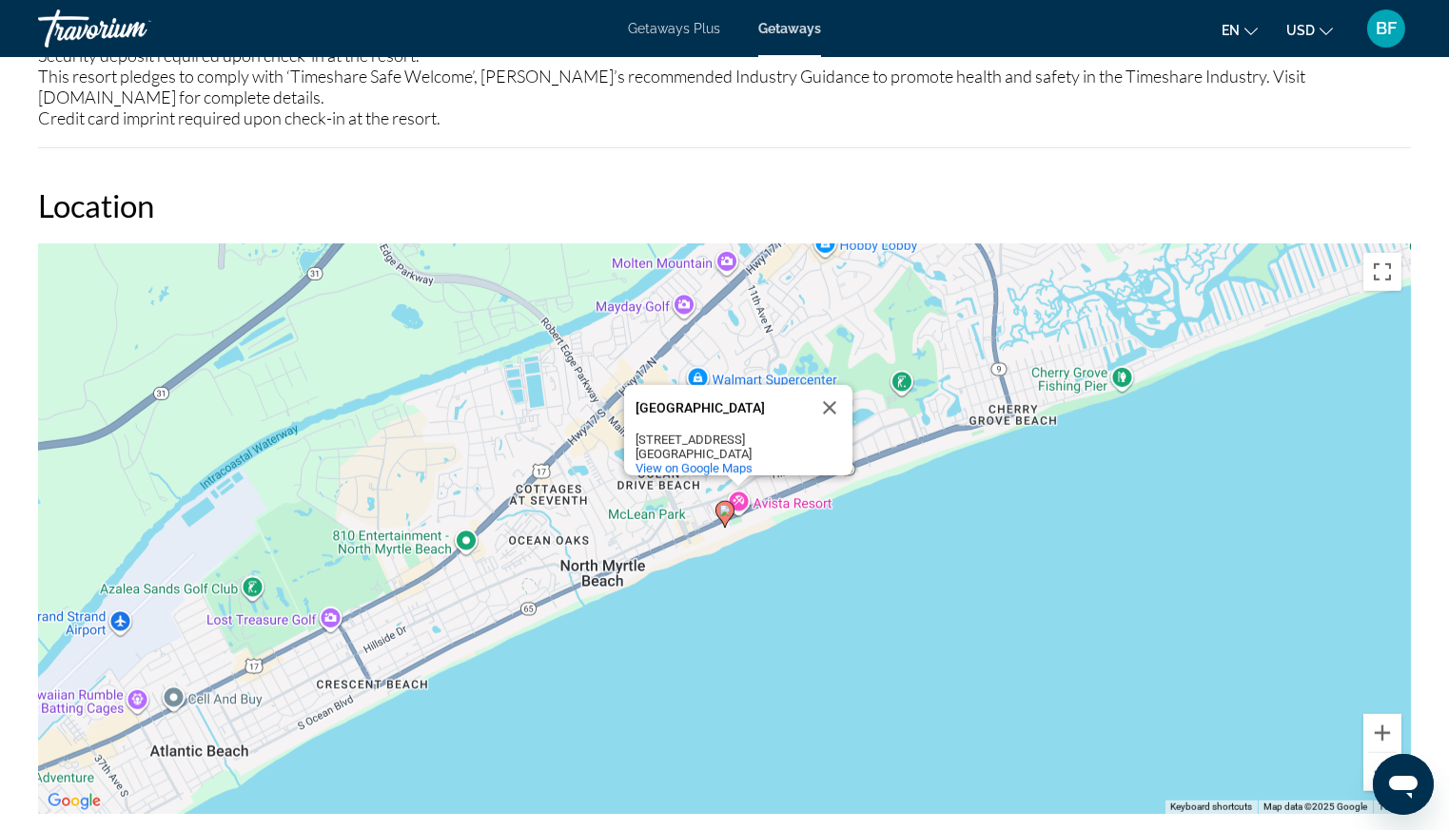
click at [721, 507] on image "Main content" at bounding box center [724, 510] width 11 height 11
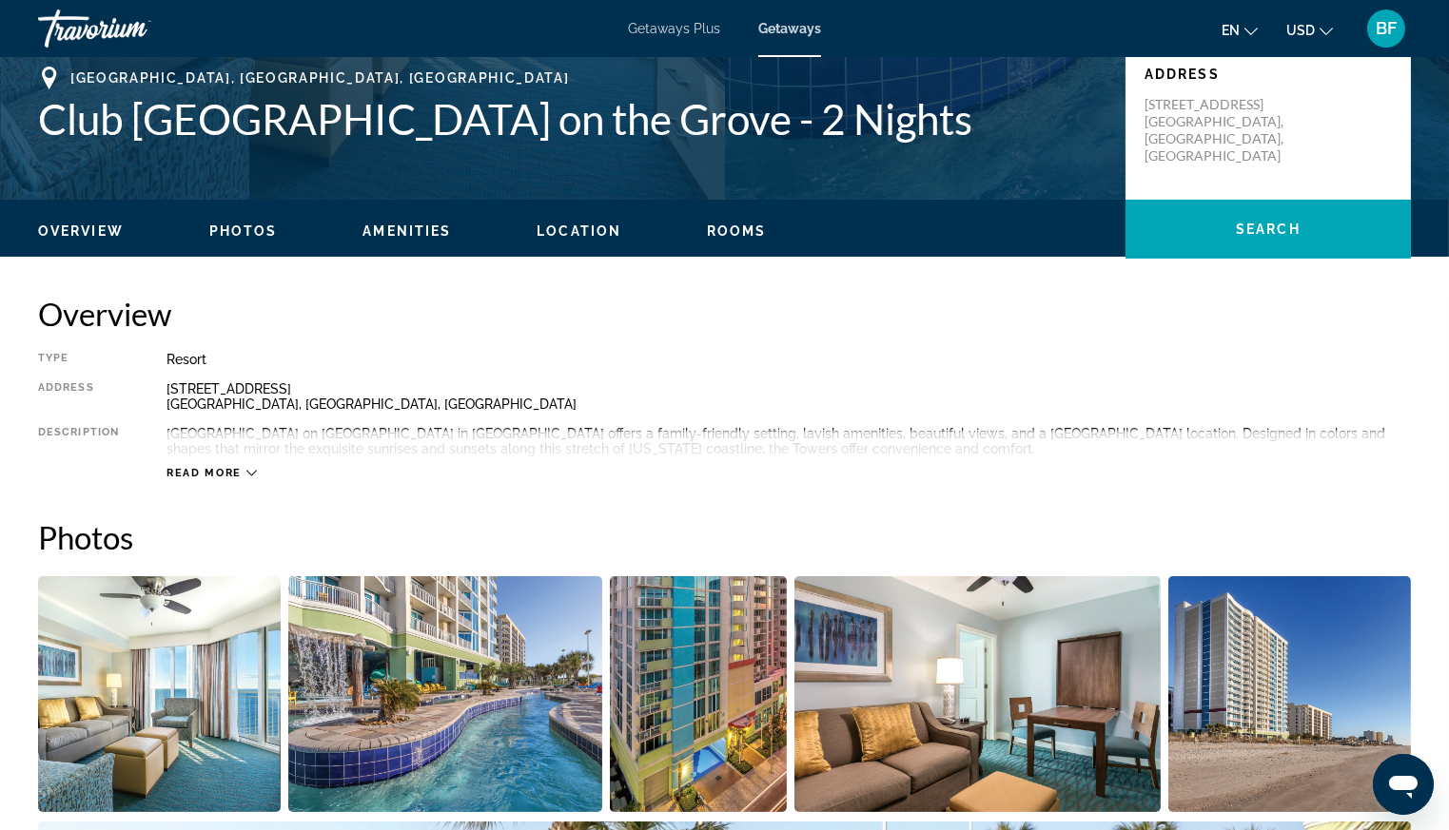
scroll to position [654, 0]
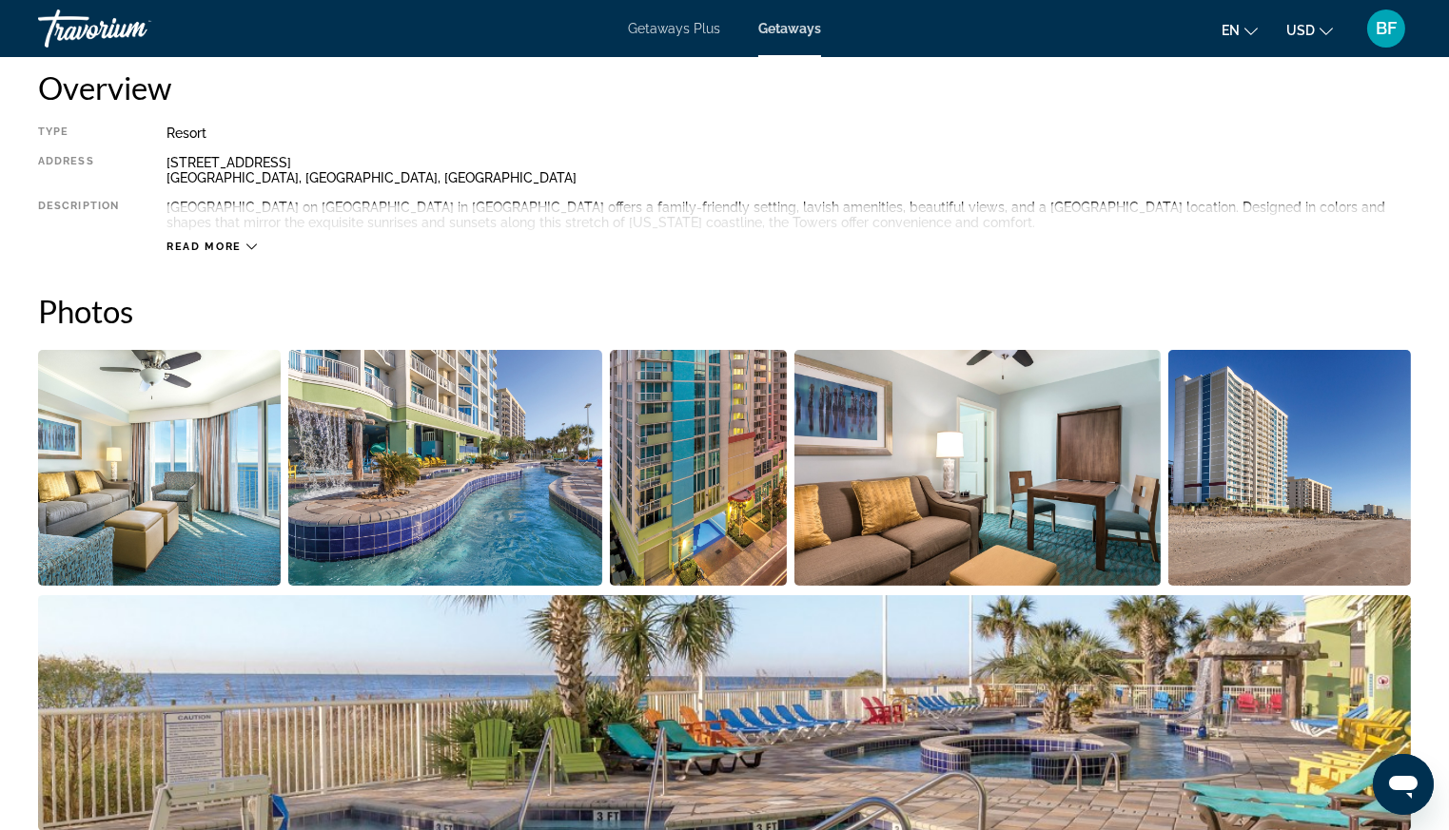
click at [243, 244] on div "Read more" at bounding box center [211, 247] width 90 height 12
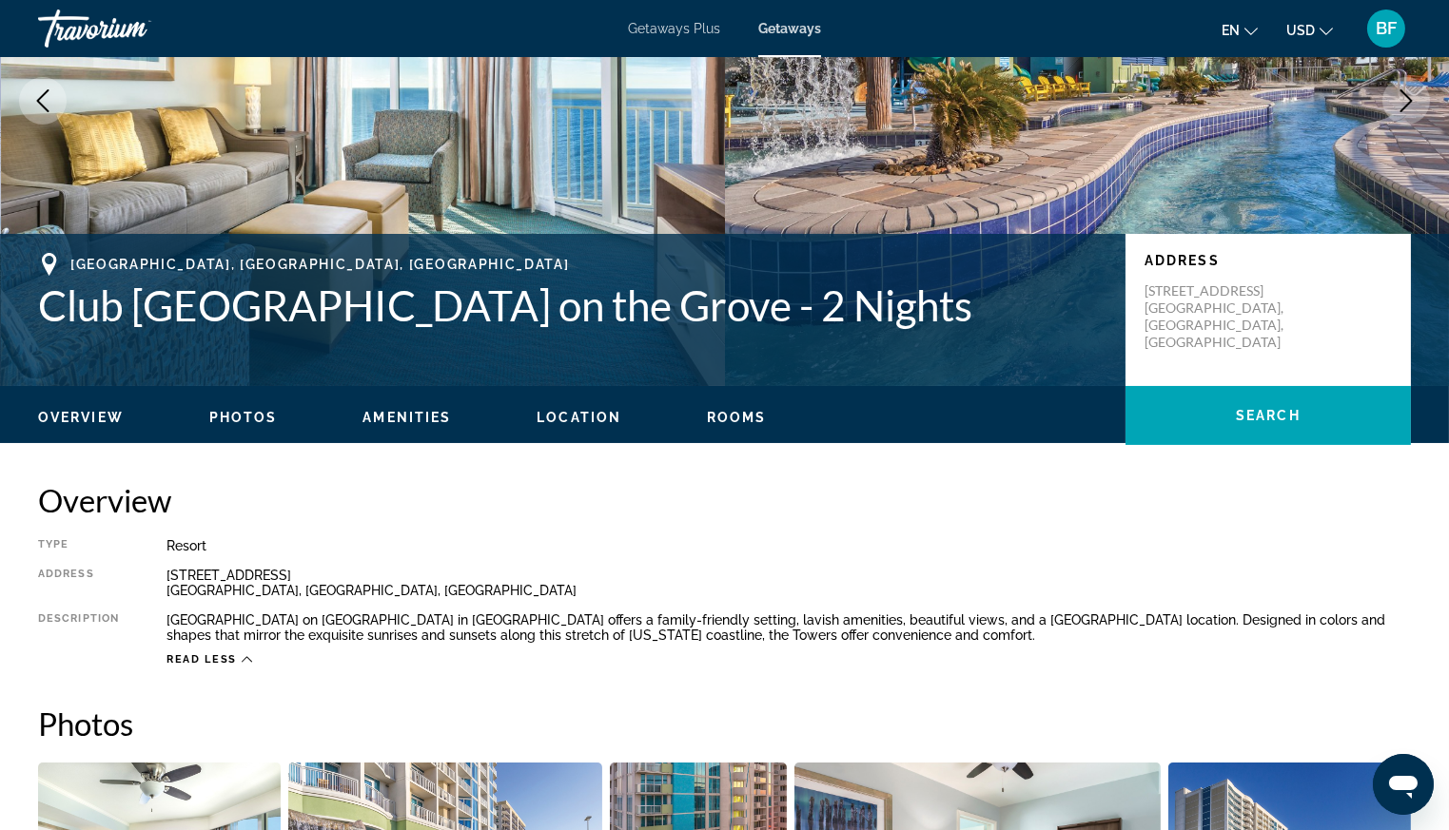
scroll to position [243, 0]
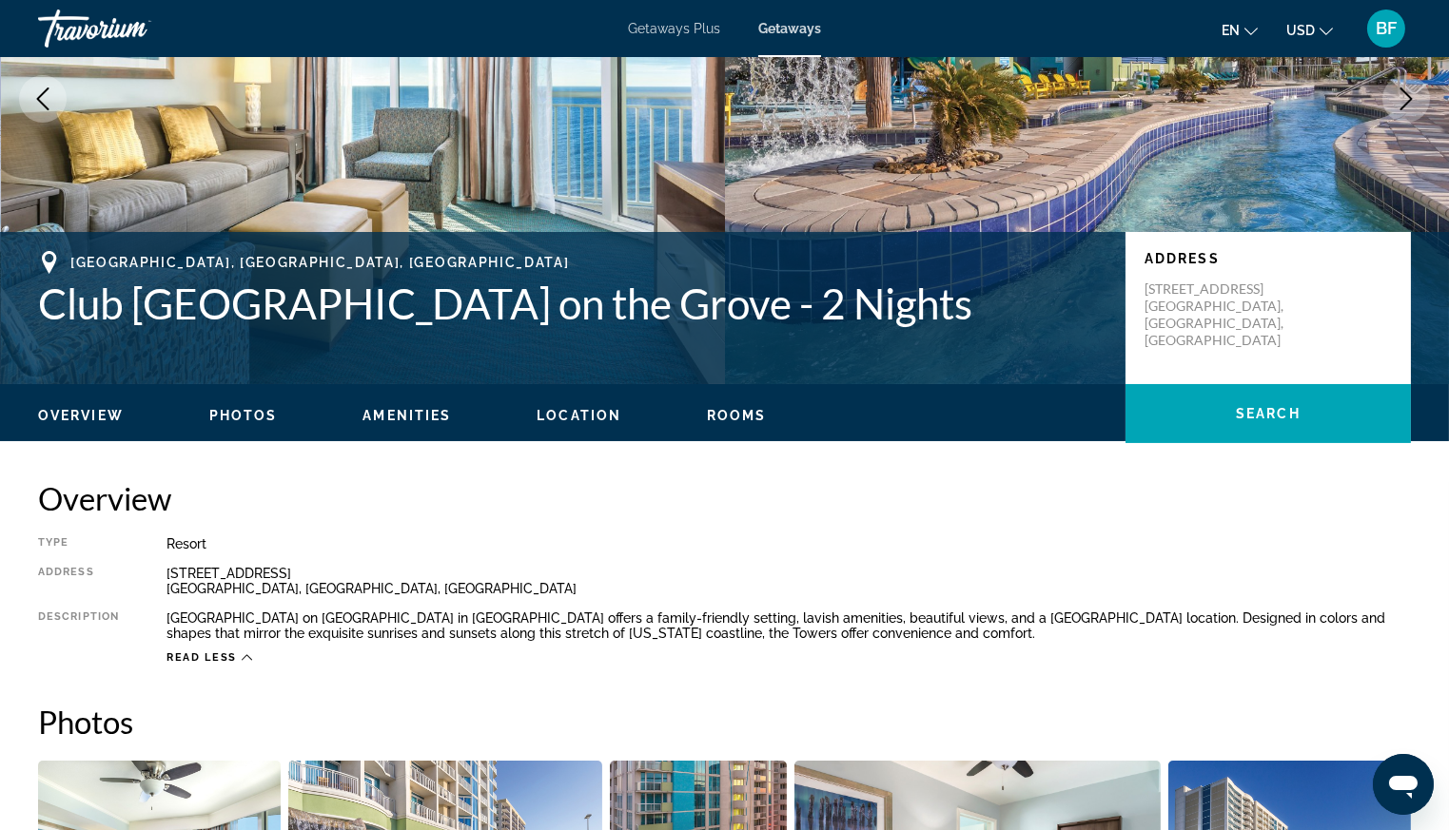
click at [733, 411] on span "Rooms" at bounding box center [737, 415] width 60 height 15
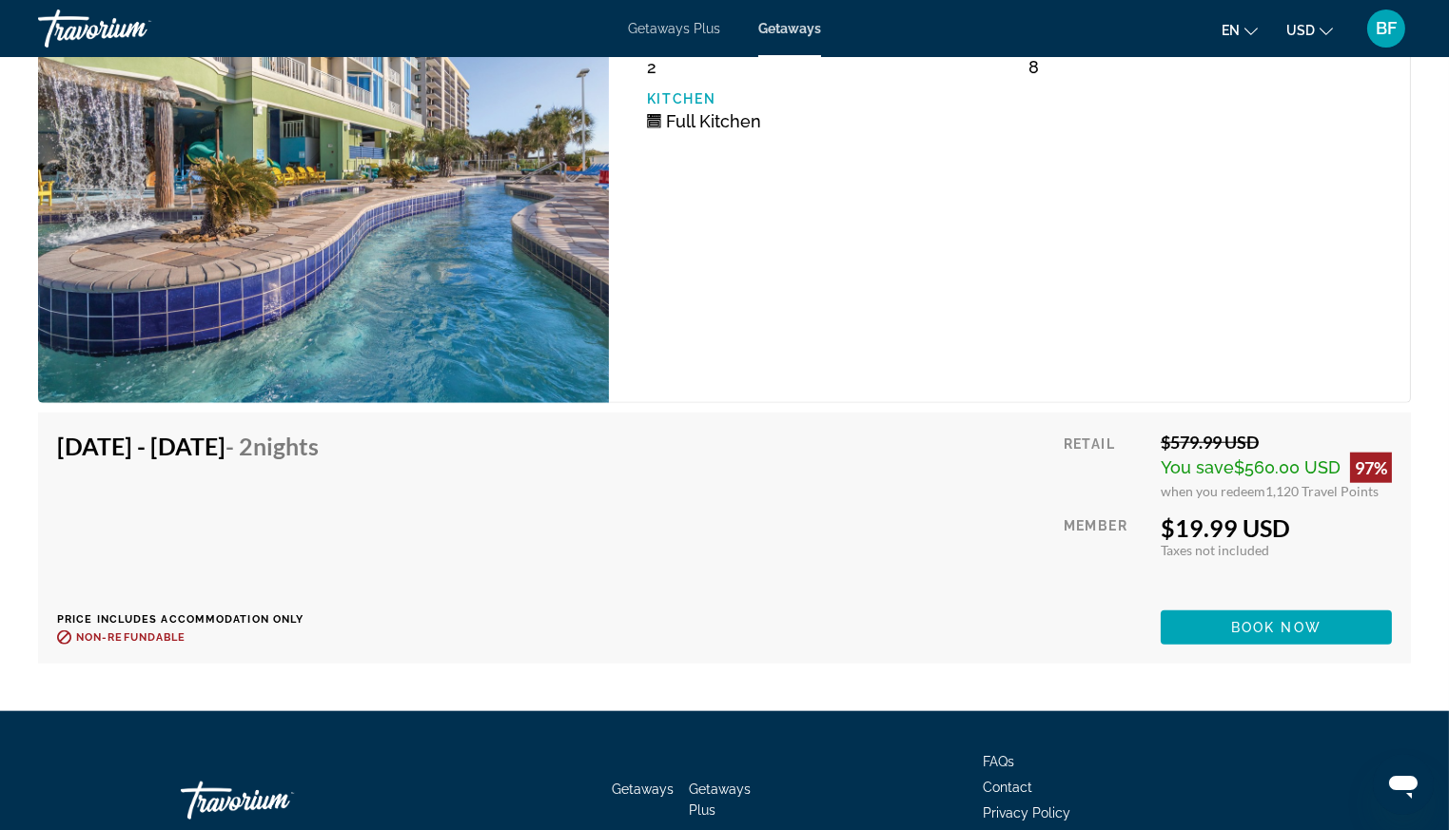
scroll to position [3583, 0]
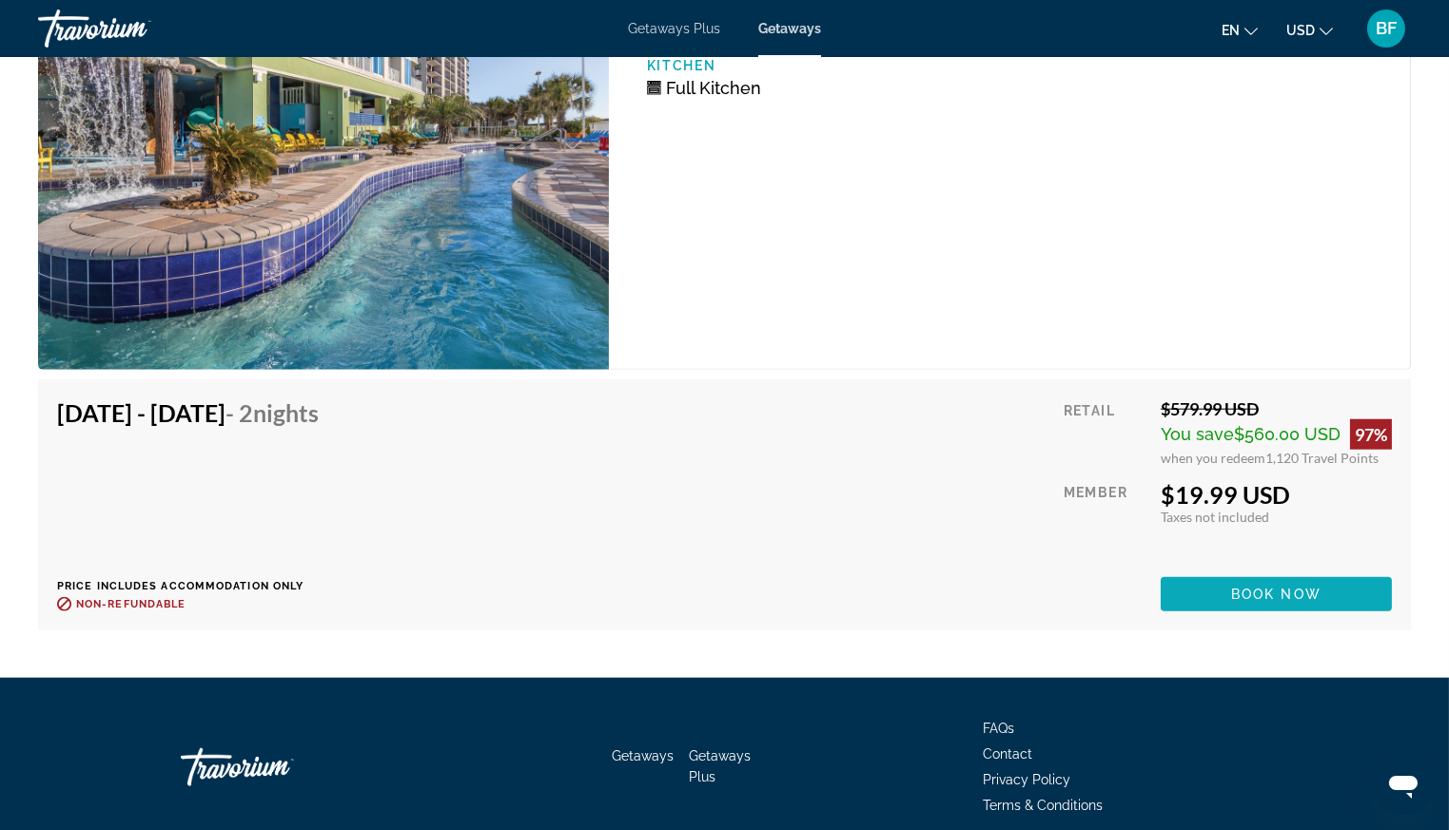
click at [1272, 588] on span "Book now" at bounding box center [1276, 594] width 90 height 15
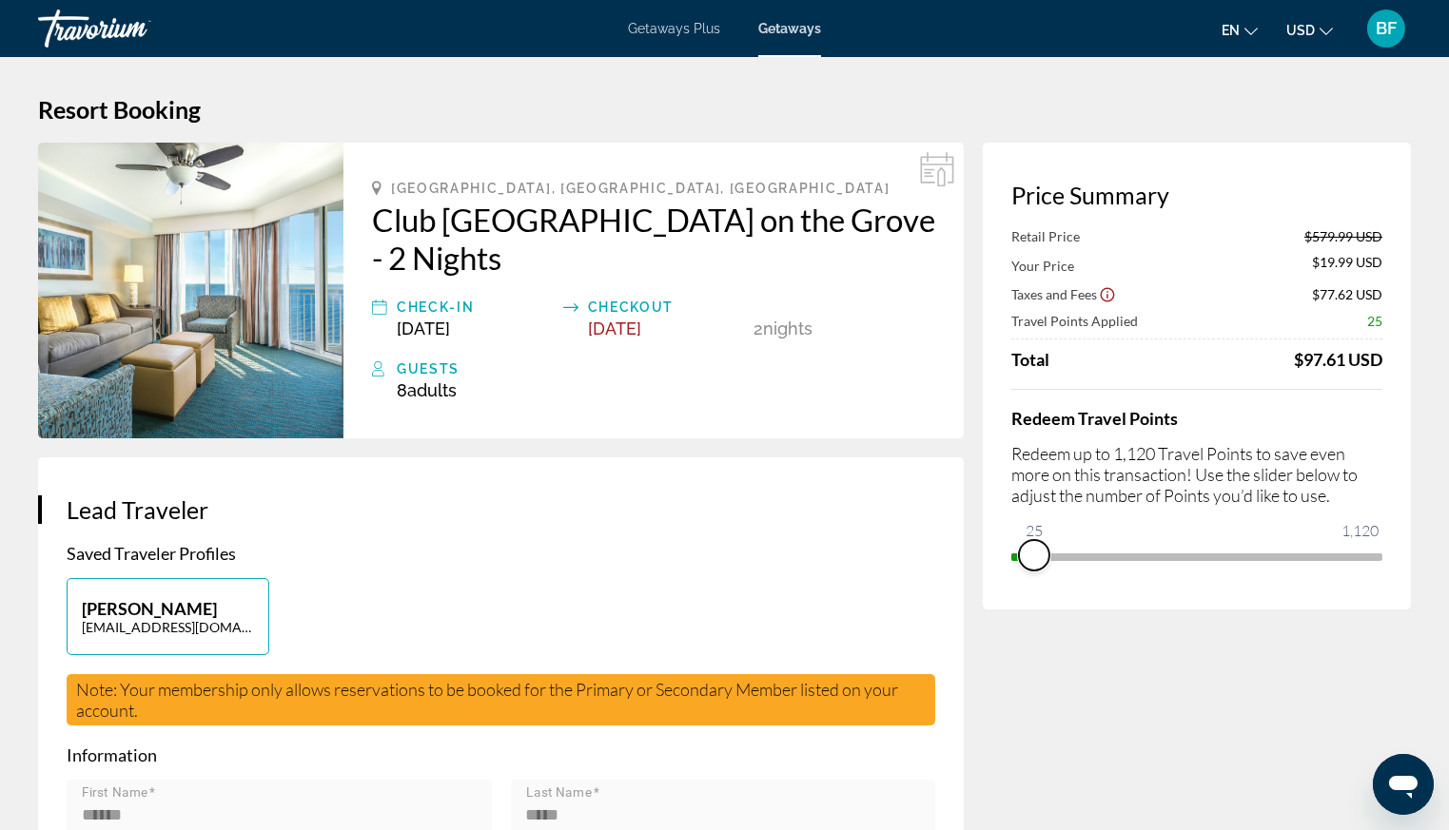
drag, startPoint x: 1377, startPoint y: 553, endPoint x: 1029, endPoint y: 607, distance: 352.3
click at [1034, 604] on div "Price Summary Retail Price $579.99 USD Your Price $19.99 USD Taxes and Fees $77…" at bounding box center [1197, 376] width 428 height 467
drag, startPoint x: 1055, startPoint y: 543, endPoint x: 1385, endPoint y: 577, distance: 331.8
click at [1385, 577] on div "Price Summary Retail Price $579.99 USD Your Price $567.49 USD Taxes and Fees $1…" at bounding box center [1197, 376] width 428 height 467
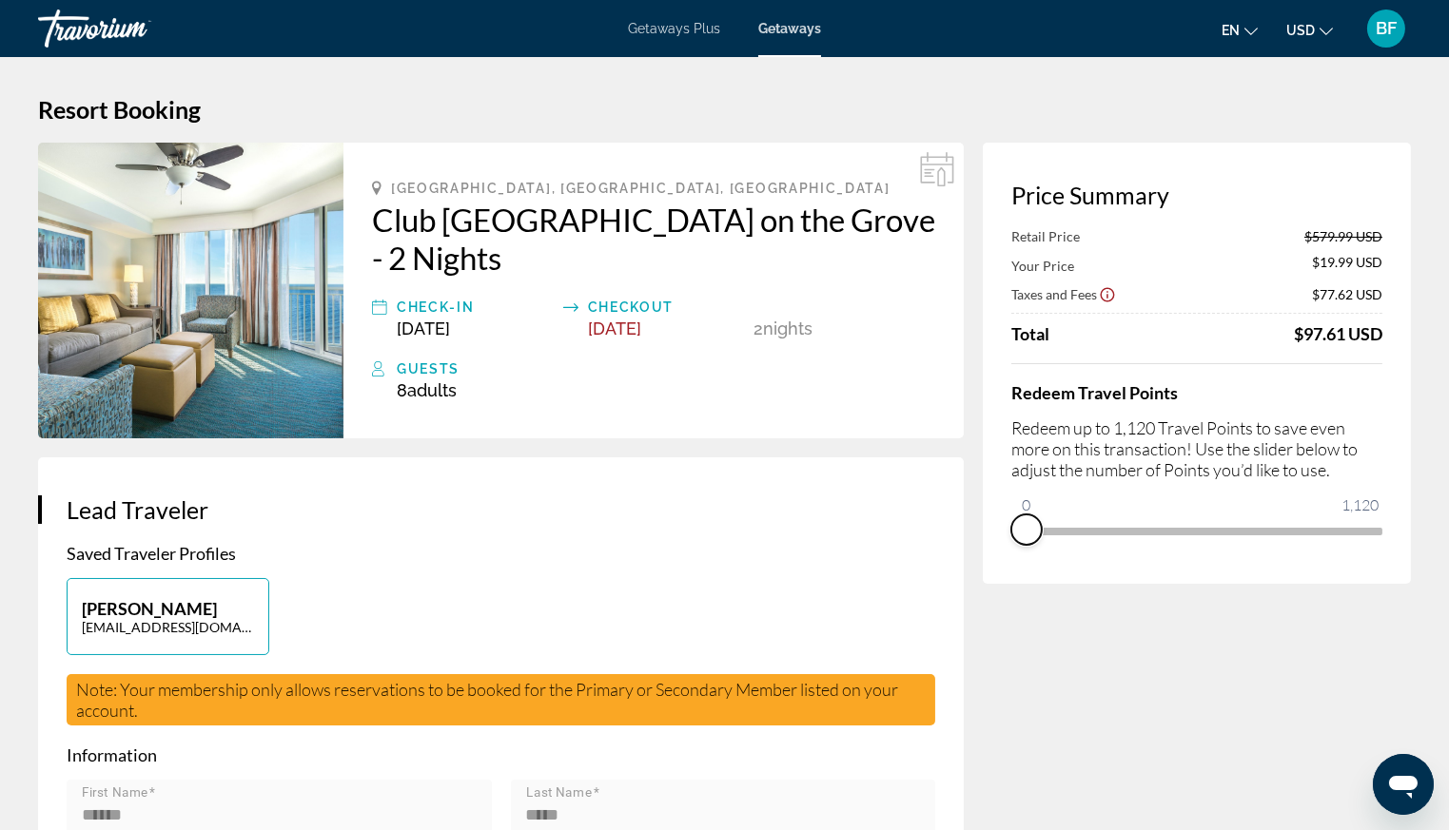
drag, startPoint x: 1372, startPoint y: 544, endPoint x: 981, endPoint y: 566, distance: 391.5
click at [983, 565] on div "Price Summary Retail Price $579.99 USD Your Price $19.99 USD Taxes and Fees $77…" at bounding box center [1197, 363] width 428 height 441
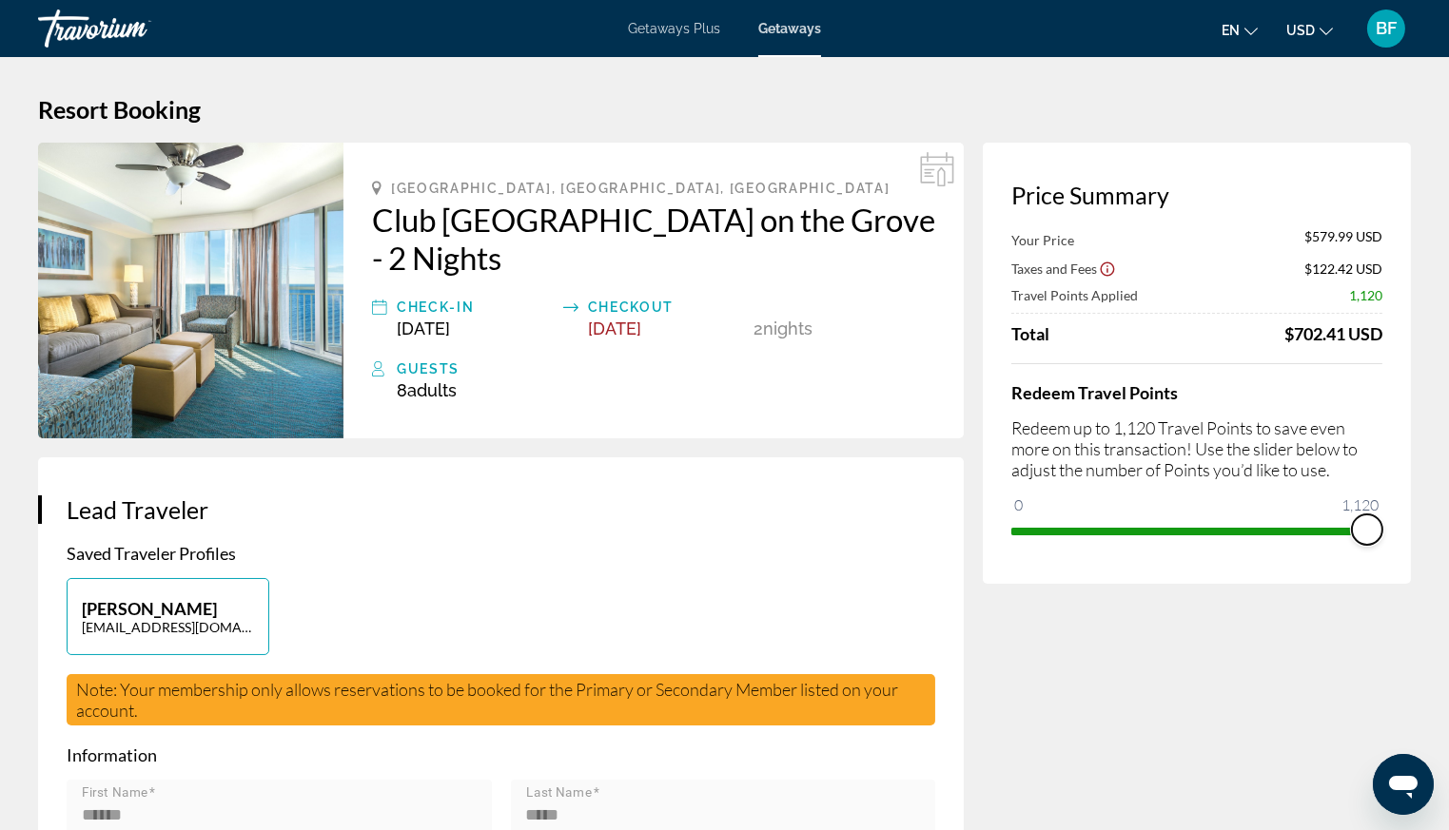
drag, startPoint x: 1022, startPoint y: 508, endPoint x: 1424, endPoint y: 579, distance: 407.7
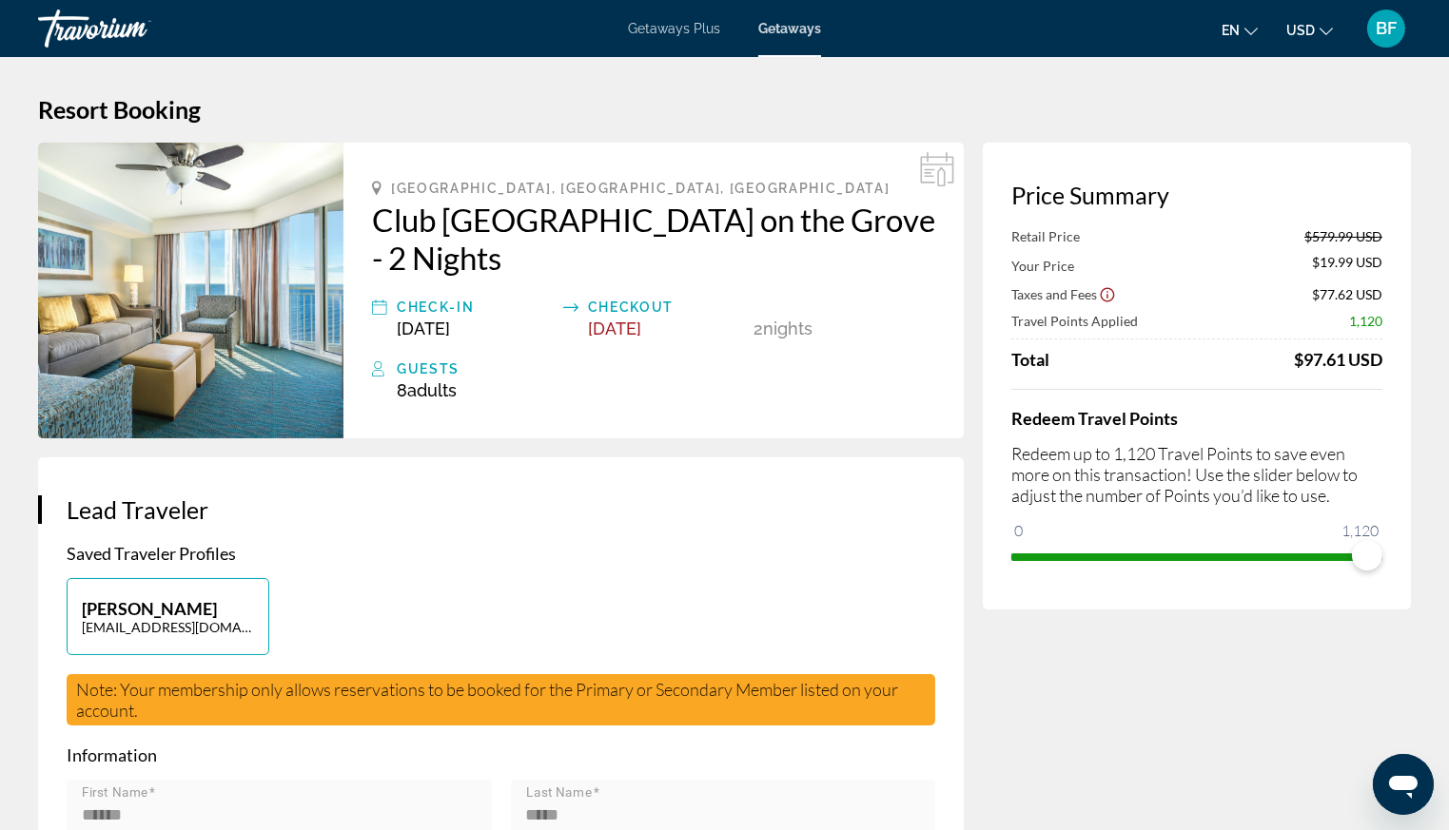
click at [632, 308] on div "Checkout" at bounding box center [666, 307] width 157 height 23
click at [444, 305] on div "Check-In" at bounding box center [475, 307] width 157 height 23
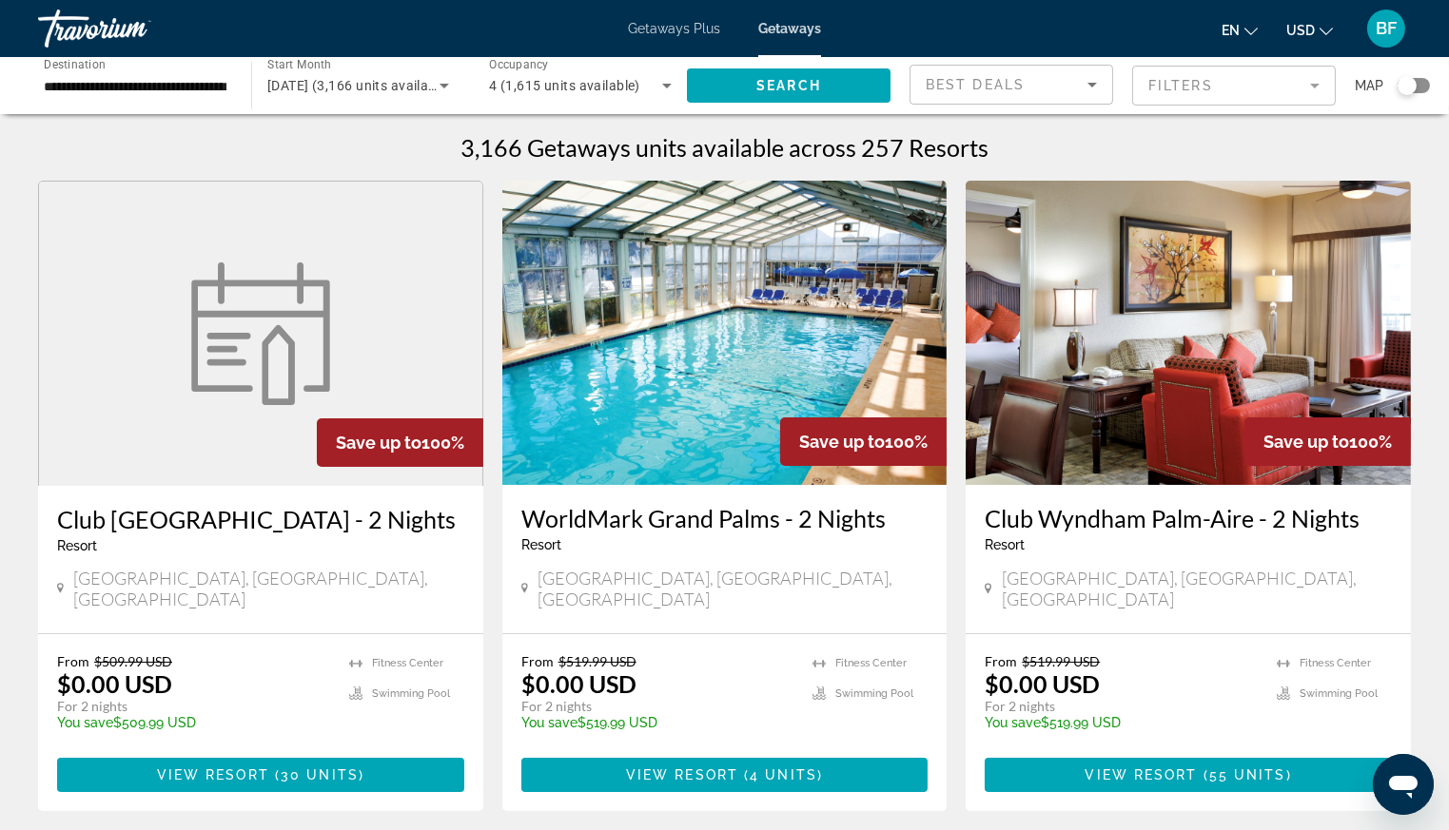
click at [1411, 87] on div "Search widget" at bounding box center [1406, 85] width 19 height 19
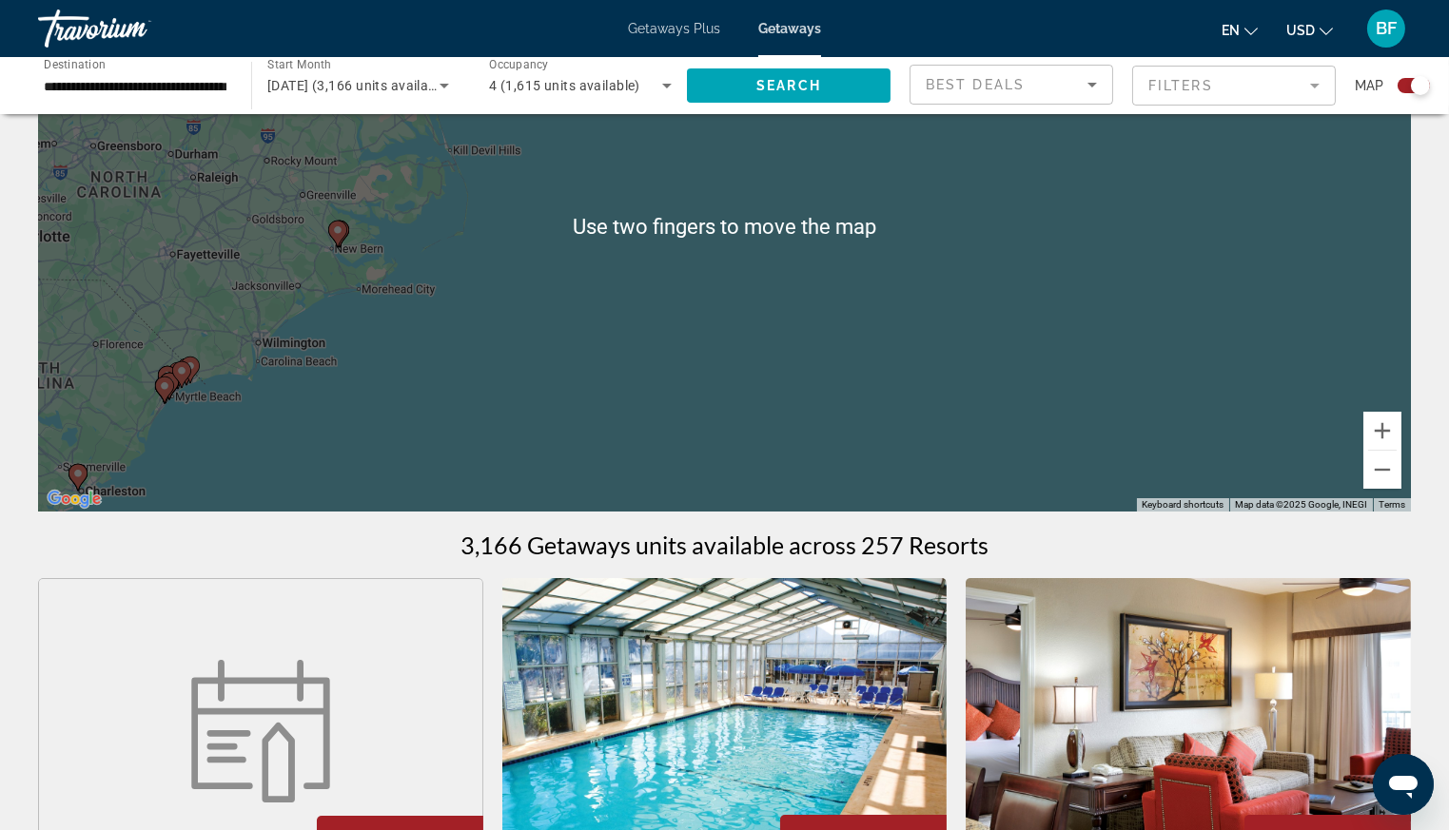
scroll to position [192, 0]
click at [399, 397] on div "To activate drag with keyboard, press Alt + Enter. Once in keyboard drag state,…" at bounding box center [724, 226] width 1373 height 571
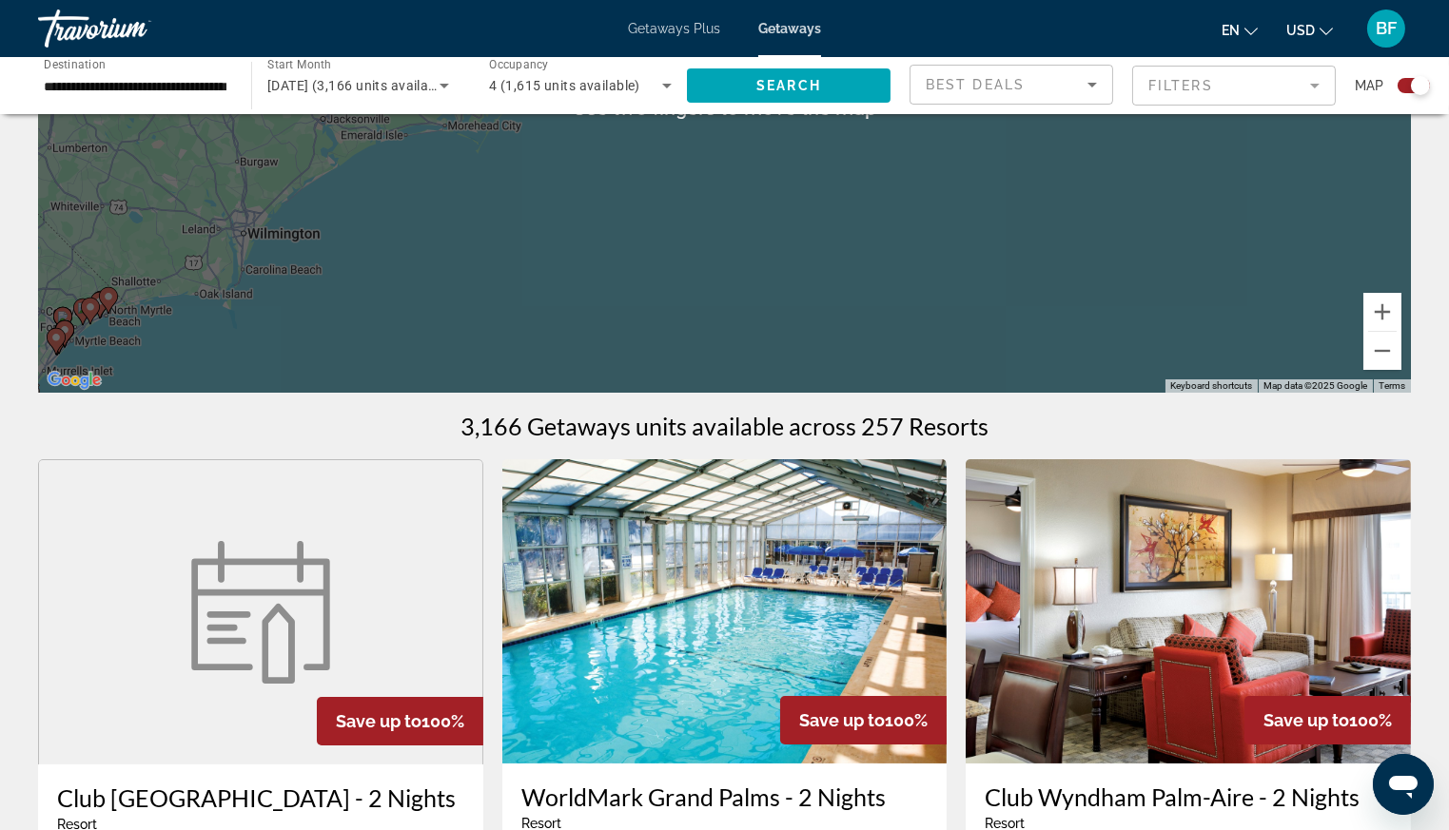
scroll to position [308, 0]
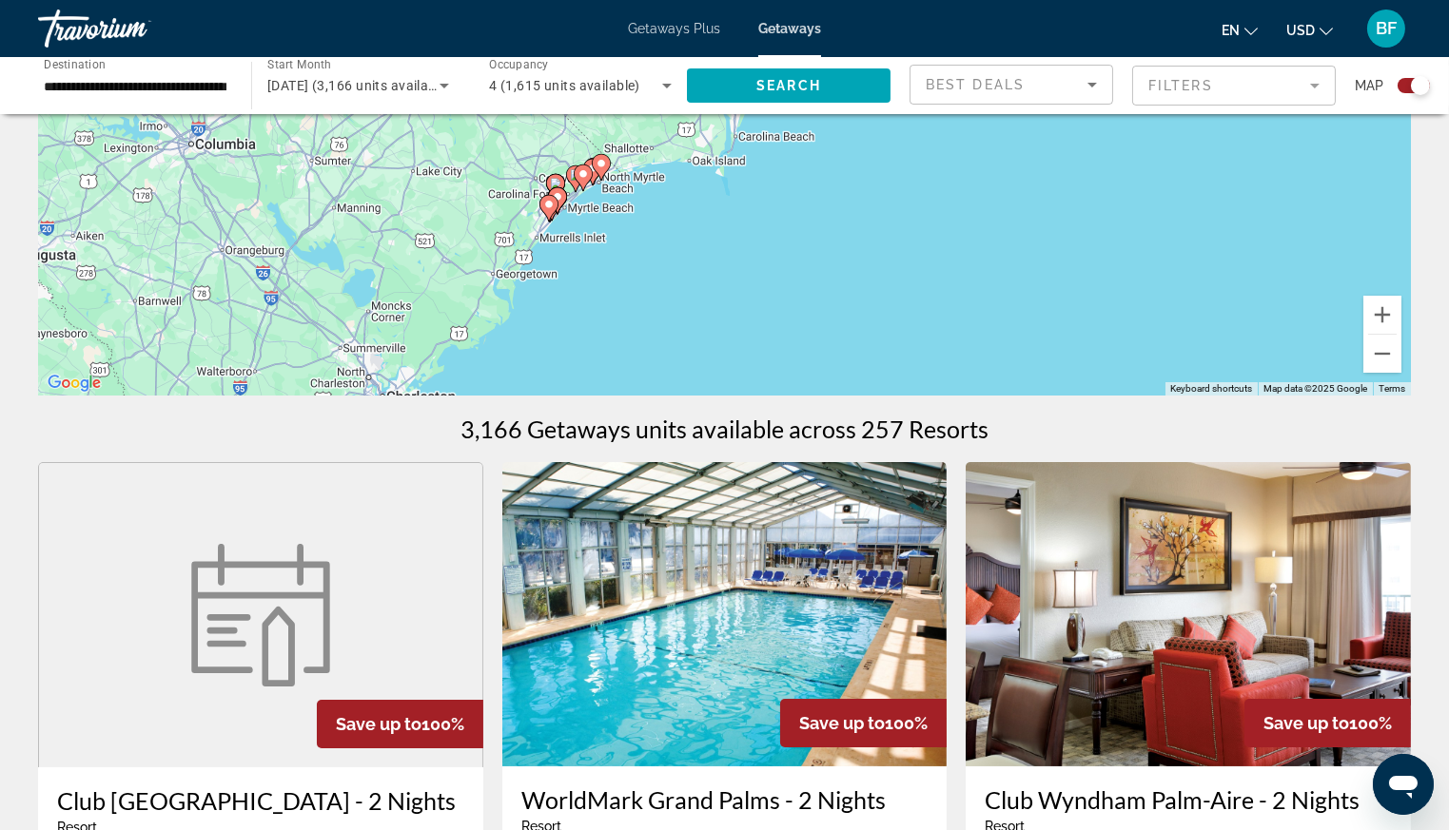
drag, startPoint x: 427, startPoint y: 245, endPoint x: 902, endPoint y: 141, distance: 486.0
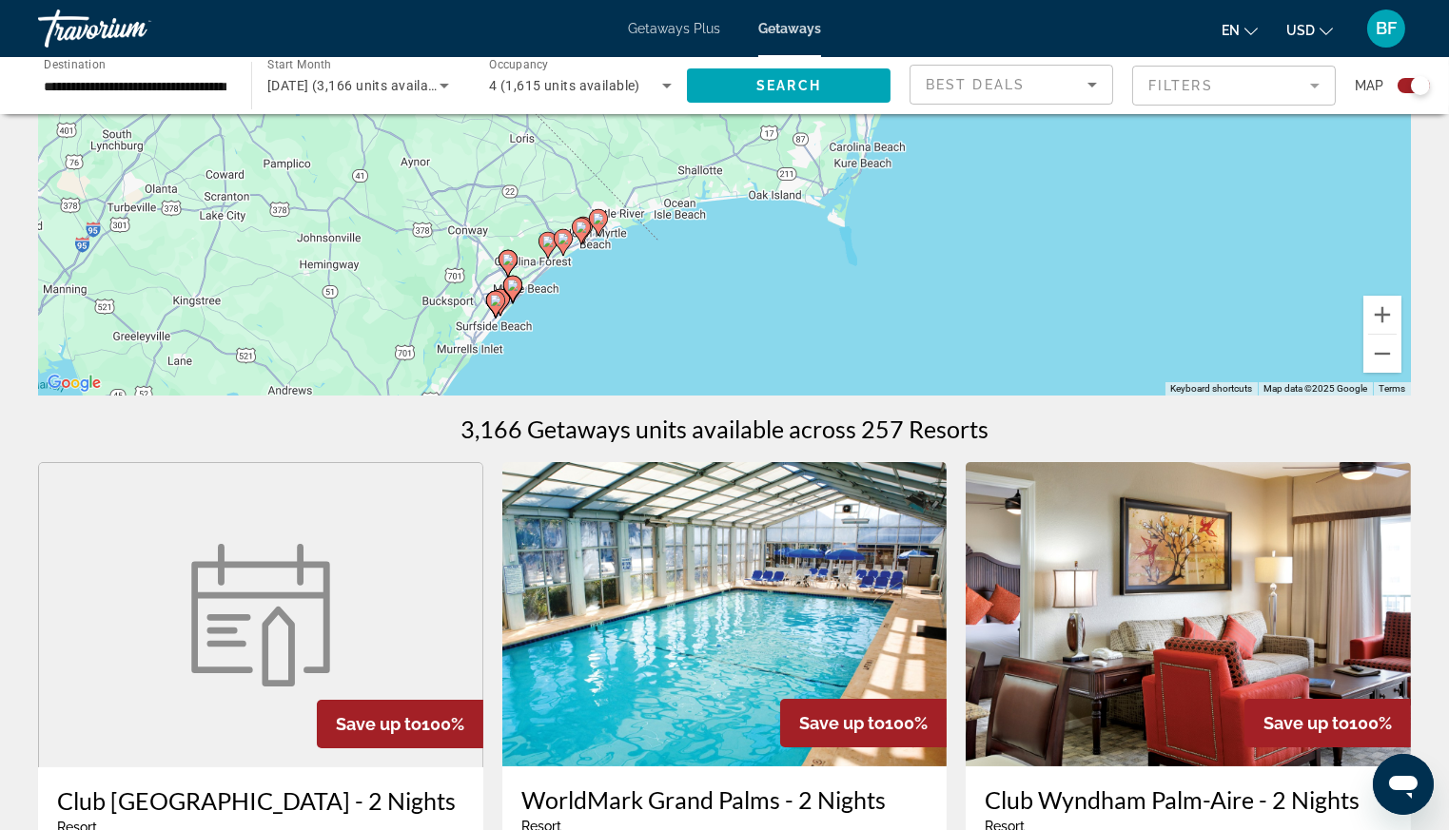
click at [579, 225] on image "Main content" at bounding box center [580, 227] width 11 height 11
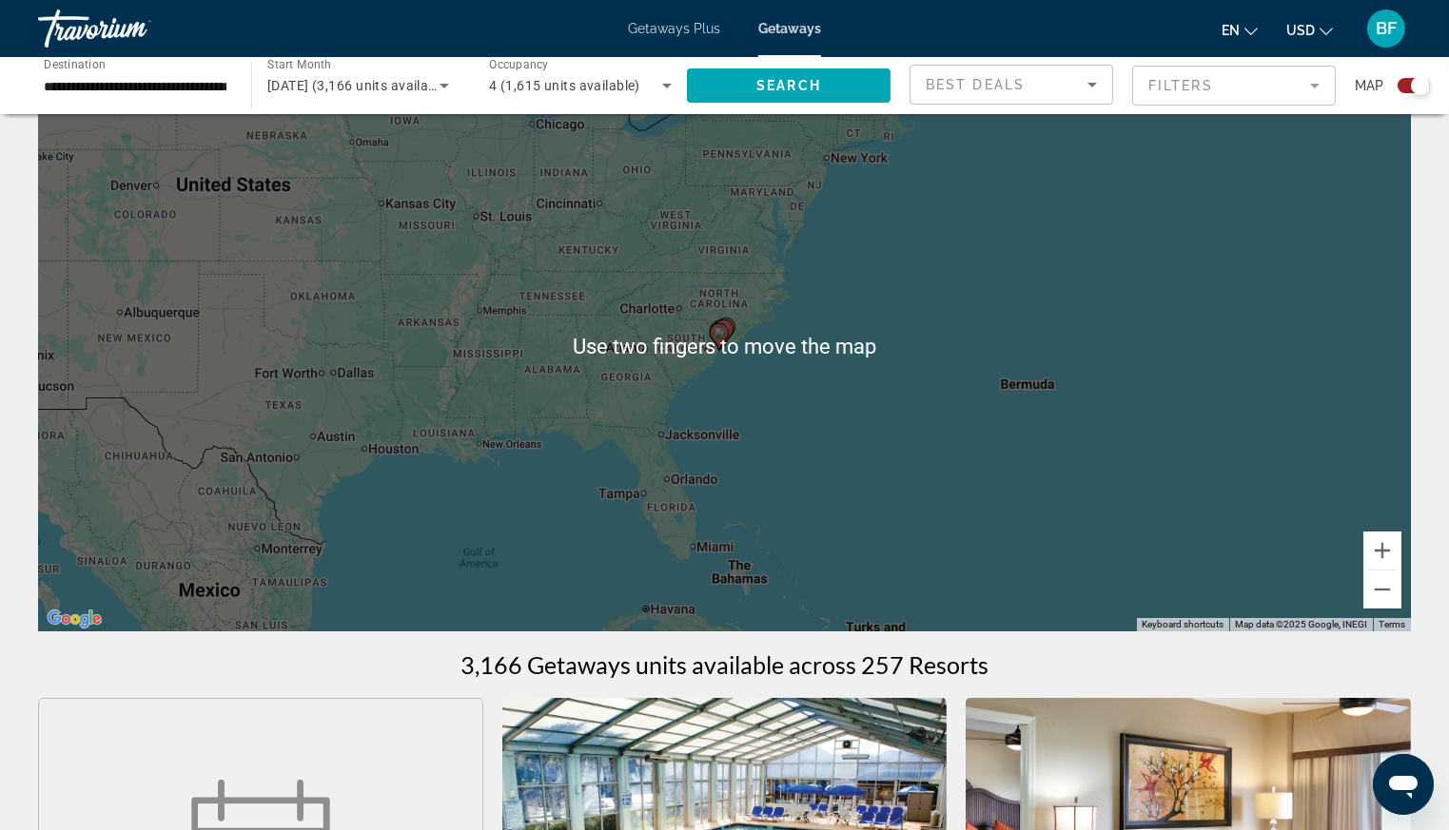
scroll to position [68, 0]
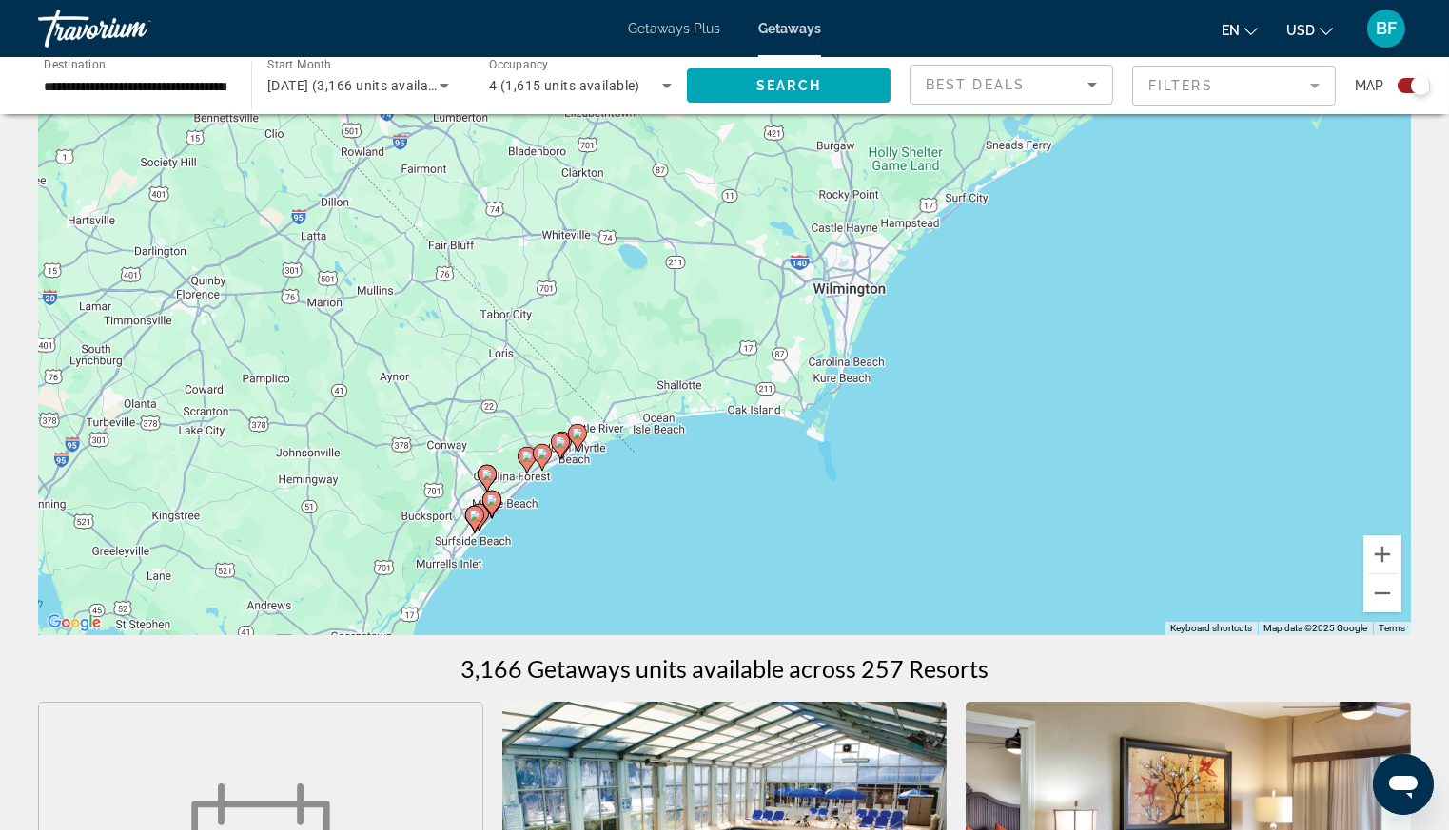
click at [562, 445] on image "Main content" at bounding box center [560, 442] width 11 height 11
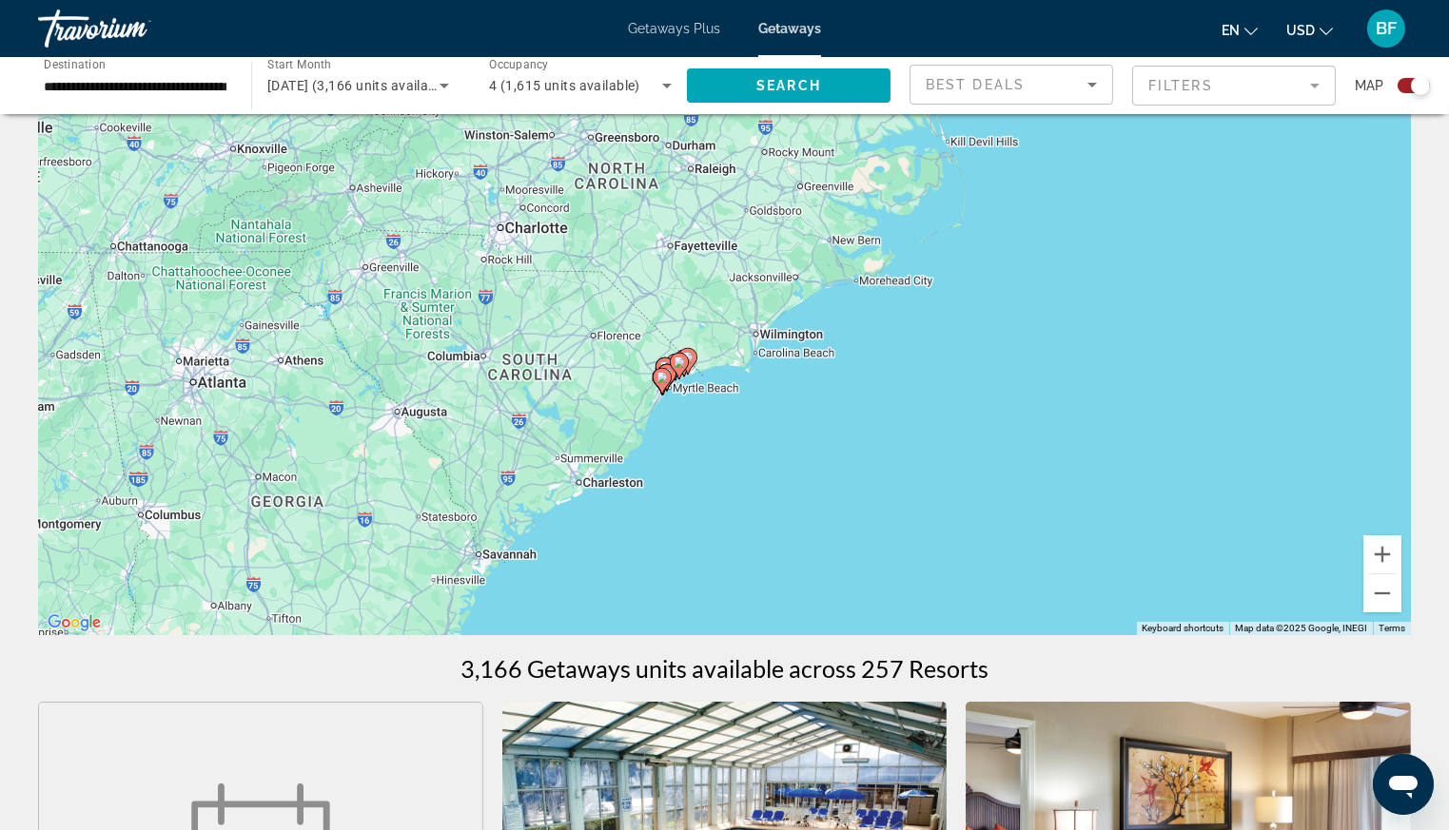
click at [681, 360] on image "Main content" at bounding box center [678, 362] width 11 height 11
type input "**********"
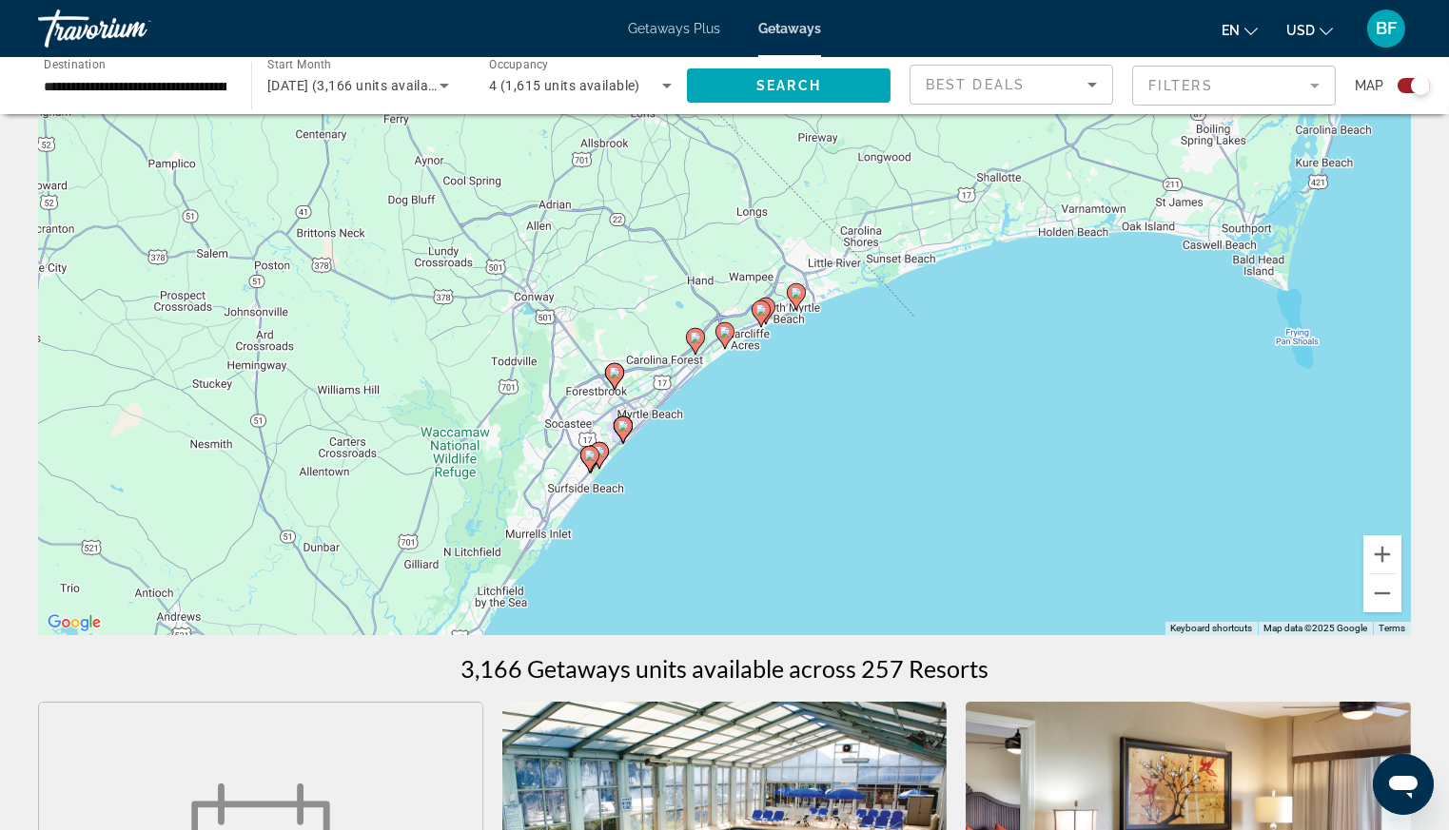
click at [799, 294] on image "Main content" at bounding box center [795, 292] width 11 height 11
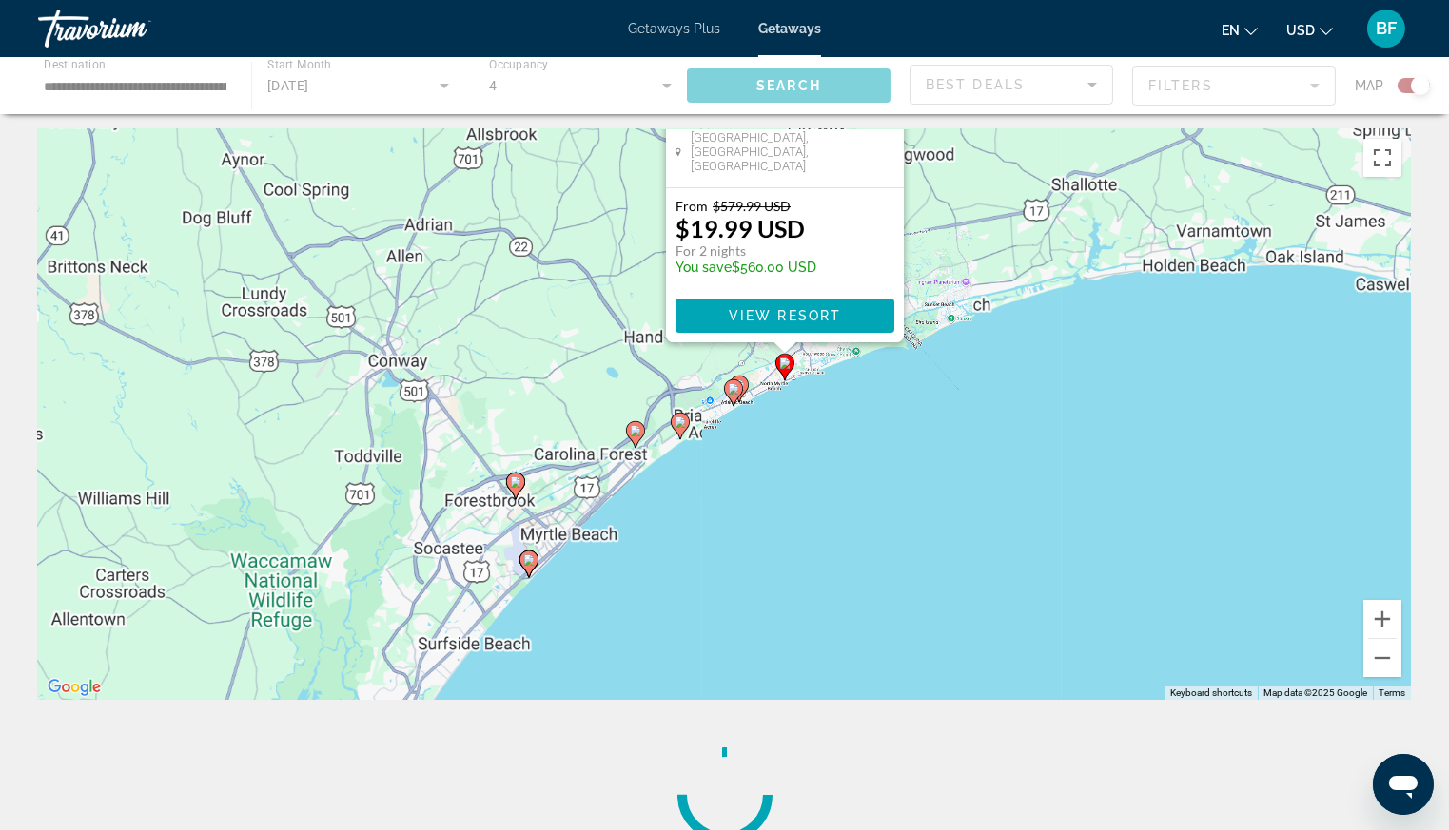
scroll to position [0, 0]
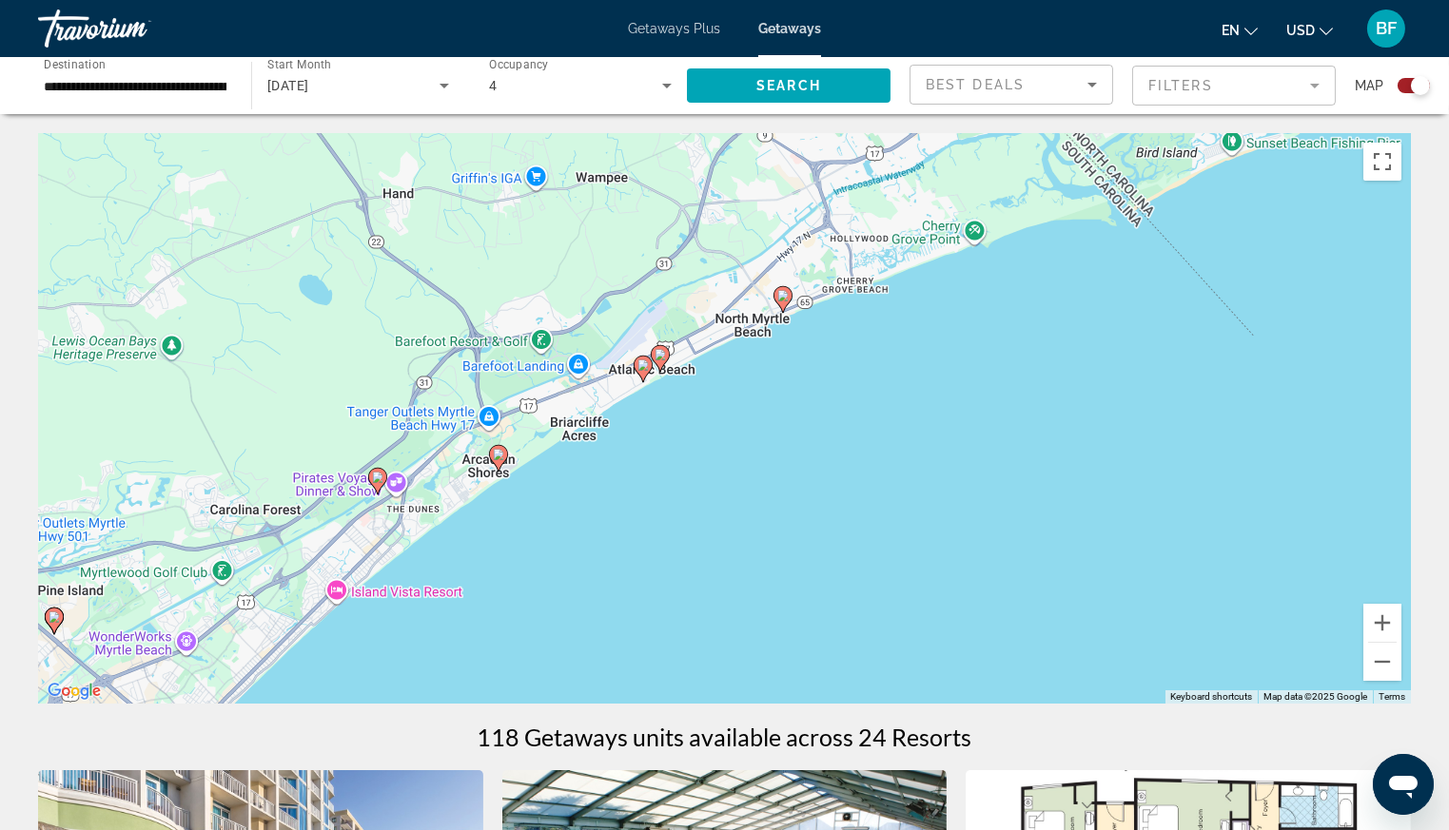
click at [644, 365] on image "Main content" at bounding box center [642, 365] width 11 height 11
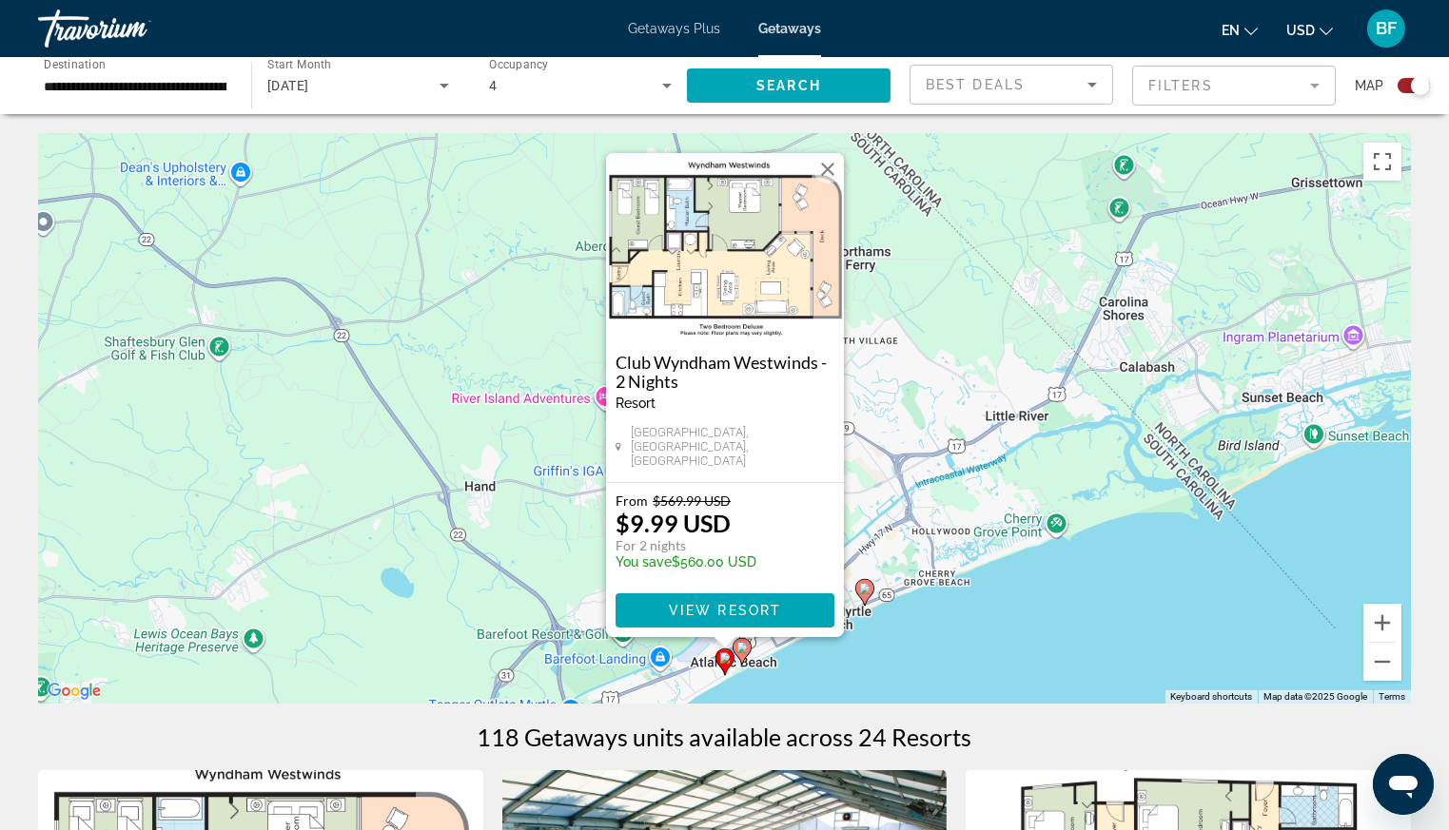
click at [742, 644] on image "Main content" at bounding box center [741, 647] width 11 height 11
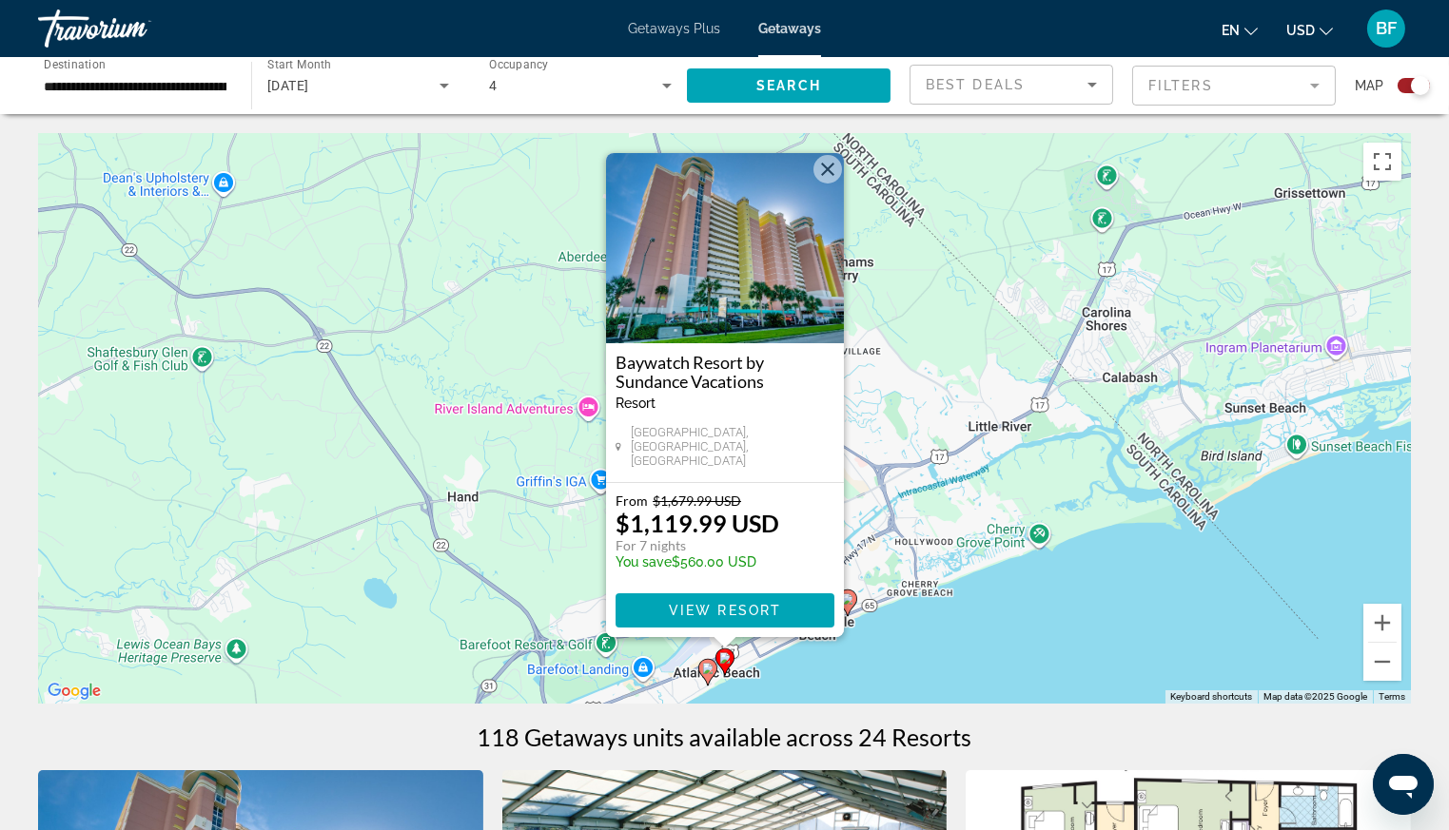
click at [919, 620] on div "To navigate, press the arrow keys. To activate drag with keyboard, press Alt + …" at bounding box center [724, 418] width 1373 height 571
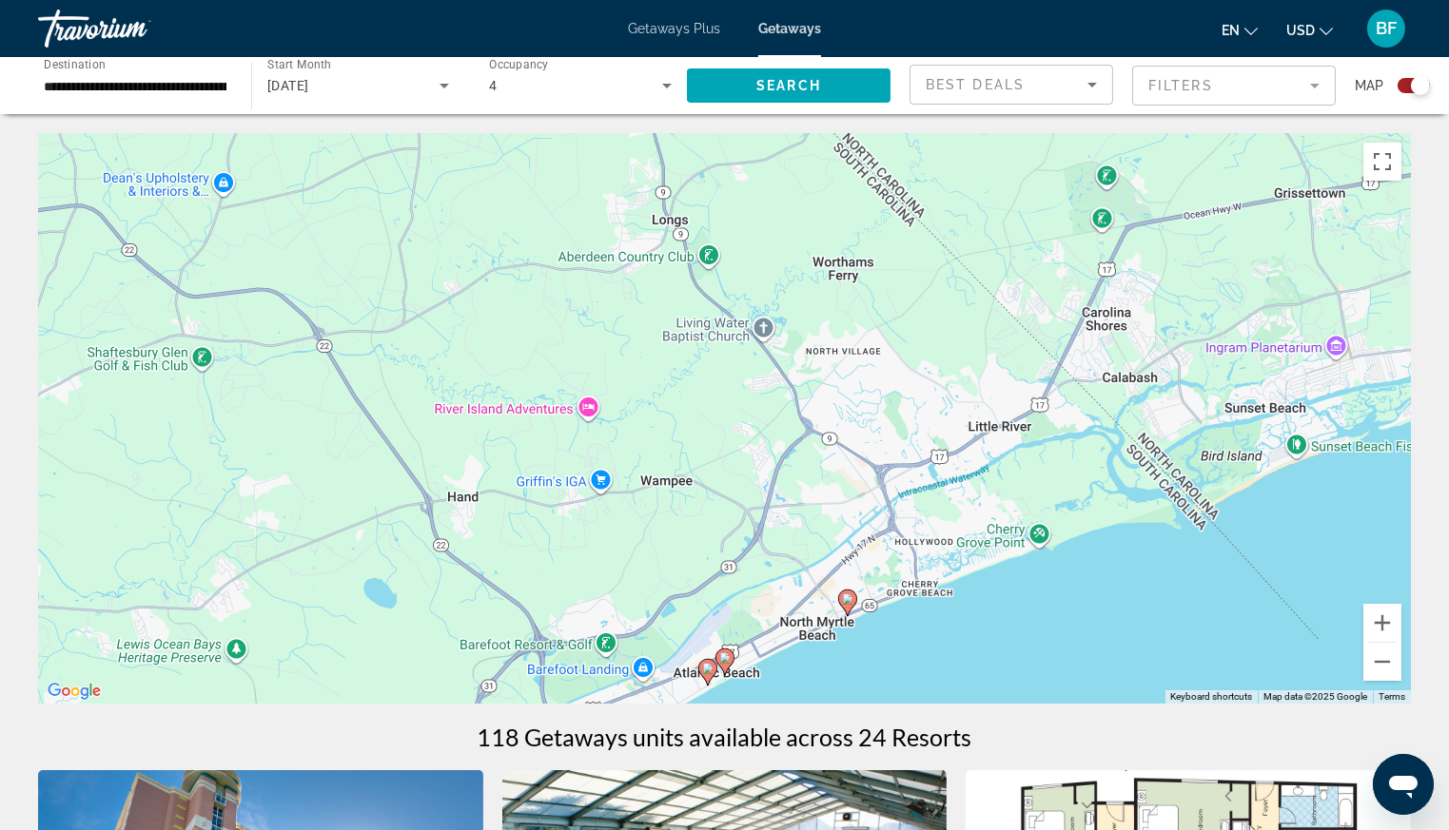
click at [848, 601] on image "Main content" at bounding box center [847, 599] width 11 height 11
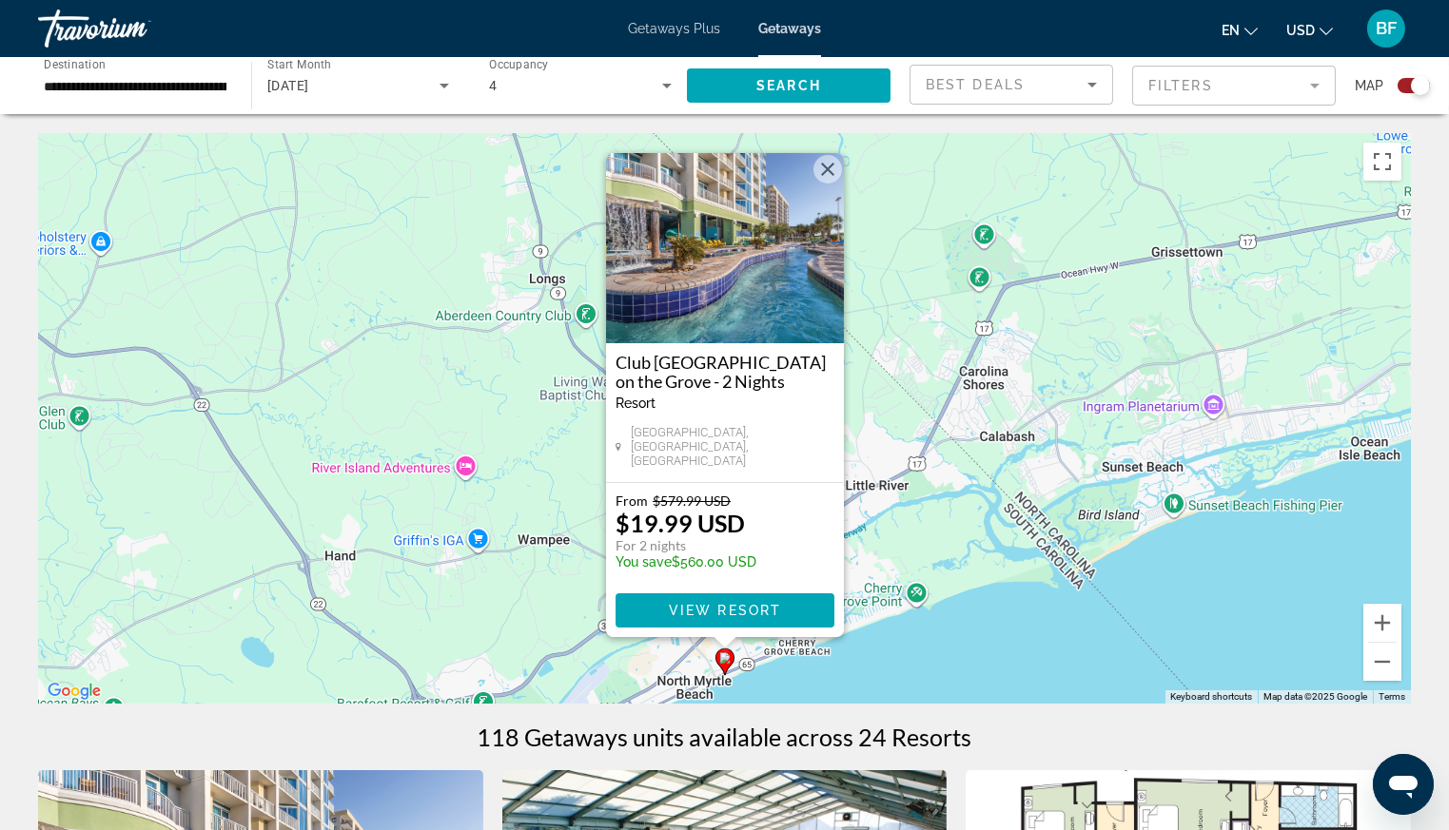
click at [993, 619] on div "To activate drag with keyboard, press Alt + Enter. Once in keyboard drag state,…" at bounding box center [724, 418] width 1373 height 571
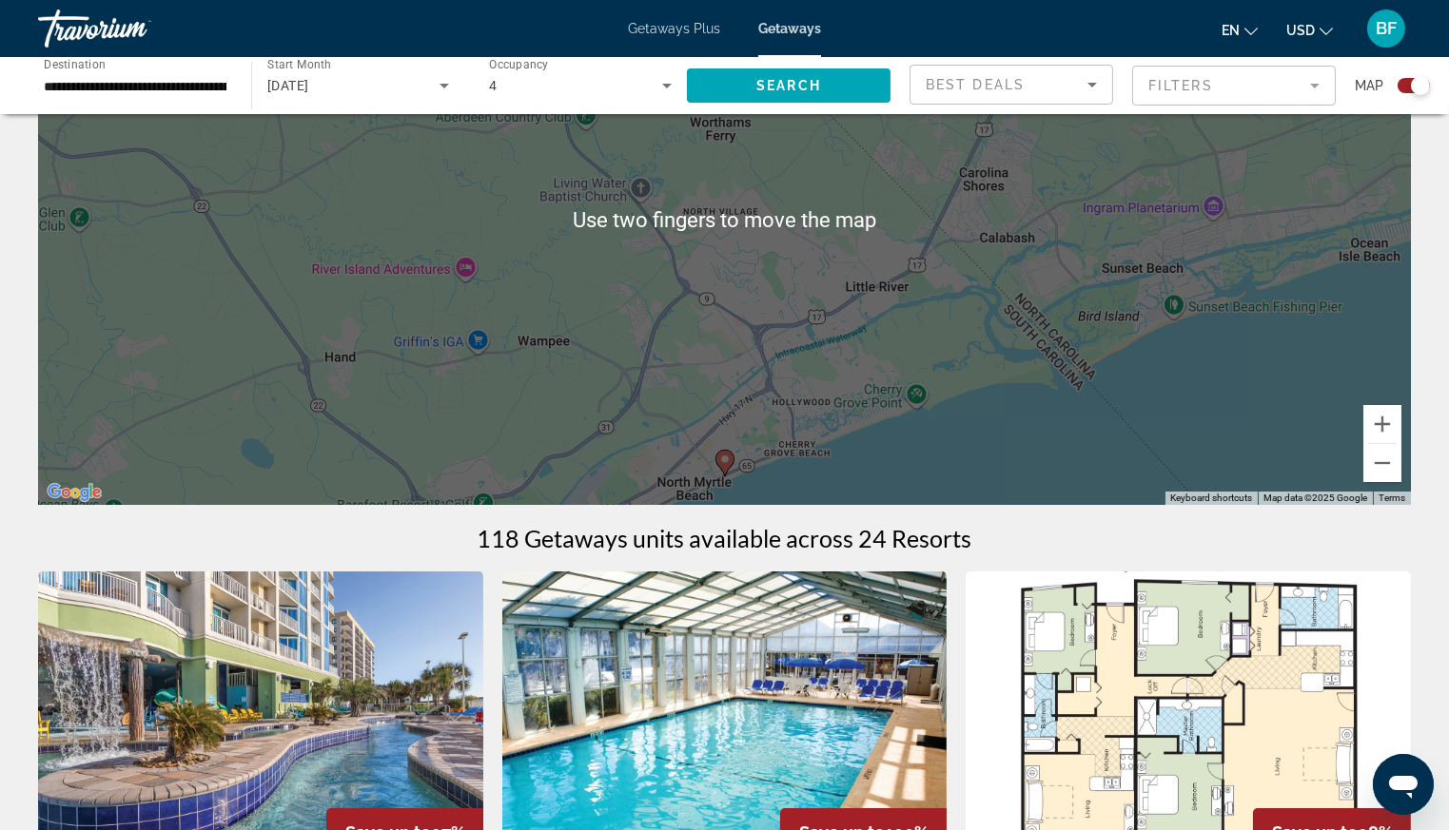
scroll to position [206, 0]
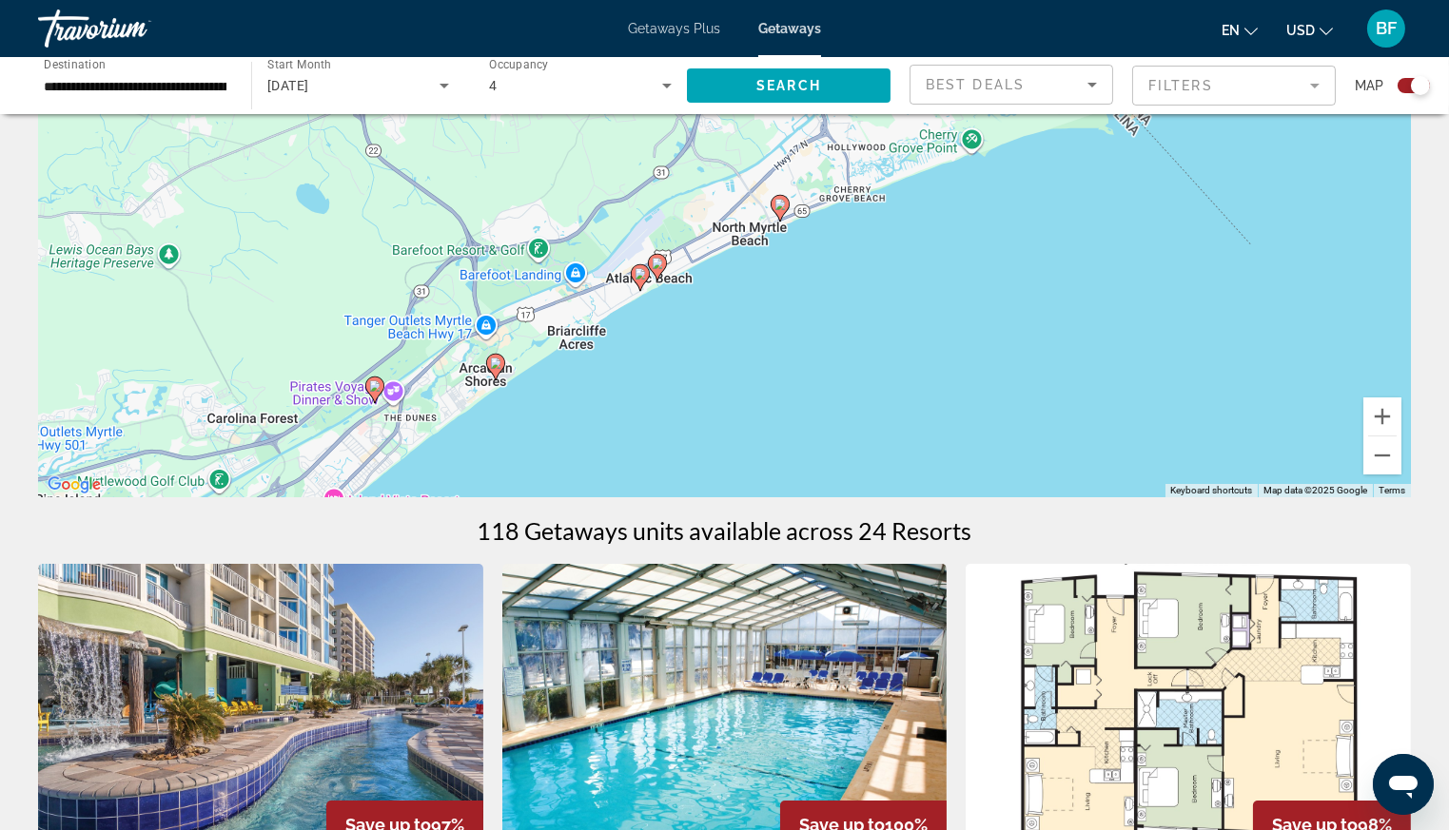
click at [496, 365] on image "Main content" at bounding box center [495, 363] width 11 height 11
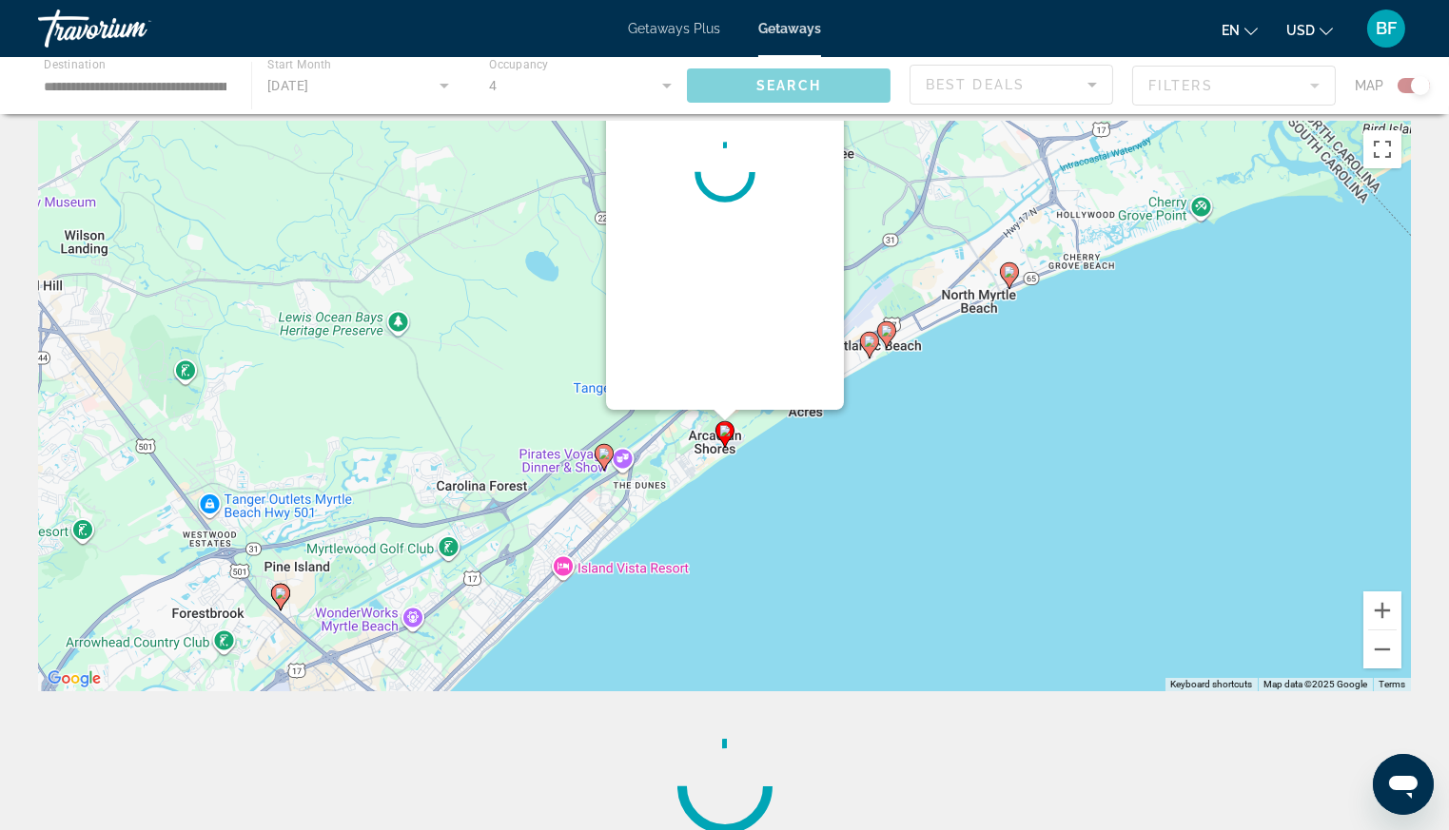
scroll to position [0, 0]
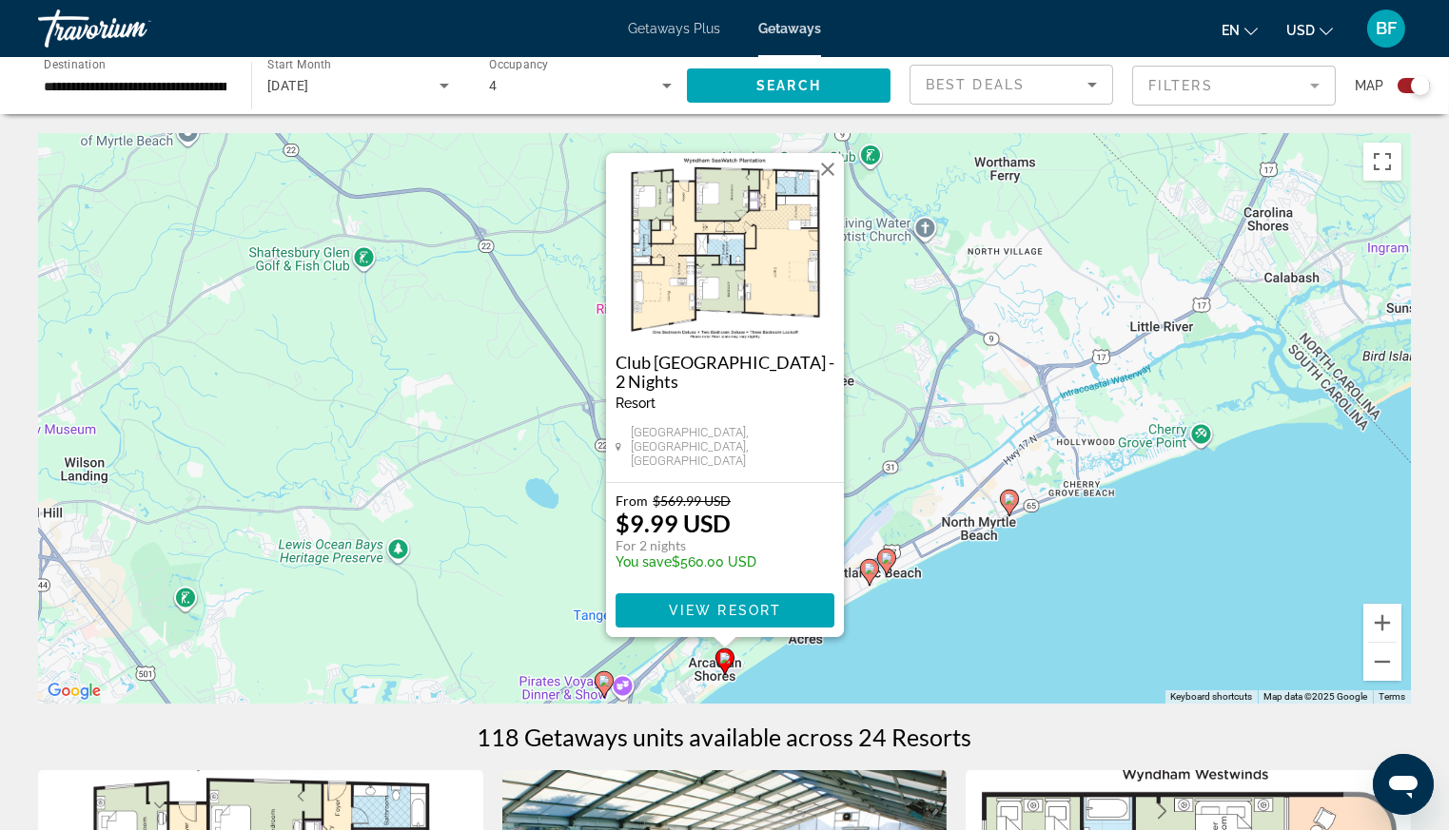
click at [1035, 617] on div "To activate drag with keyboard, press Alt + Enter. Once in keyboard drag state,…" at bounding box center [724, 418] width 1373 height 571
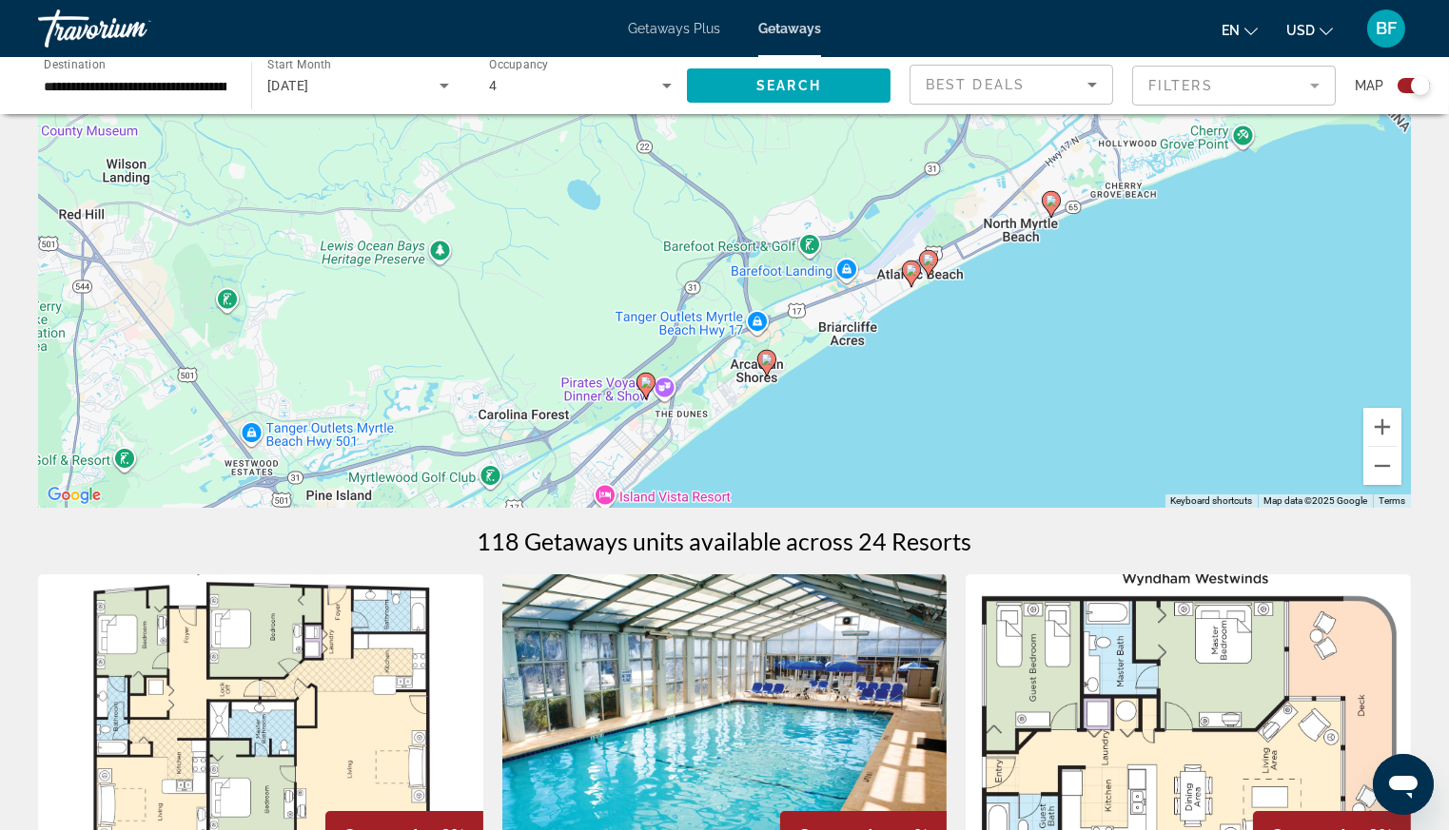
scroll to position [191, 0]
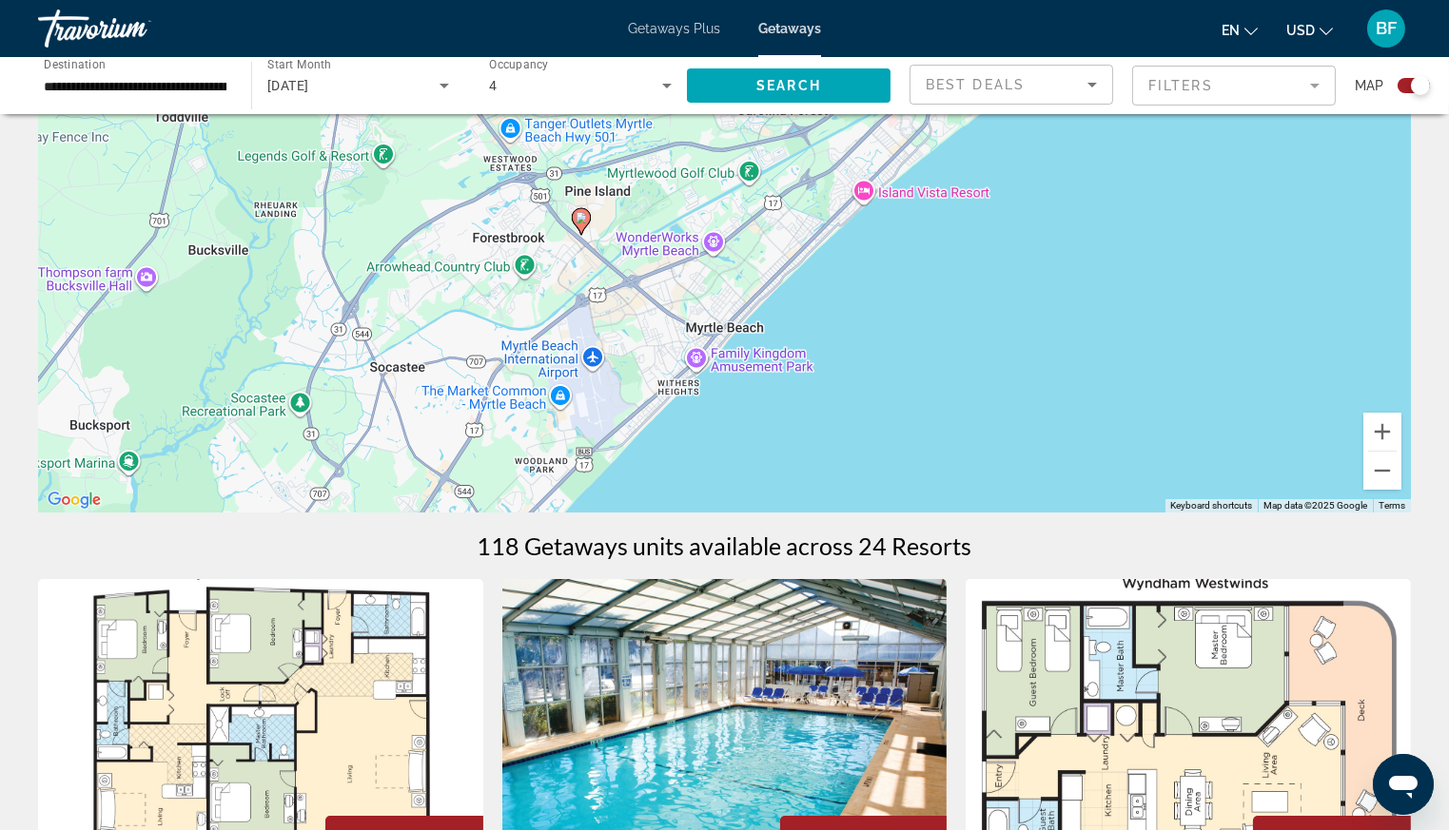
drag, startPoint x: 798, startPoint y: 423, endPoint x: 1093, endPoint y: 177, distance: 384.2
click at [614, 434] on image "Main content" at bounding box center [617, 430] width 11 height 11
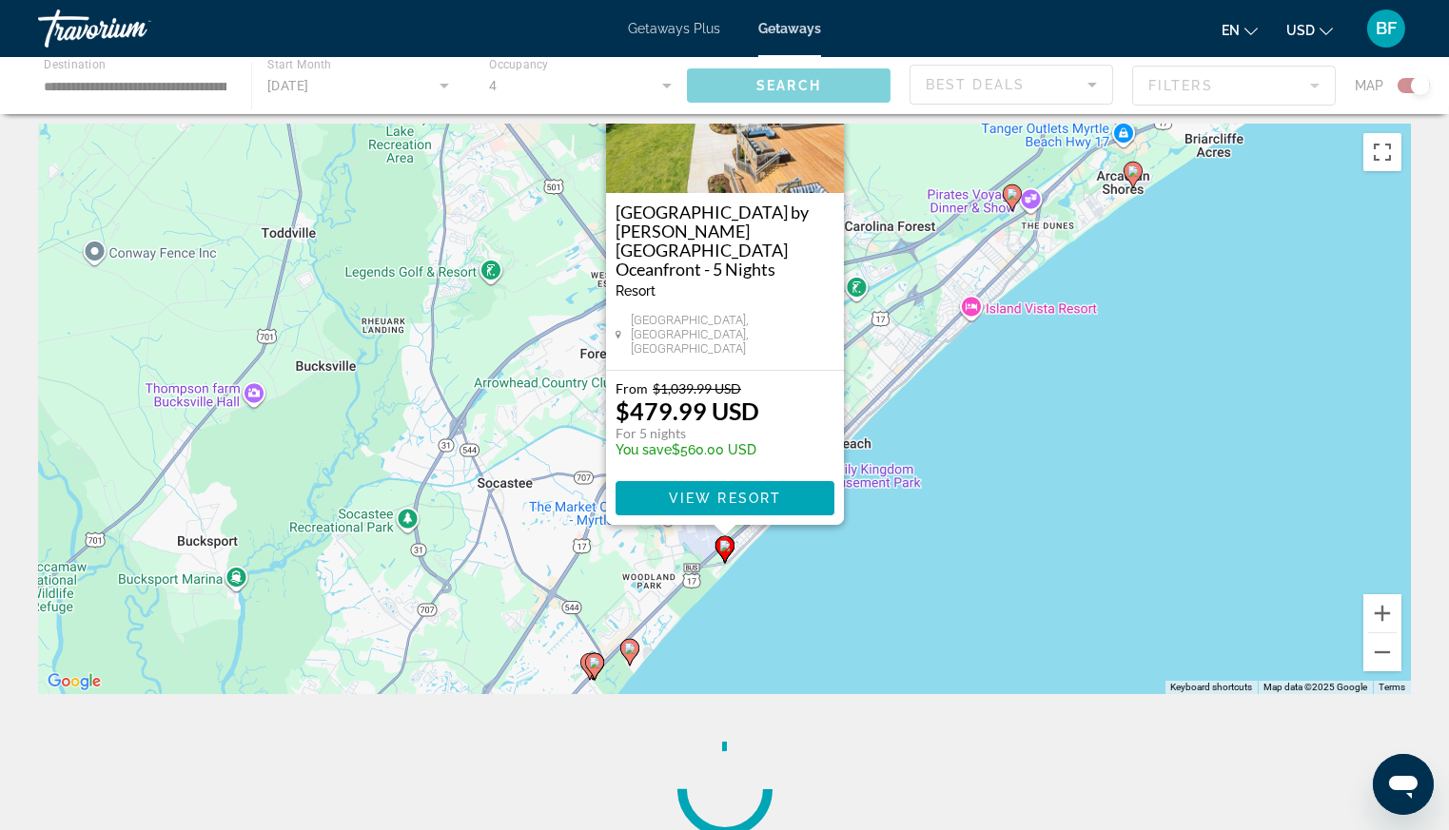
scroll to position [0, 0]
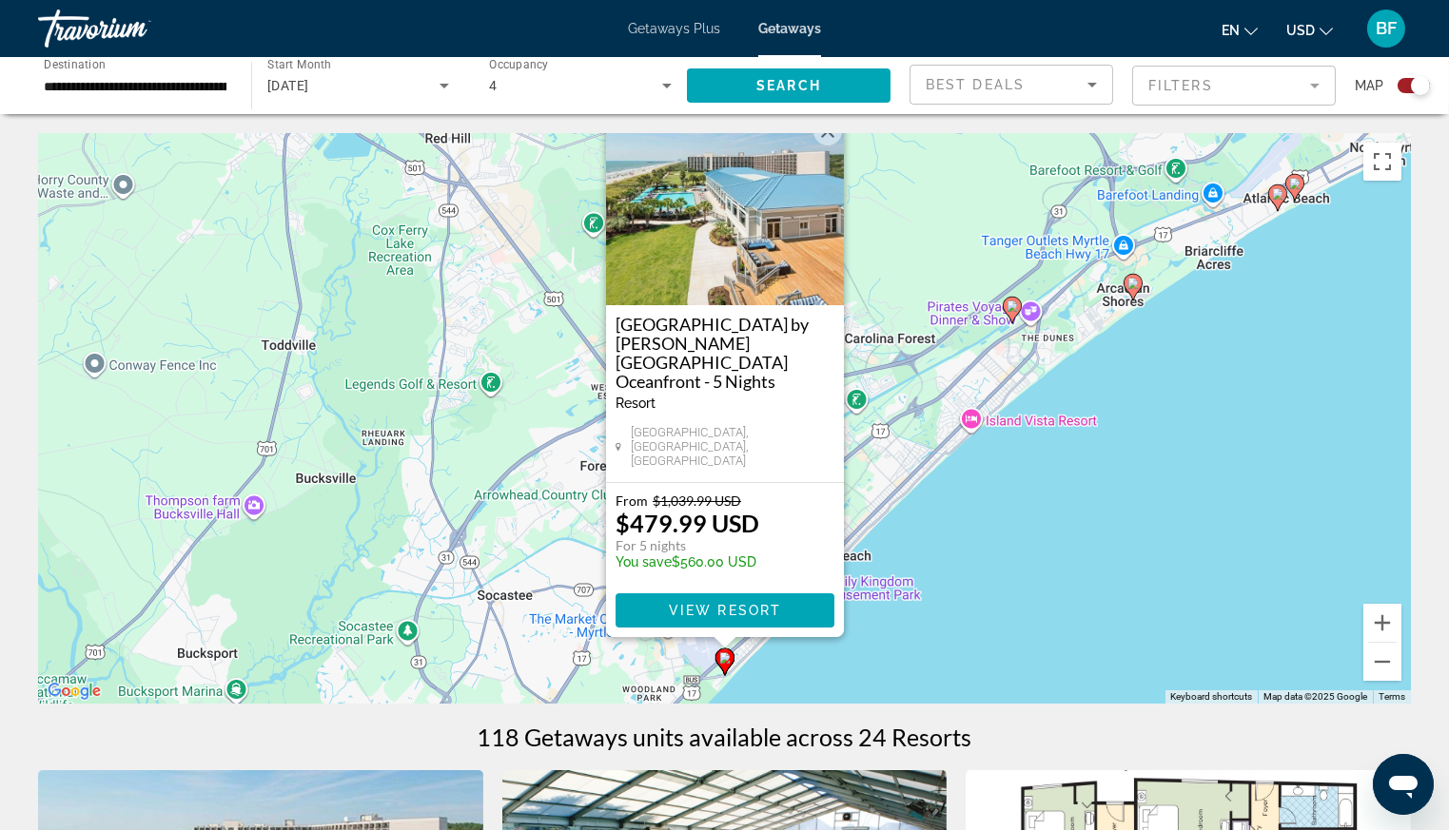
click at [1254, 535] on div "To activate drag with keyboard, press Alt + Enter. Once in keyboard drag state,…" at bounding box center [724, 418] width 1373 height 571
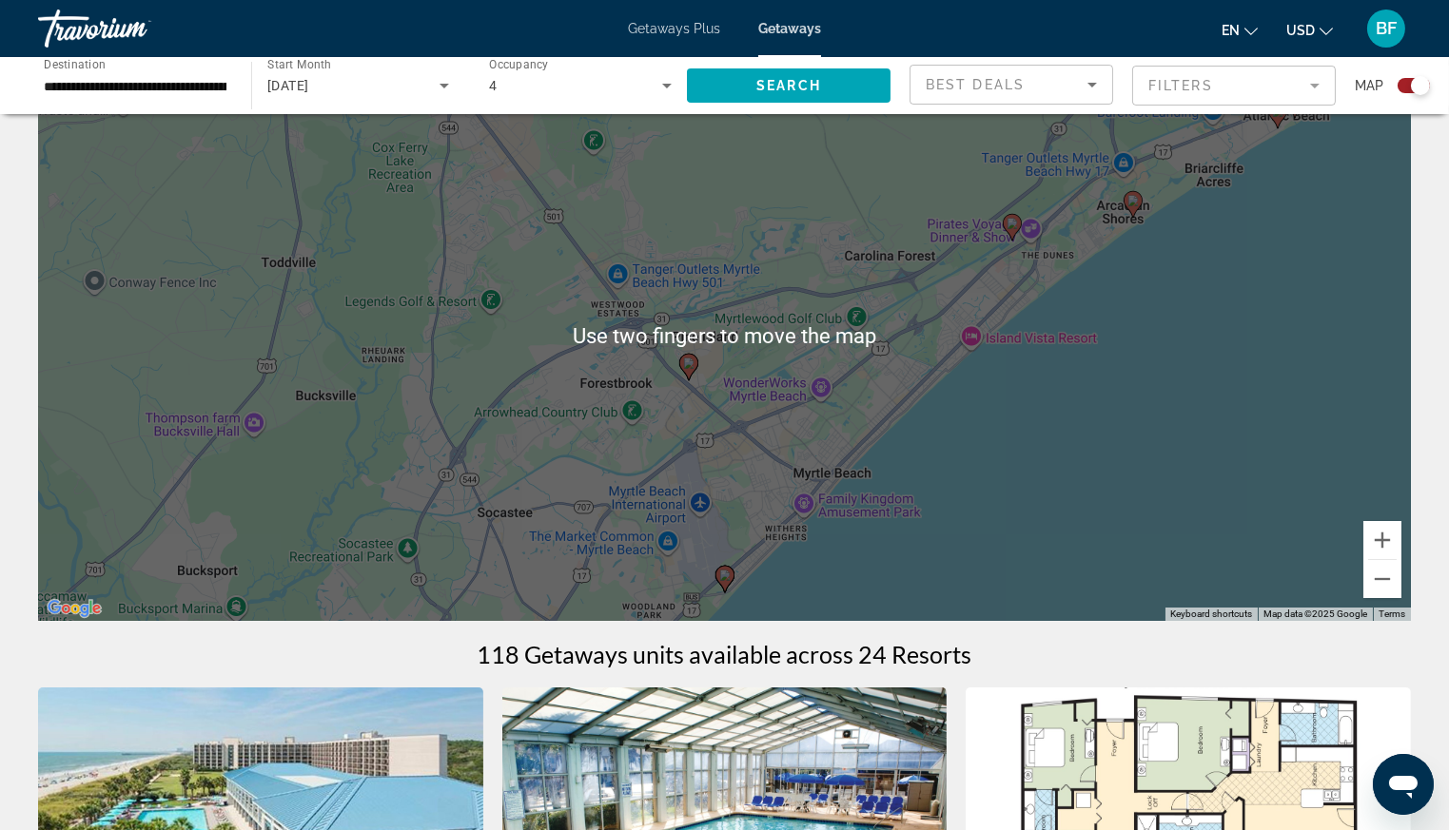
scroll to position [76, 0]
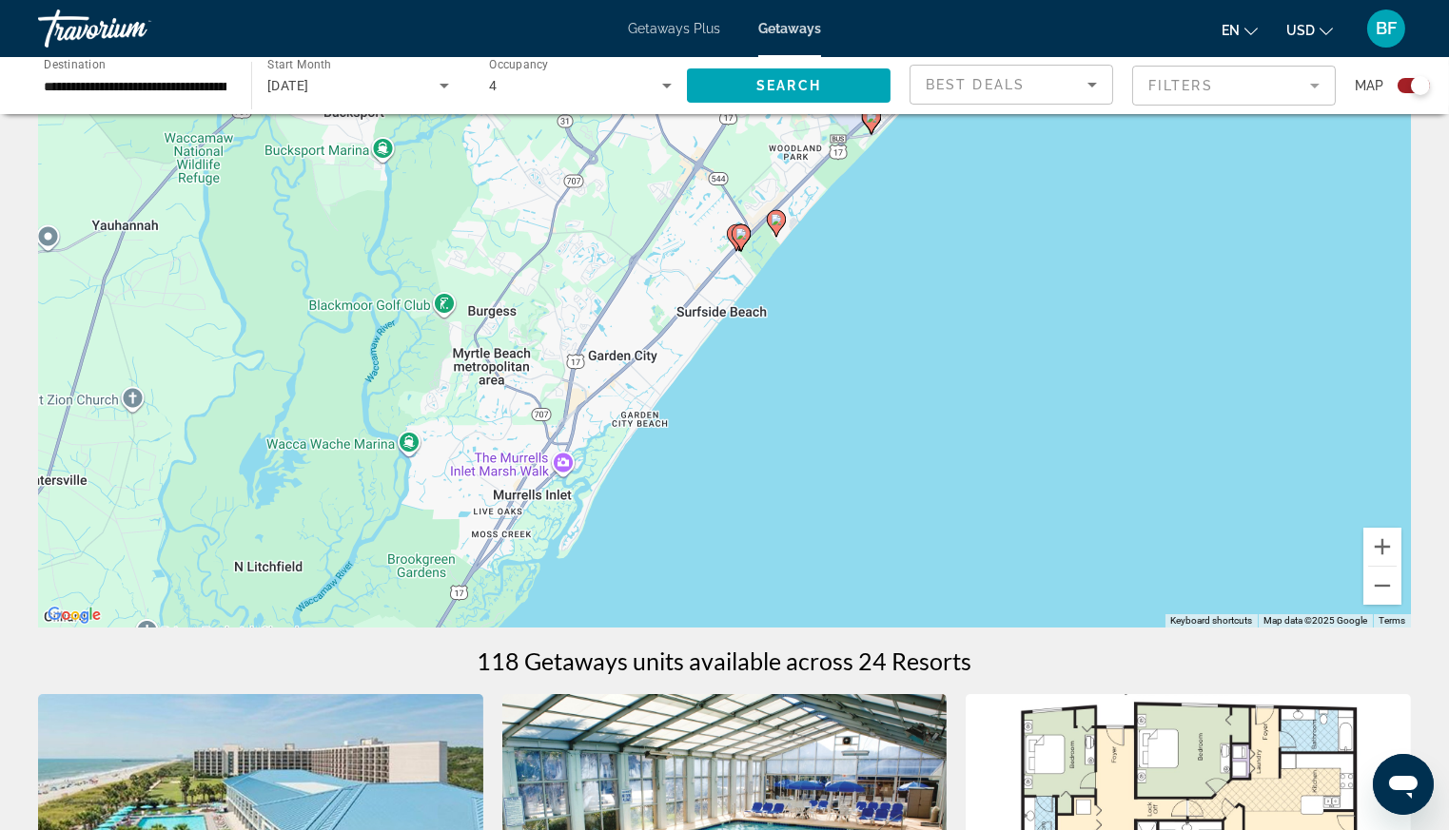
click at [775, 219] on image "Main content" at bounding box center [775, 219] width 11 height 11
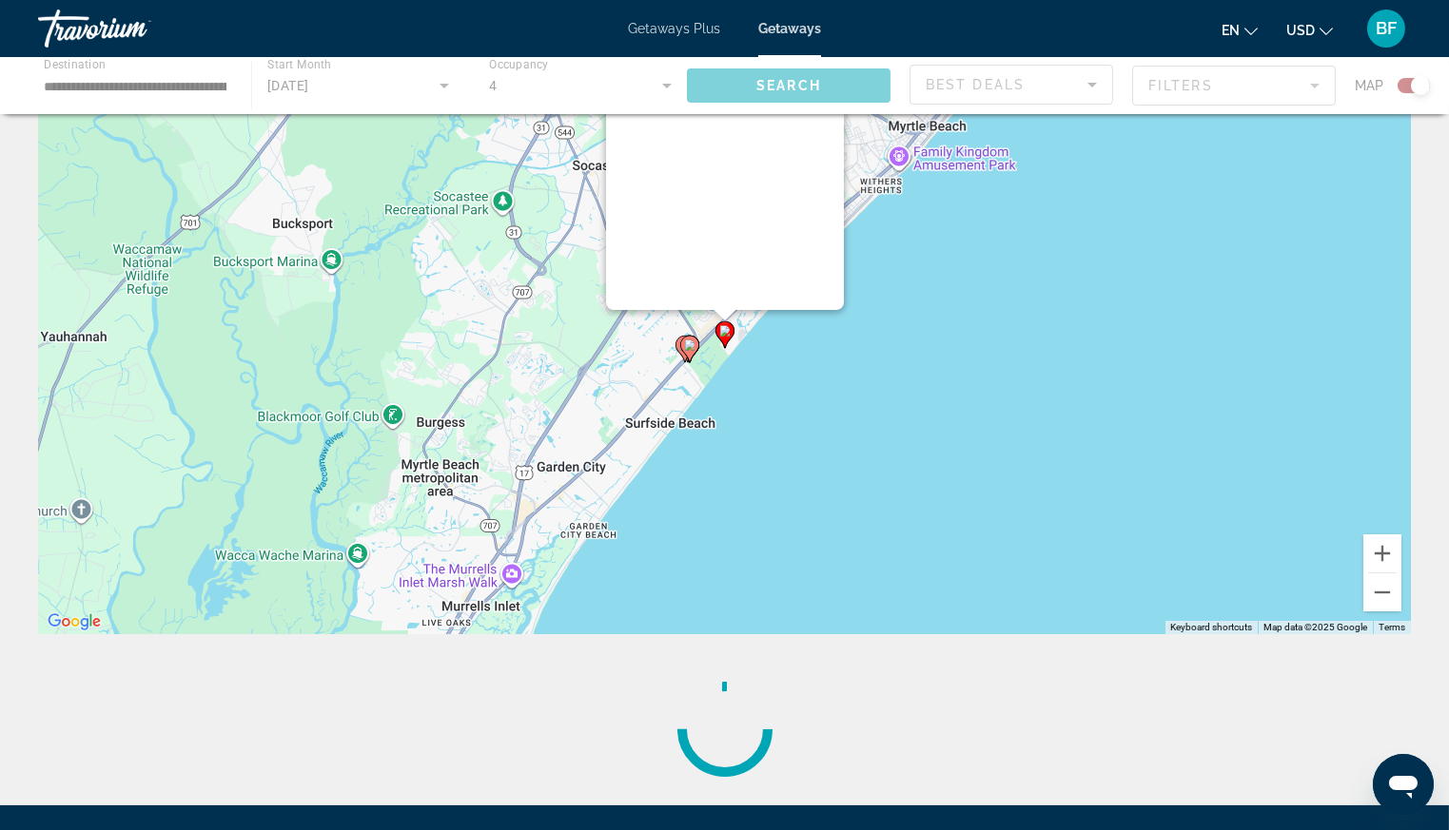
scroll to position [0, 0]
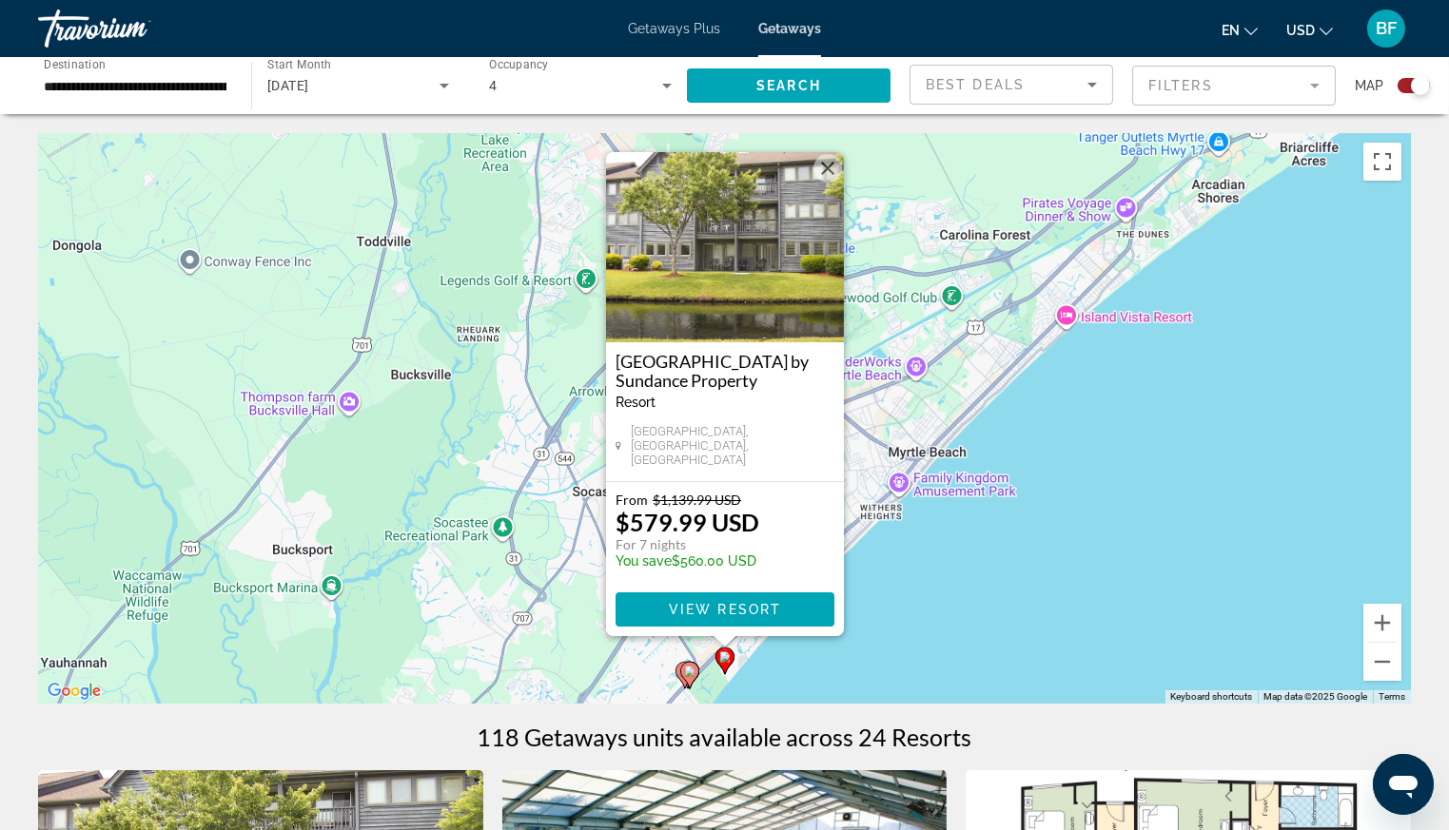
click at [1114, 505] on div "To activate drag with keyboard, press Alt + Enter. Once in keyboard drag state,…" at bounding box center [724, 418] width 1373 height 571
click at [1123, 557] on div "To activate drag with keyboard, press Alt + Enter. Once in keyboard drag state,…" at bounding box center [724, 418] width 1373 height 571
click at [67, 24] on div "Travorium" at bounding box center [133, 28] width 190 height 49
